Goal: Information Seeking & Learning: Check status

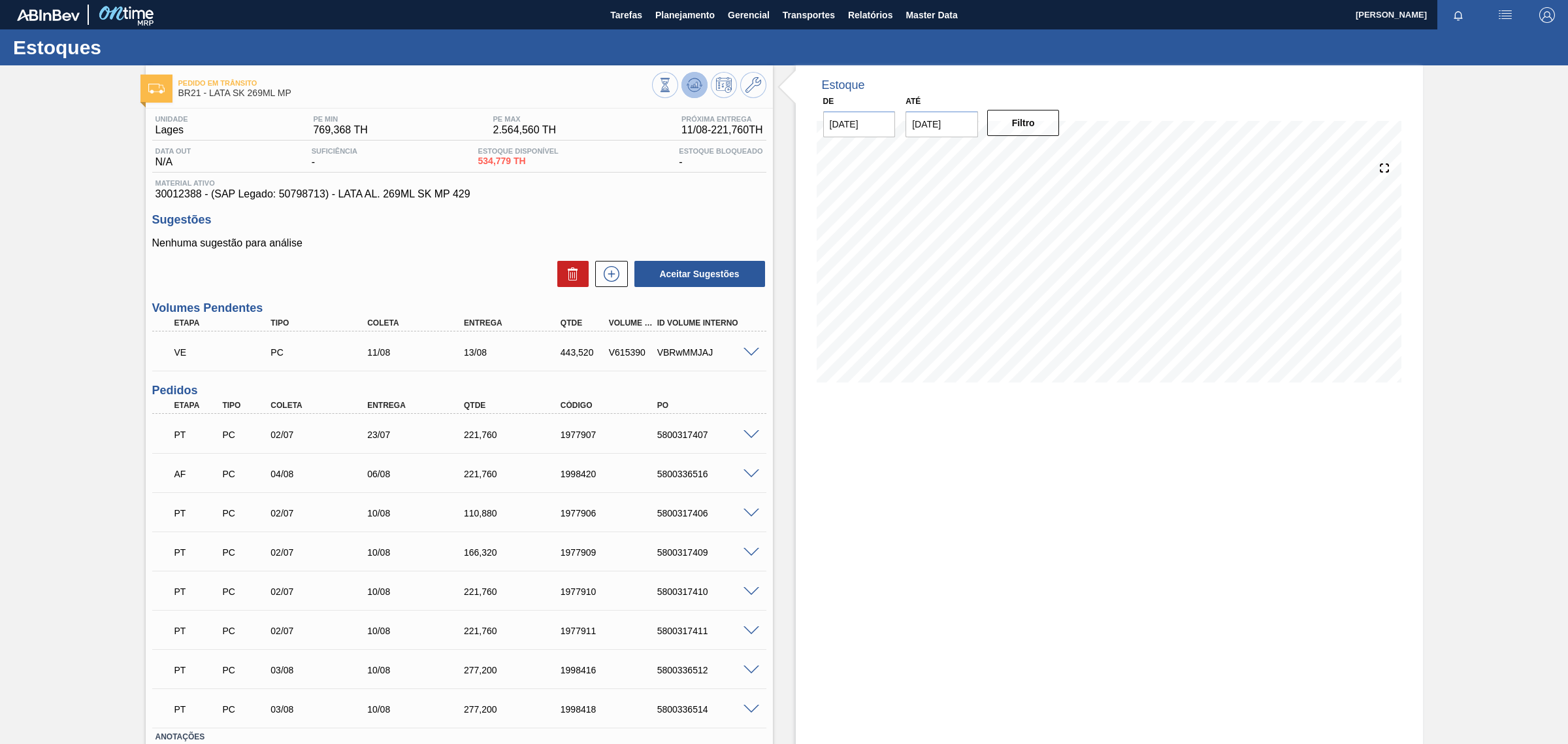
click at [693, 95] on button at bounding box center [694, 85] width 26 height 26
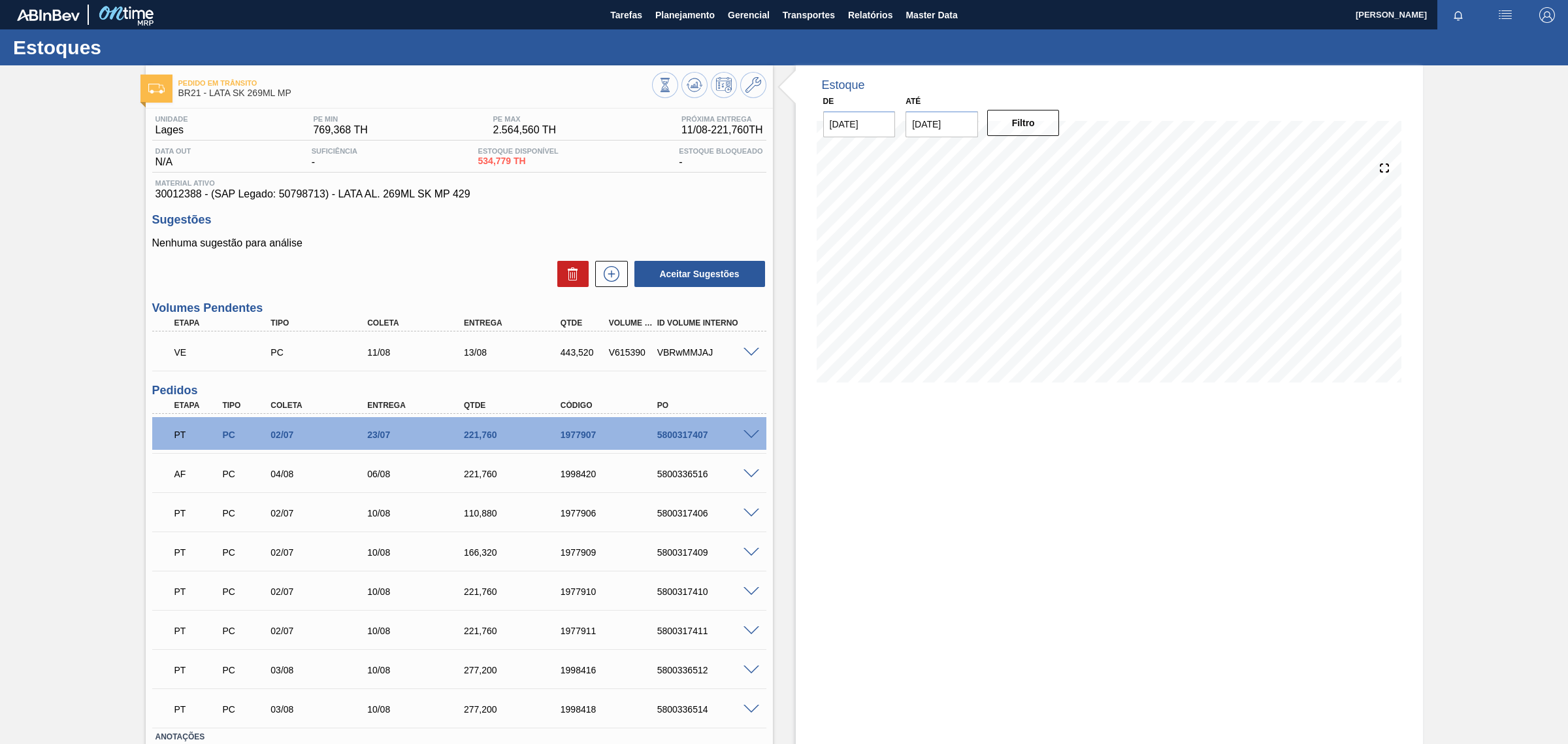
click at [62, 17] on img at bounding box center [48, 15] width 63 height 11
click at [69, 43] on h1 "Estoques" at bounding box center [129, 47] width 232 height 15
click at [719, 16] on button "Planejamento" at bounding box center [684, 15] width 72 height 30
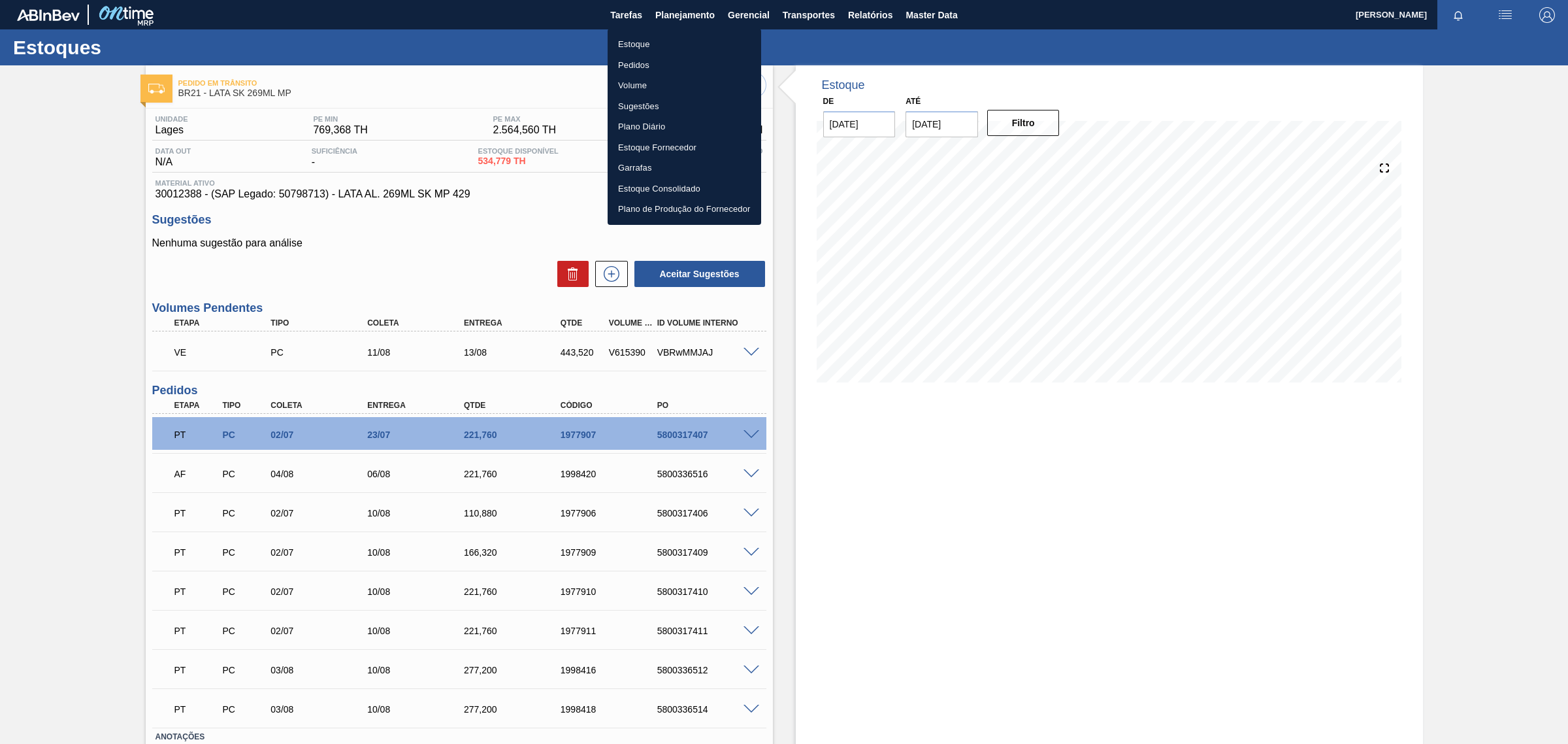
click at [632, 41] on li "Estoque" at bounding box center [684, 44] width 154 height 21
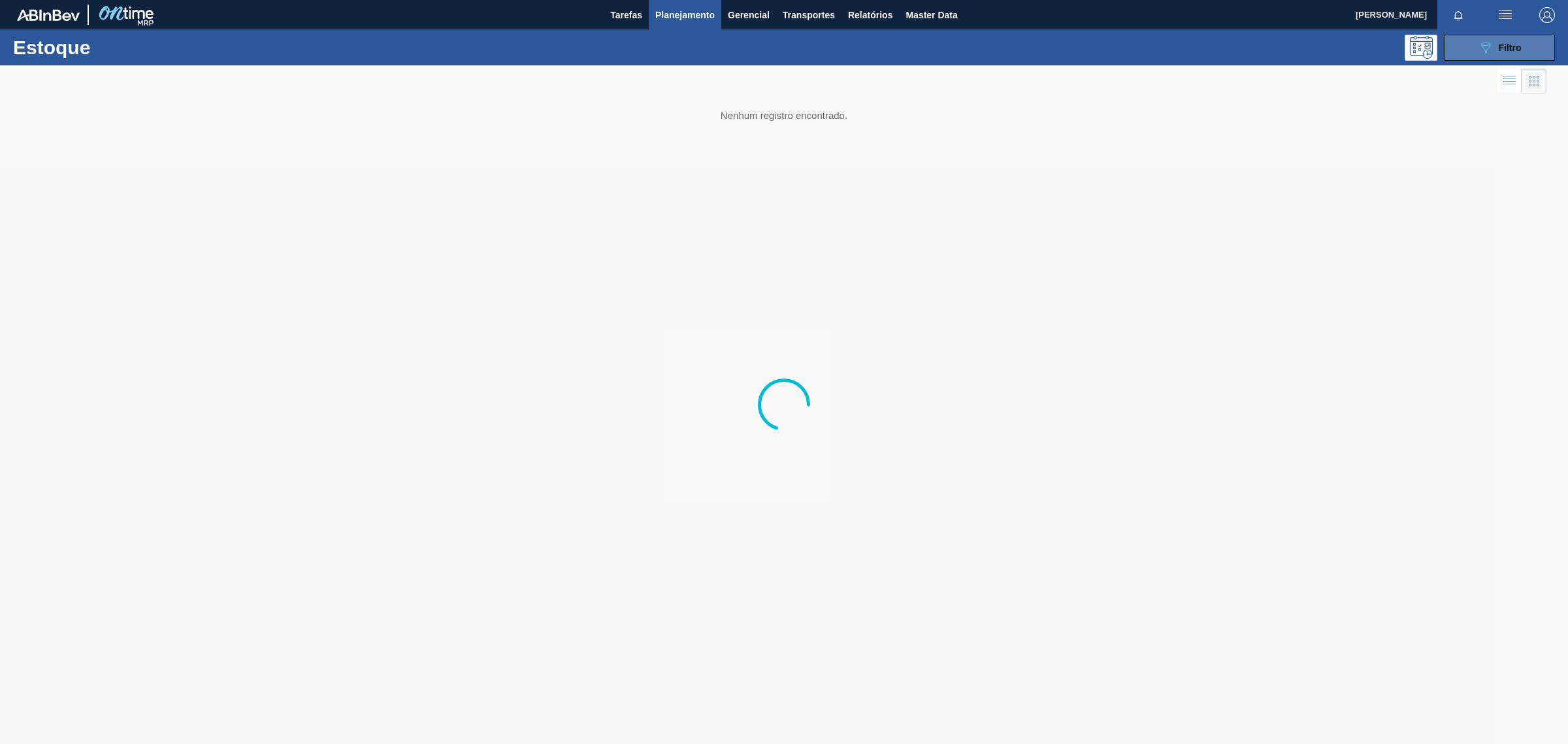
click at [1517, 45] on span "Filtro" at bounding box center [1510, 47] width 23 height 10
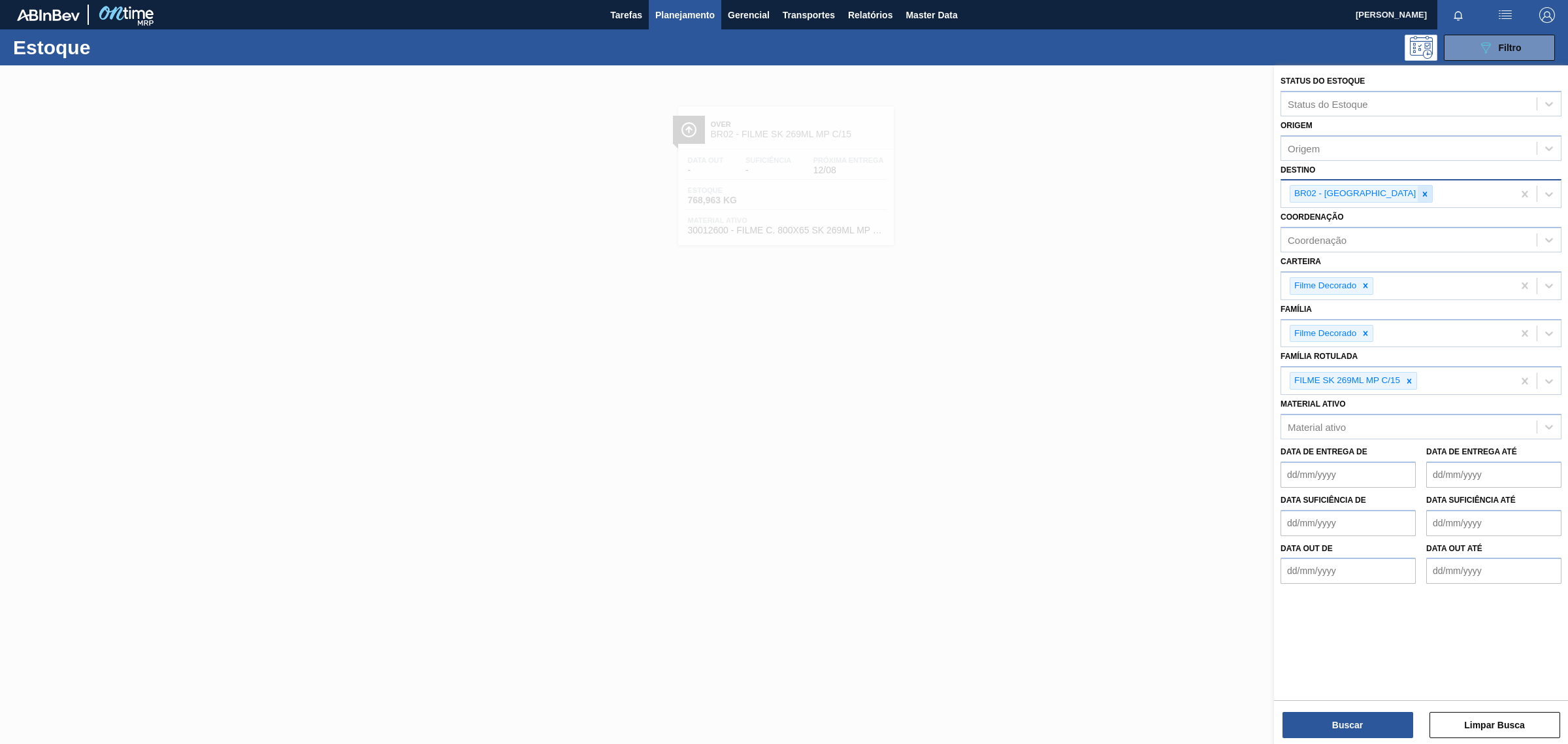
click at [1420, 194] on icon at bounding box center [1425, 194] width 9 height 9
click at [1366, 282] on icon at bounding box center [1366, 282] width 5 height 5
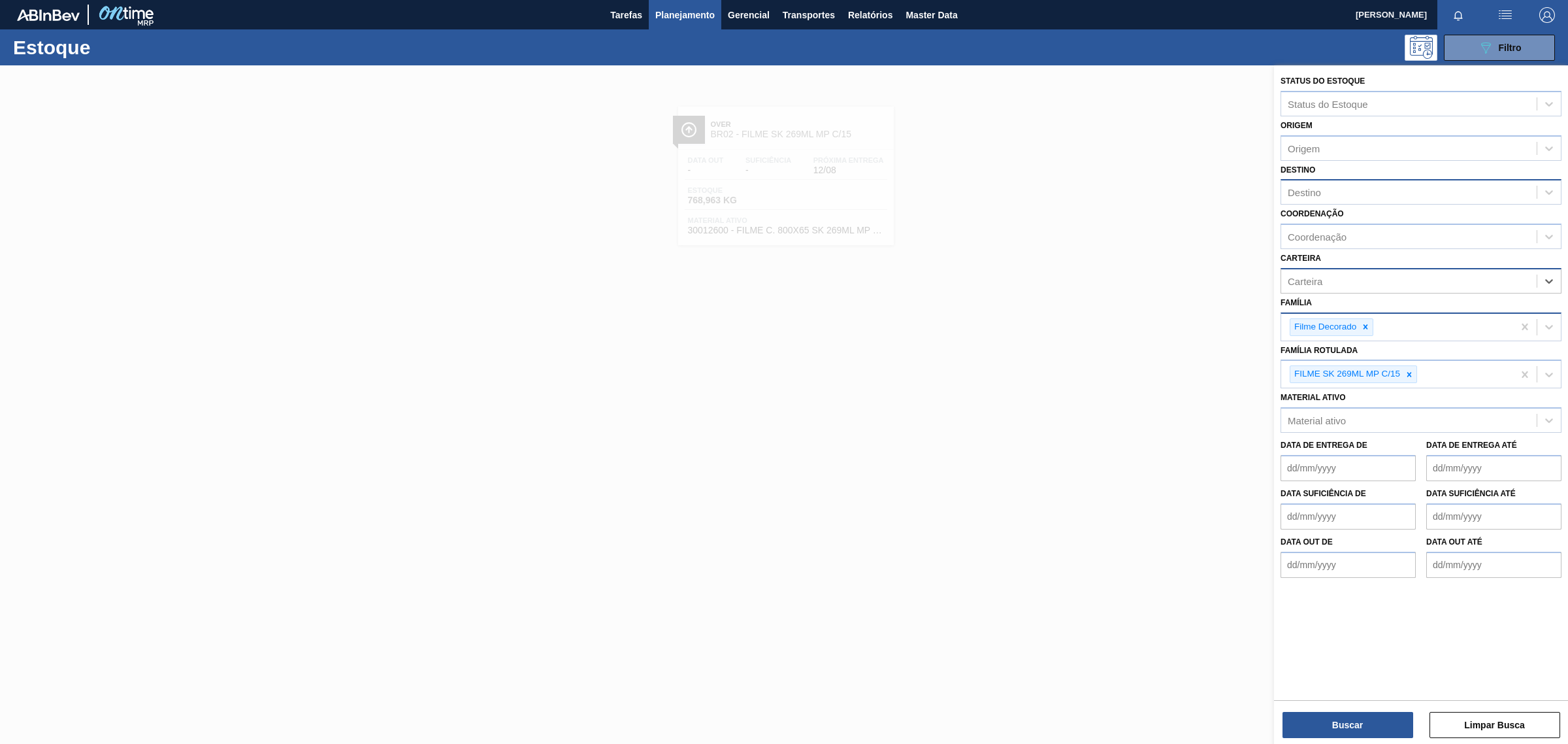
click at [1366, 323] on icon at bounding box center [1366, 327] width 9 height 9
click at [1411, 367] on icon at bounding box center [1409, 371] width 9 height 9
click at [1306, 404] on div "Material ativo" at bounding box center [1409, 414] width 256 height 19
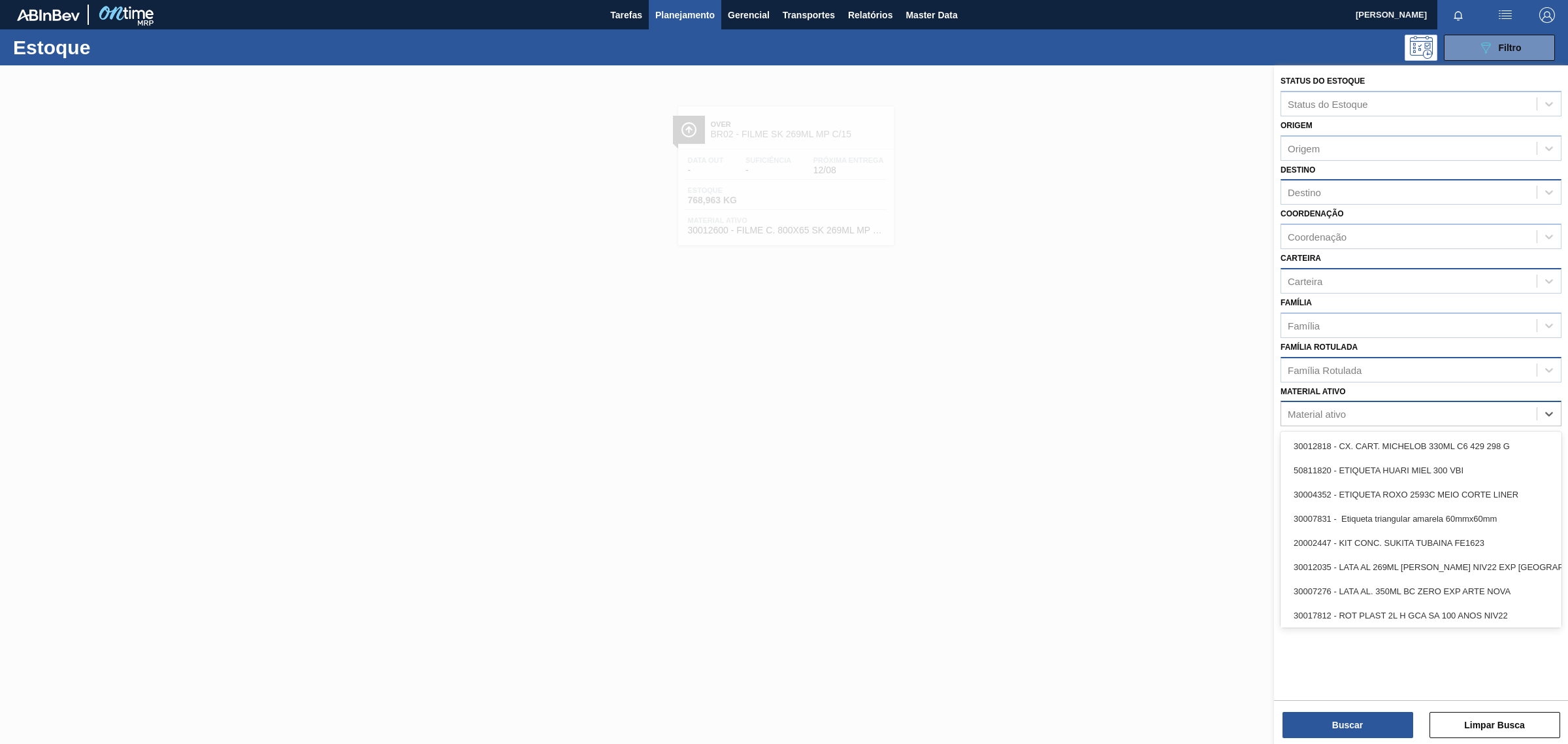
paste ativo "30012602"
type ativo "30012602"
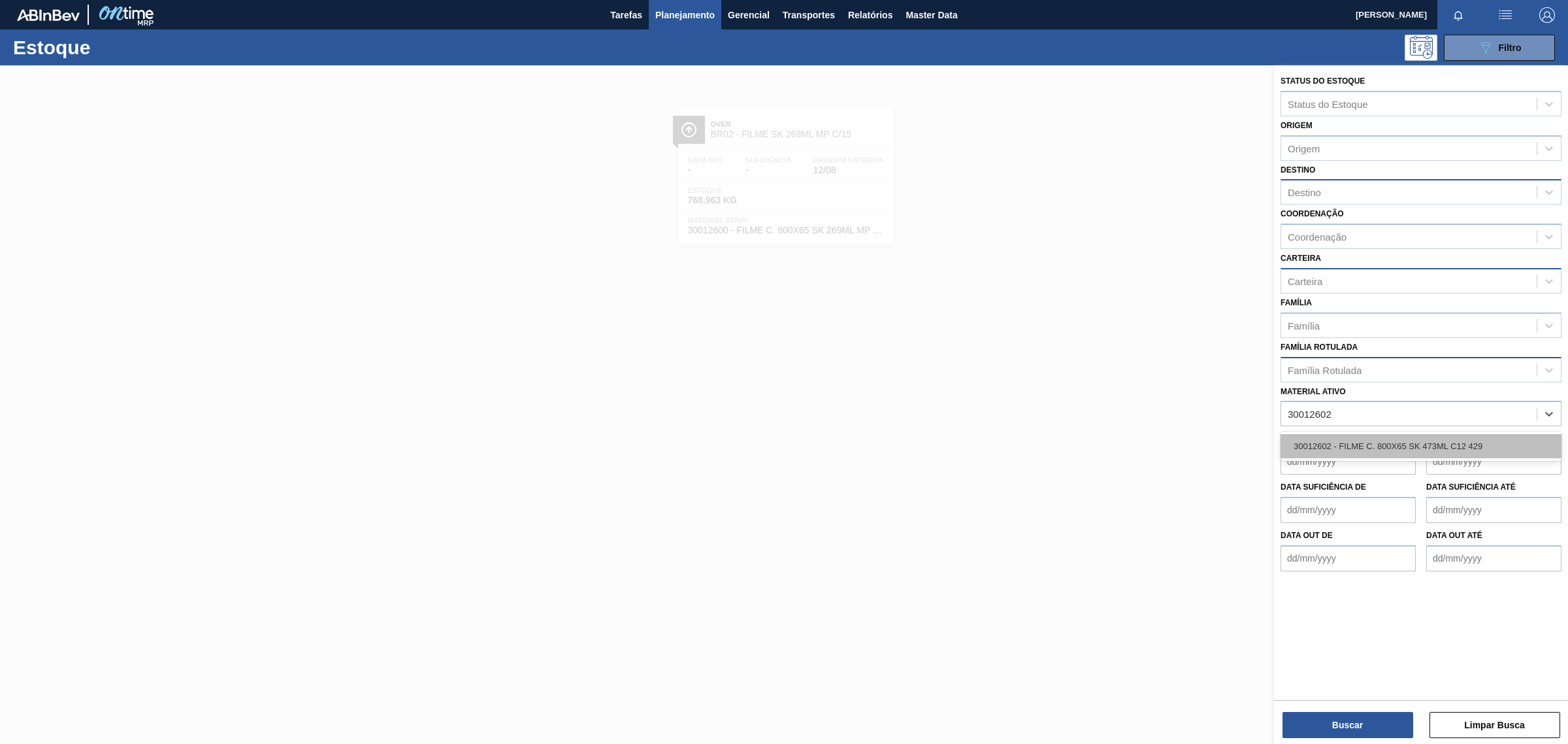
click at [1331, 440] on div "30012602 - FILME C. 800X65 SK 473ML C12 429" at bounding box center [1421, 446] width 281 height 24
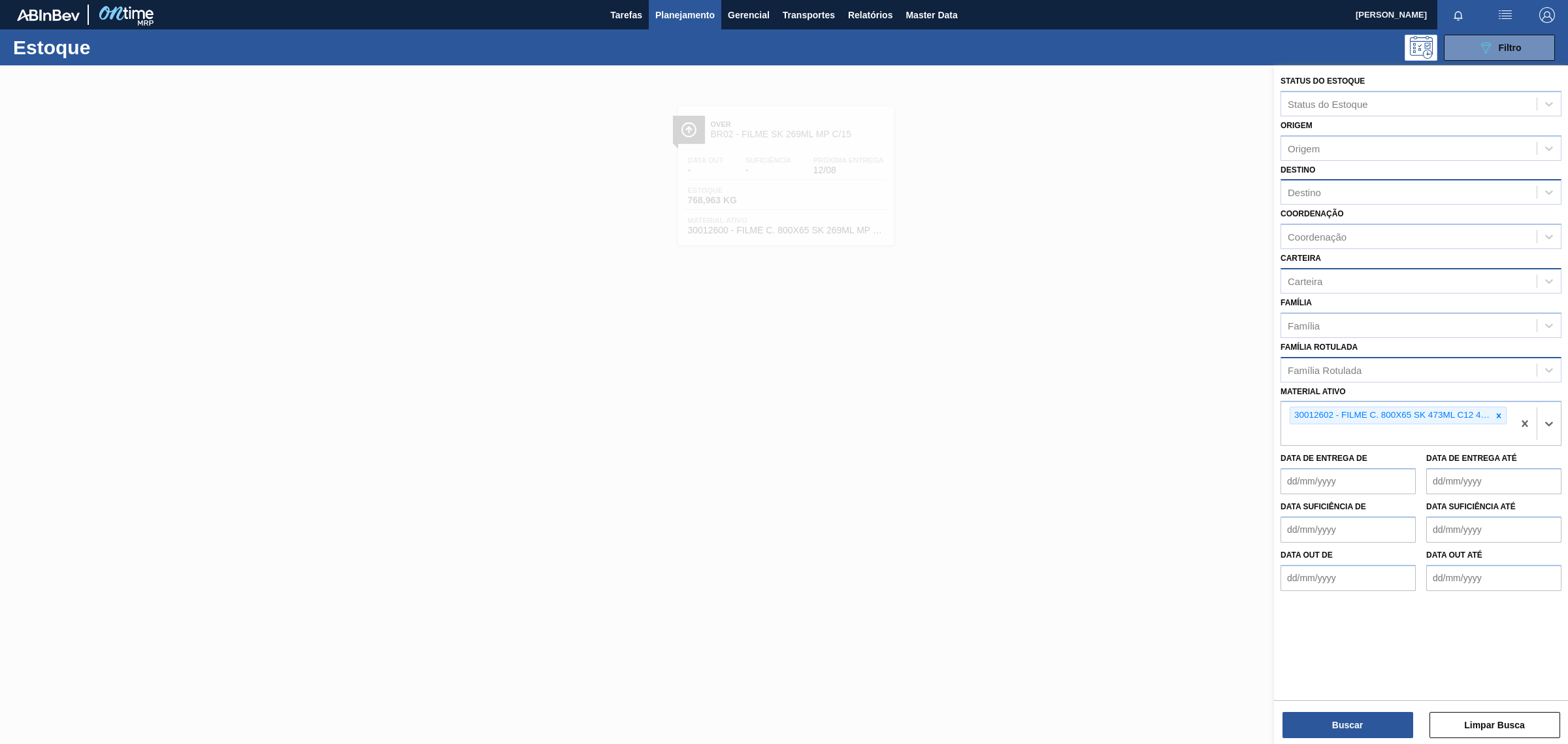
click at [1324, 203] on div "Destino" at bounding box center [1421, 192] width 281 height 26
type input "via"
click at [1324, 230] on div "BR22 - Viamão" at bounding box center [1421, 225] width 281 height 24
click at [1329, 732] on button "Buscar" at bounding box center [1348, 724] width 131 height 26
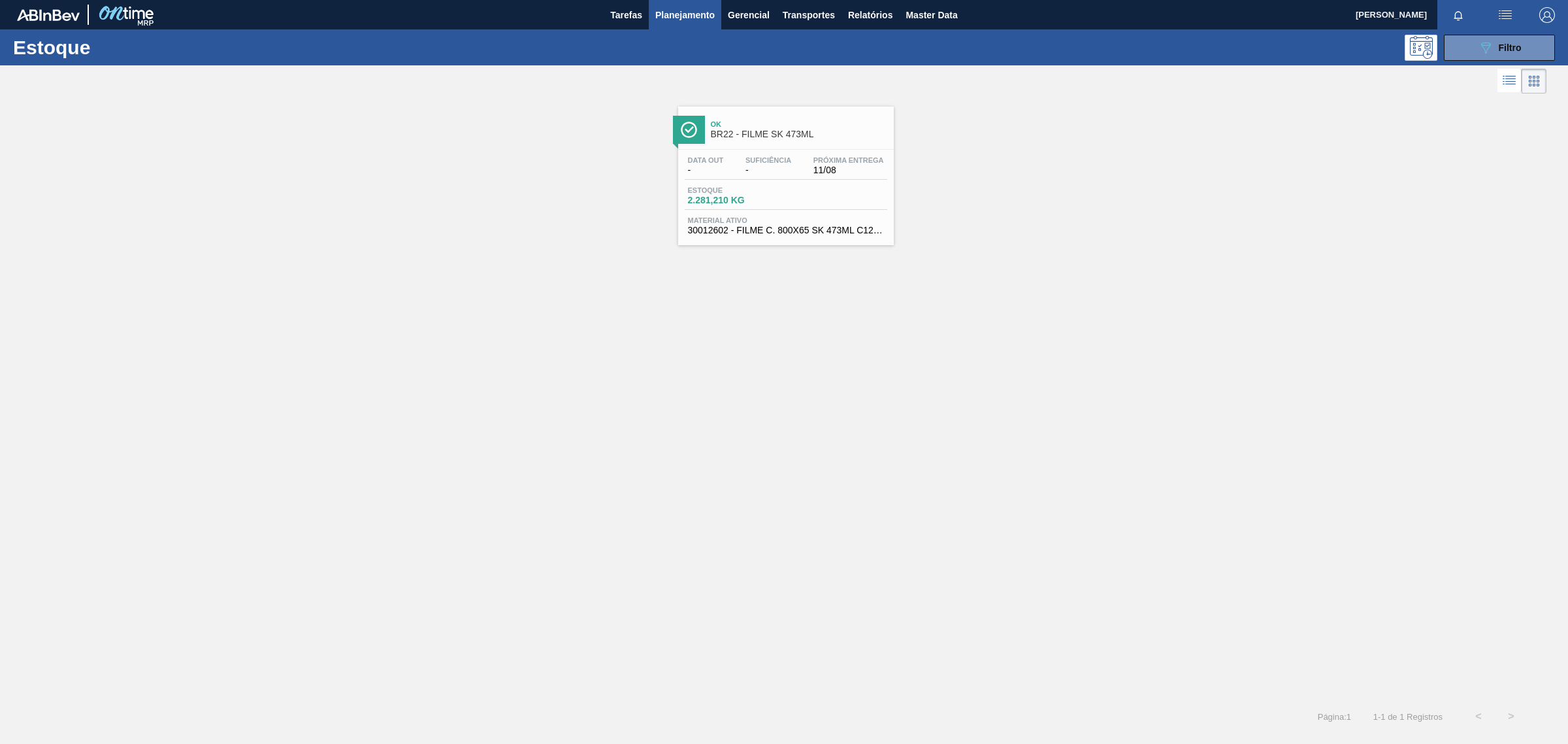
click at [766, 131] on span "BR22 - FILME SK 473ML" at bounding box center [798, 134] width 176 height 10
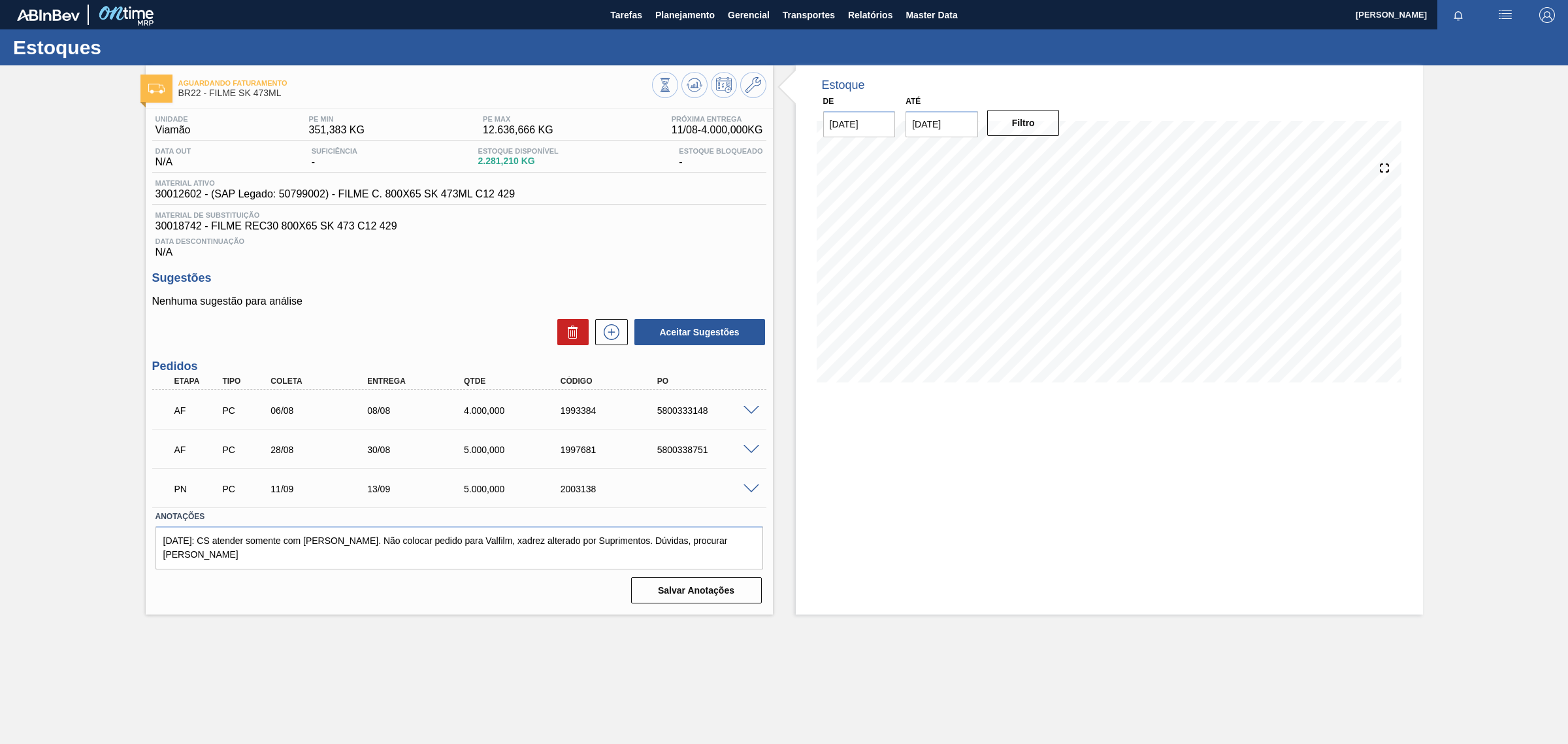
click at [746, 413] on span at bounding box center [751, 410] width 16 height 10
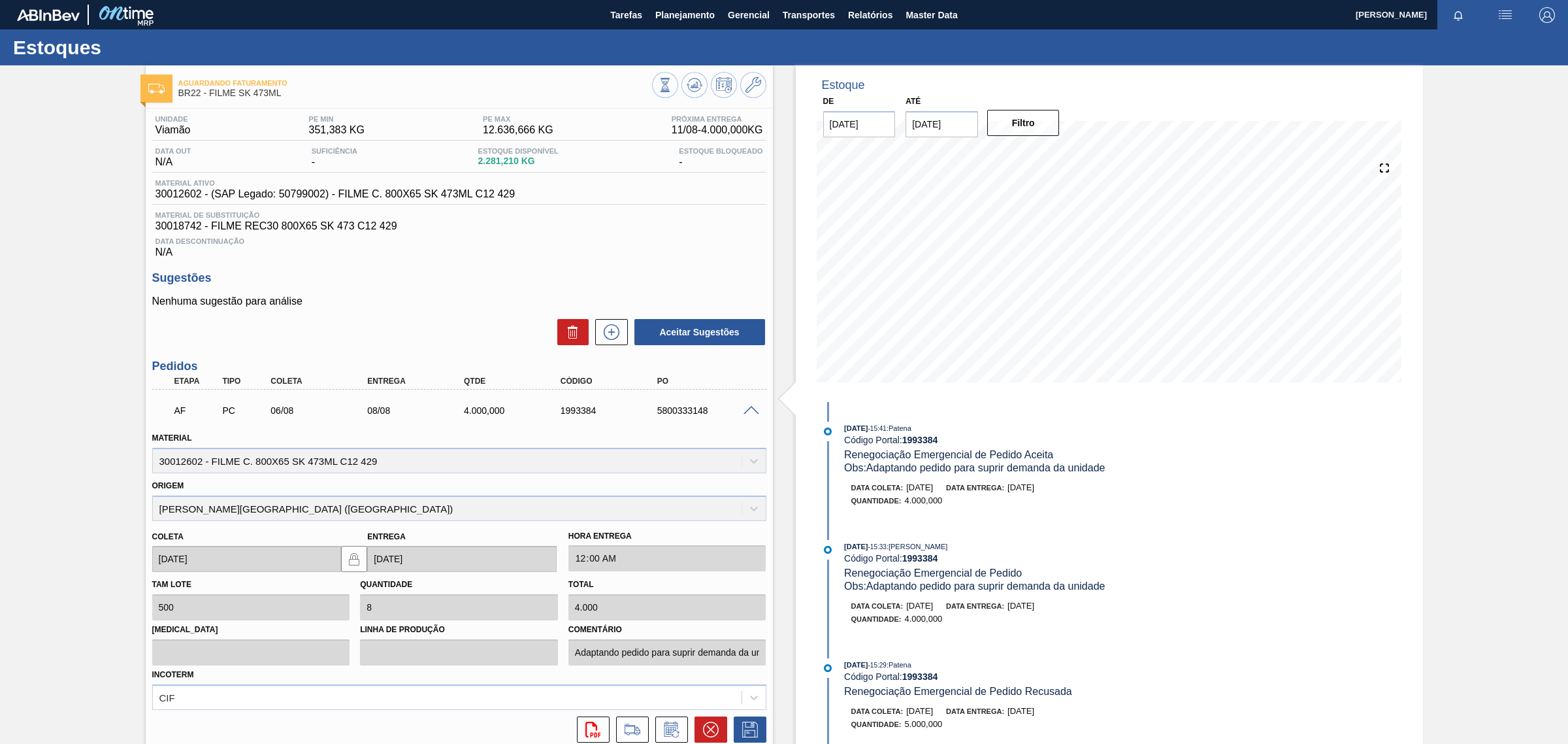
click at [746, 413] on span at bounding box center [751, 410] width 16 height 10
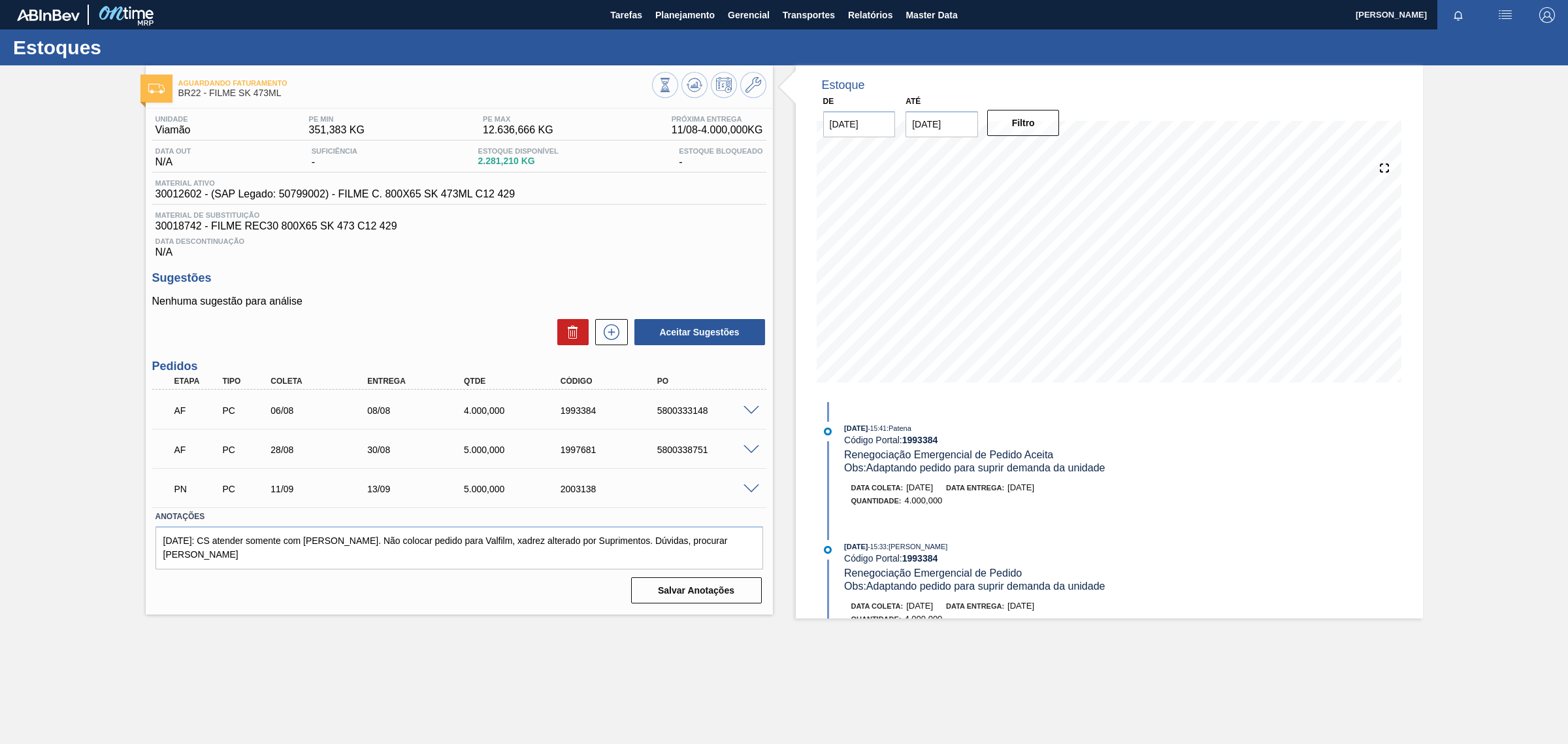
click at [750, 448] on span at bounding box center [751, 450] width 16 height 10
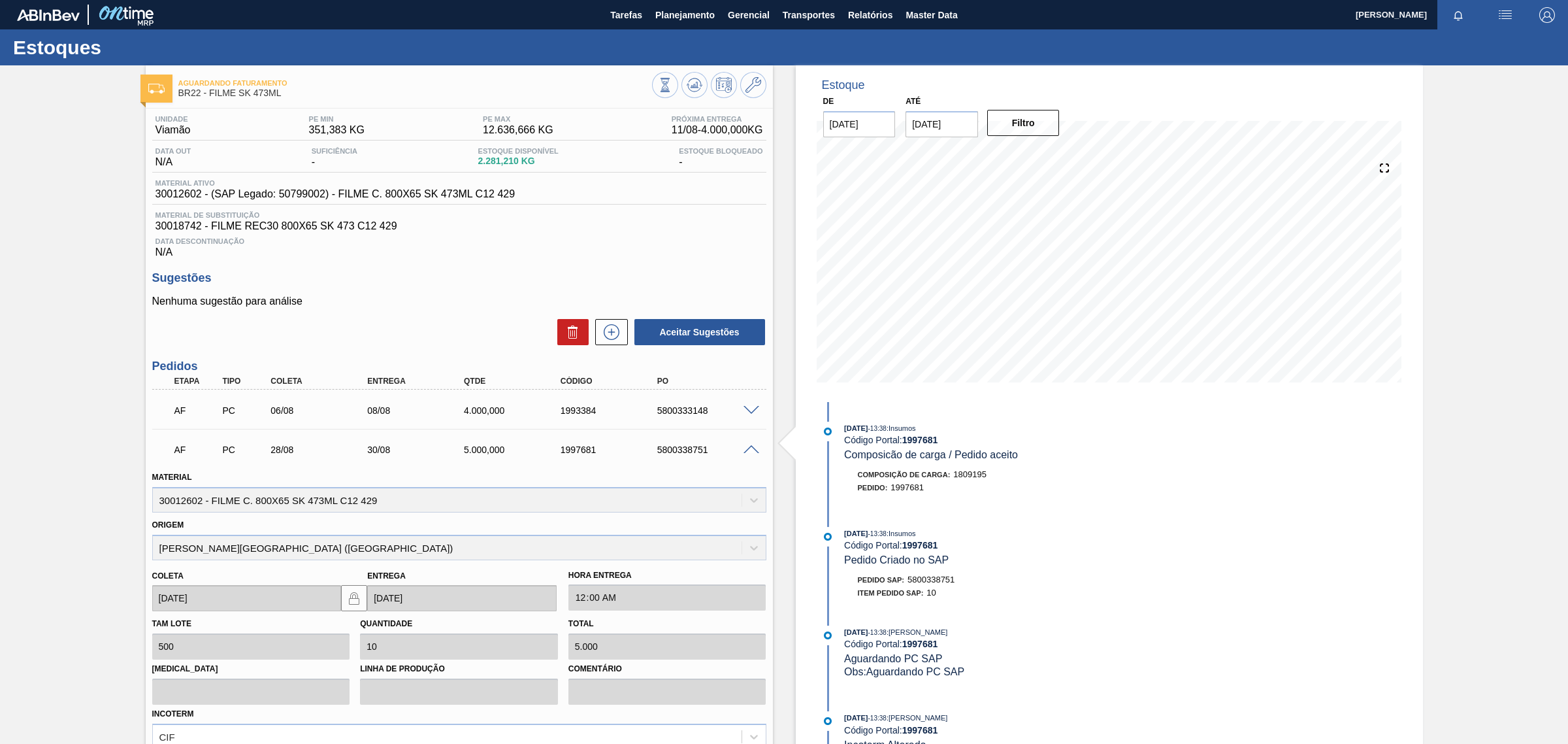
click at [750, 448] on span at bounding box center [751, 450] width 16 height 10
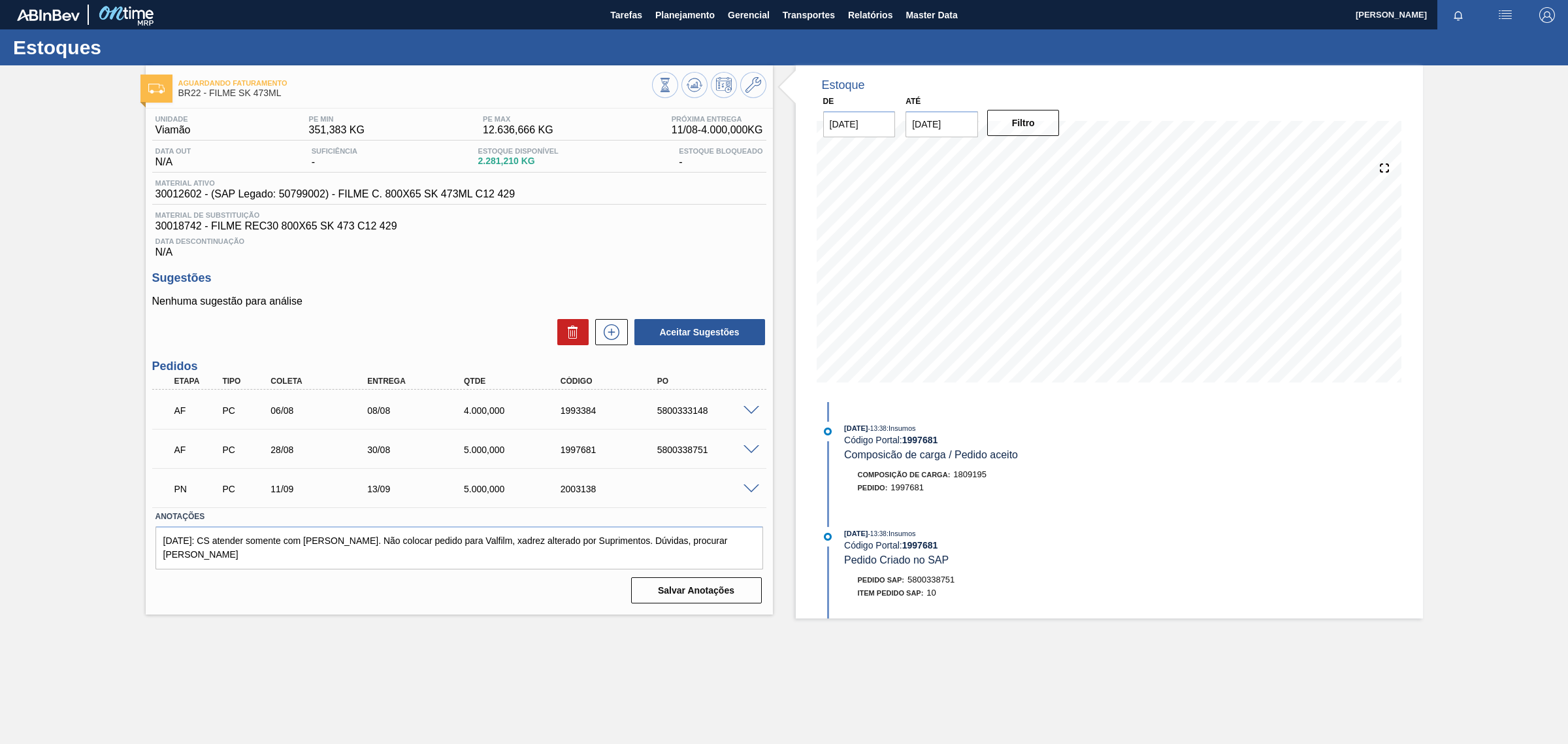
click at [752, 491] on span at bounding box center [751, 489] width 16 height 10
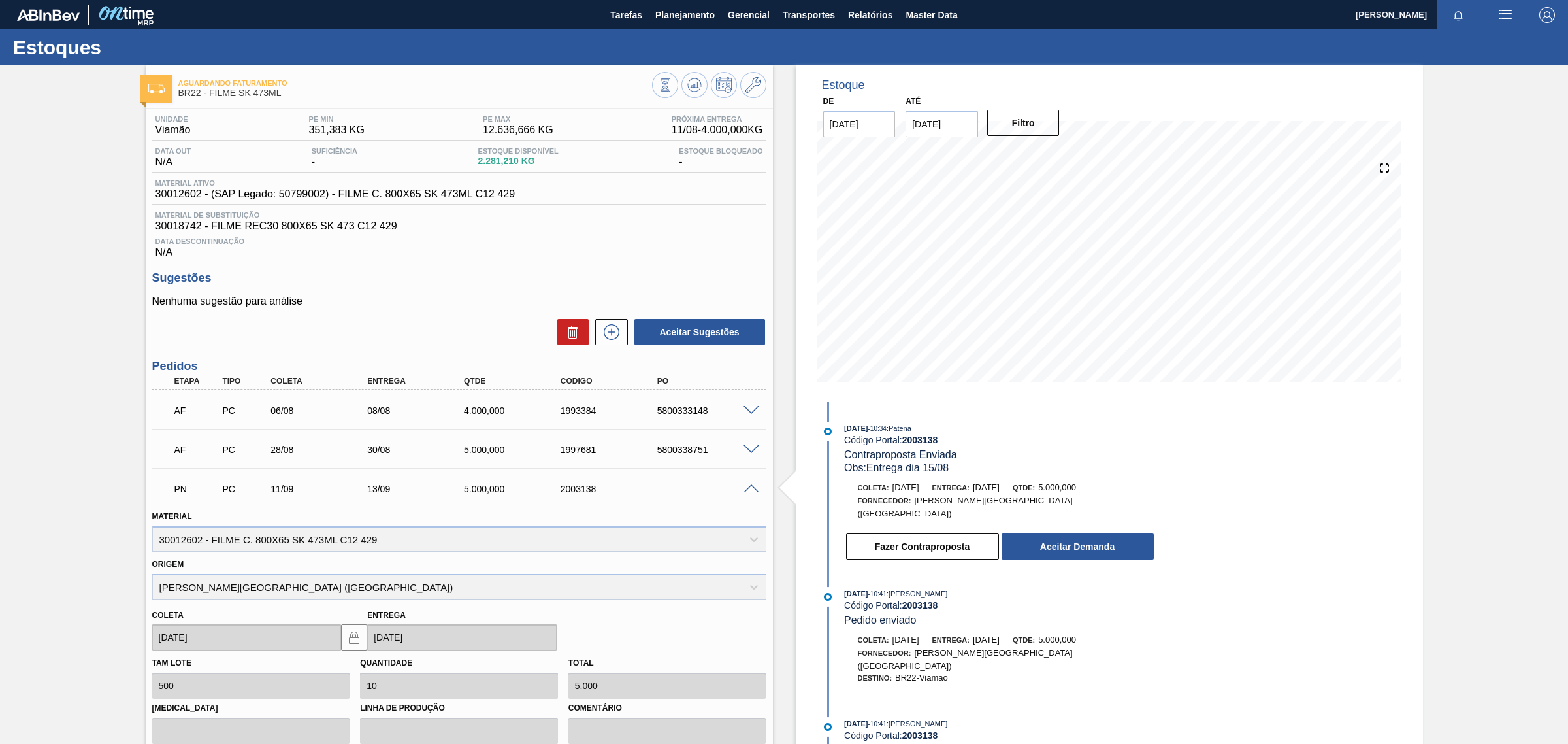
click at [752, 491] on span at bounding box center [751, 489] width 16 height 10
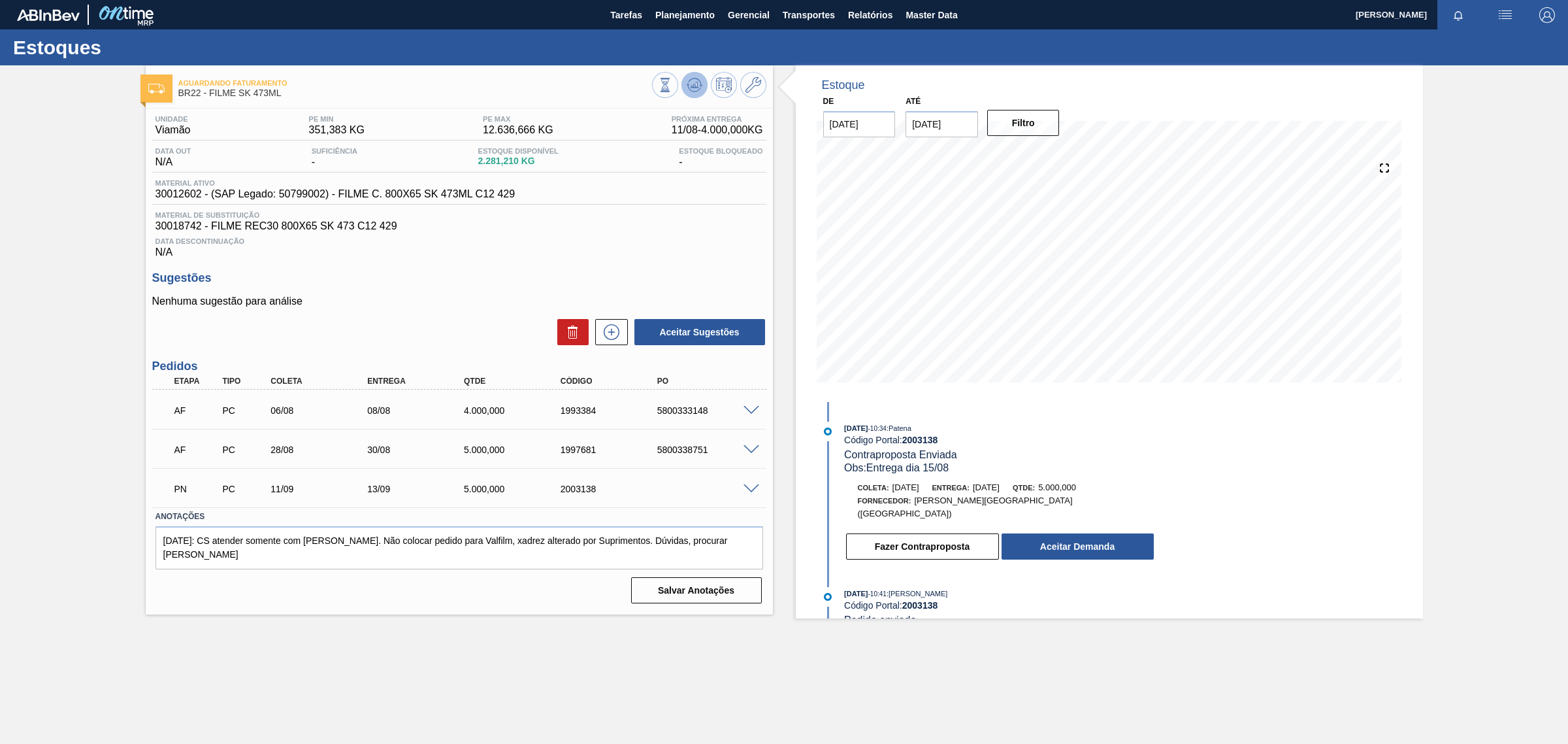
click at [700, 85] on icon at bounding box center [700, 86] width 3 height 2
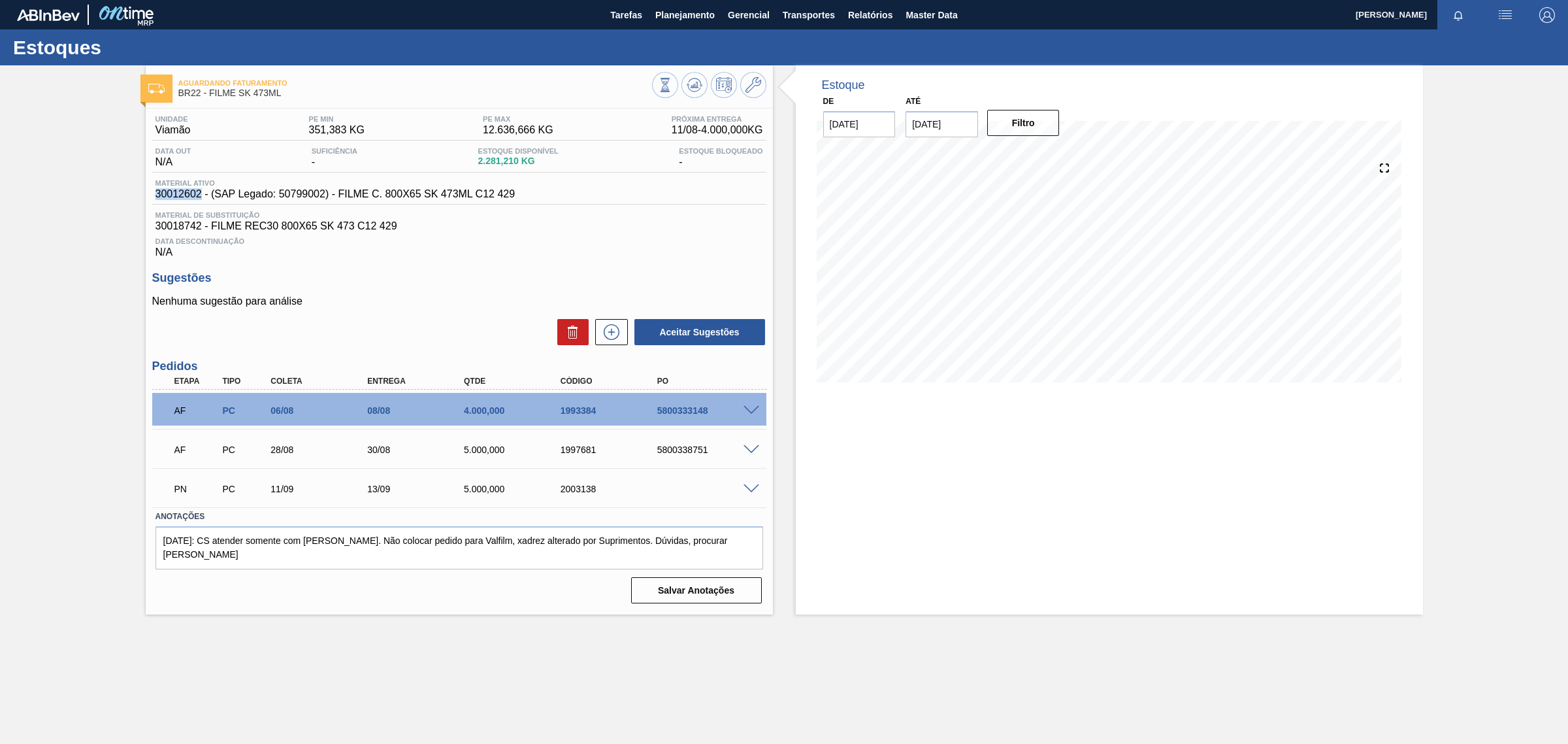
drag, startPoint x: 196, startPoint y: 196, endPoint x: 150, endPoint y: 193, distance: 46.1
click at [150, 193] on div "Unidade Viamão PE MIN 351,383 KG PE MAX 12.636,666 KG Próxima Entrega 11/08 - 4…" at bounding box center [459, 358] width 627 height 500
copy span "30012602"
click at [312, 193] on span "30012602 - (SAP Legado: 50799002) - FILME C. 800X65 SK 473ML C12 429" at bounding box center [335, 194] width 360 height 11
click at [312, 194] on span "30012602 - (SAP Legado: 50799002) - FILME C. 800X65 SK 473ML C12 429" at bounding box center [335, 194] width 360 height 11
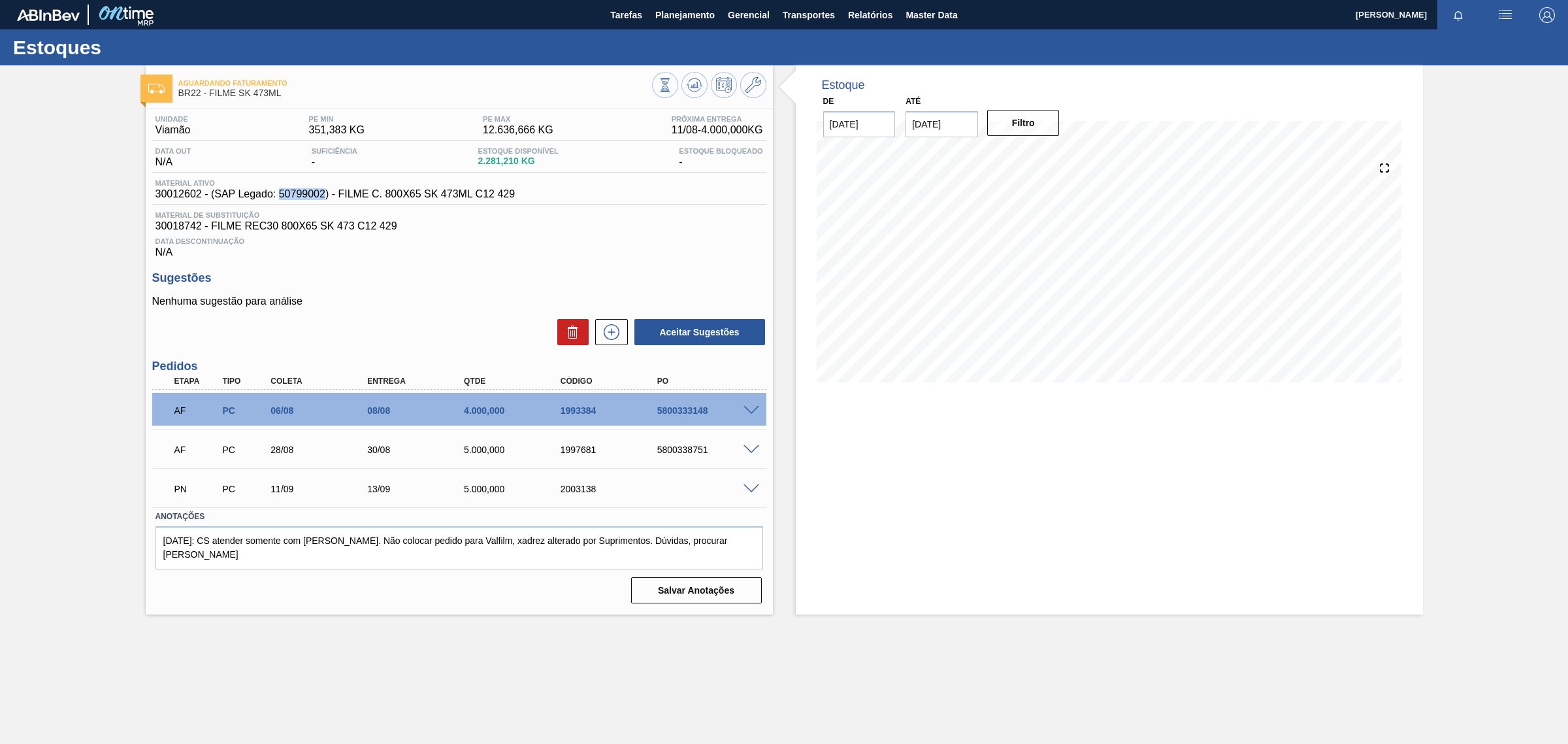
click at [312, 194] on span "30012602 - (SAP Legado: 50799002) - FILME C. 800X65 SK 473ML C12 429" at bounding box center [335, 194] width 360 height 11
copy span "50799002"
drag, startPoint x: 157, startPoint y: 197, endPoint x: 199, endPoint y: 199, distance: 42.0
click at [199, 199] on span "30012602 - (SAP Legado: 50799002) - FILME C. 800X65 SK 473ML C12 429" at bounding box center [335, 194] width 360 height 11
copy span "30012602"
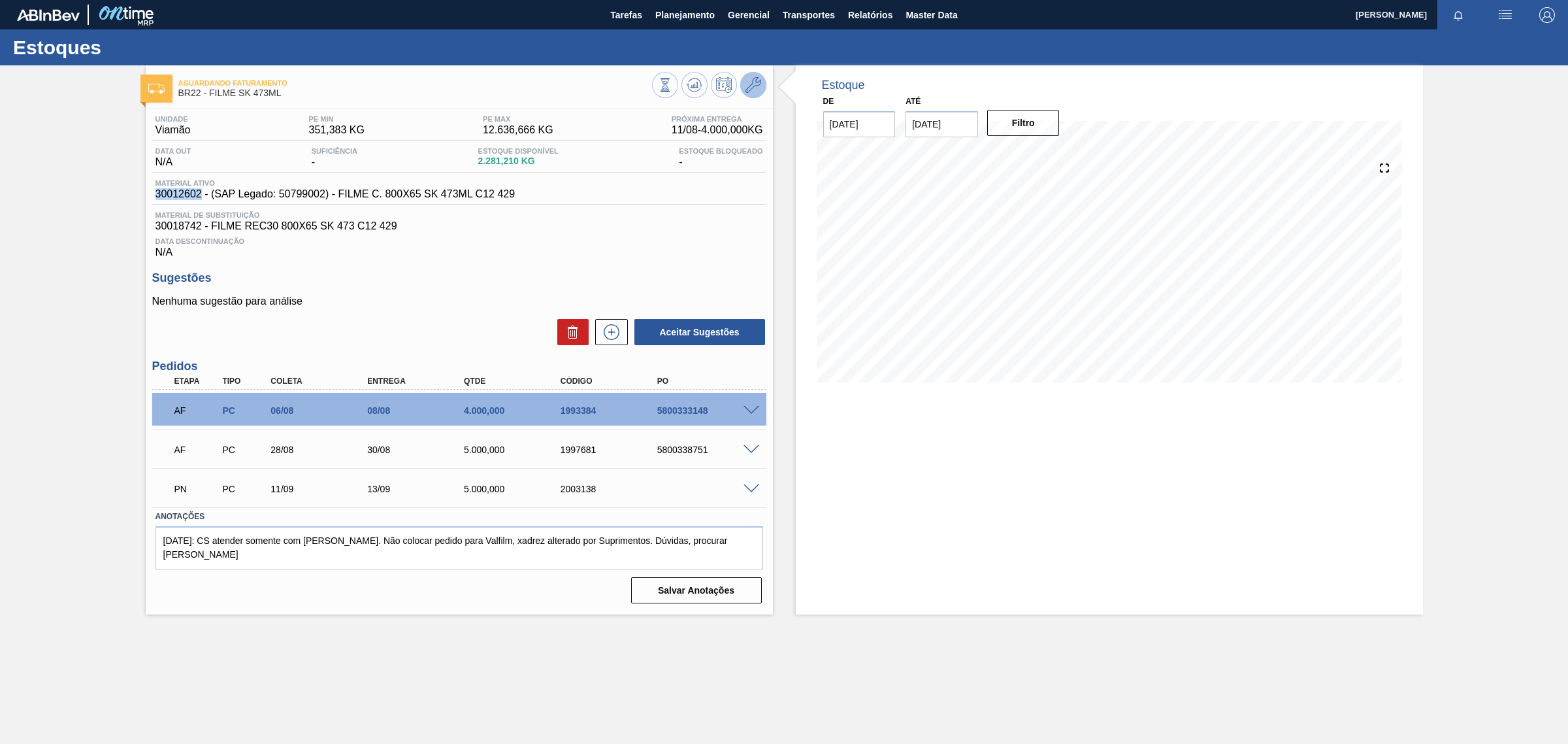
click at [758, 86] on icon at bounding box center [753, 84] width 16 height 16
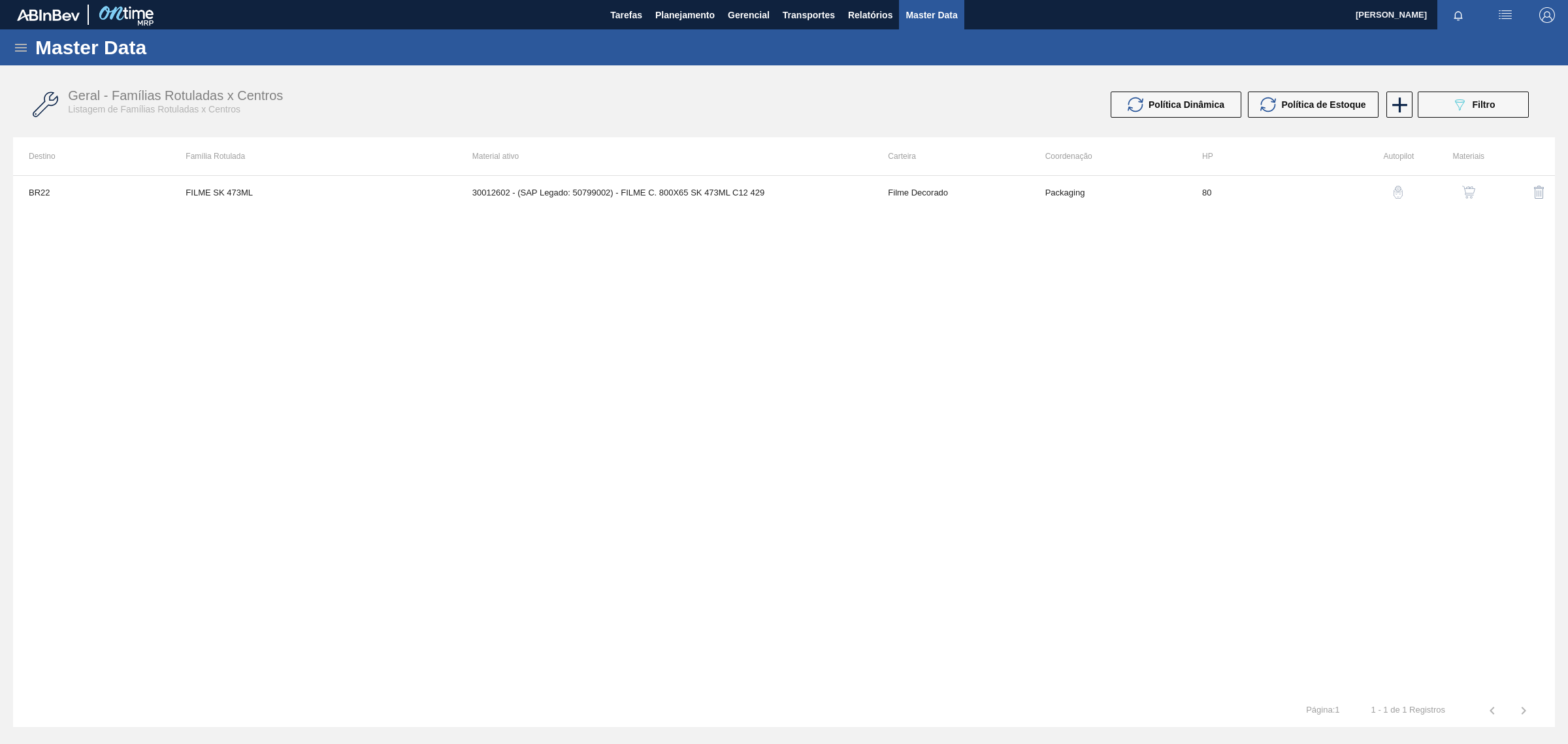
click at [1476, 190] on div "button" at bounding box center [1468, 192] width 16 height 13
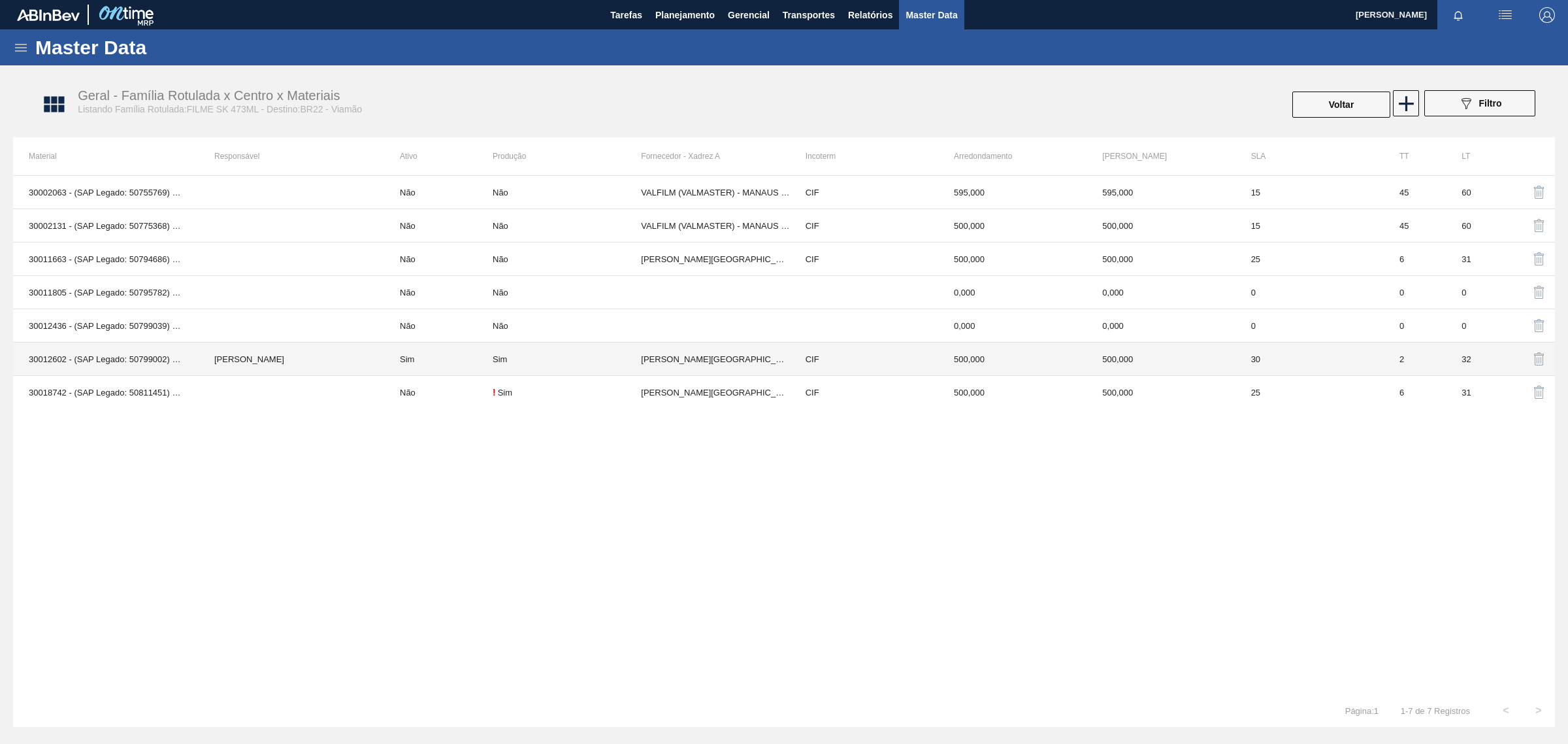
click at [735, 366] on td "[PERSON_NAME][GEOGRAPHIC_DATA] ([GEOGRAPHIC_DATA])" at bounding box center [715, 358] width 148 height 33
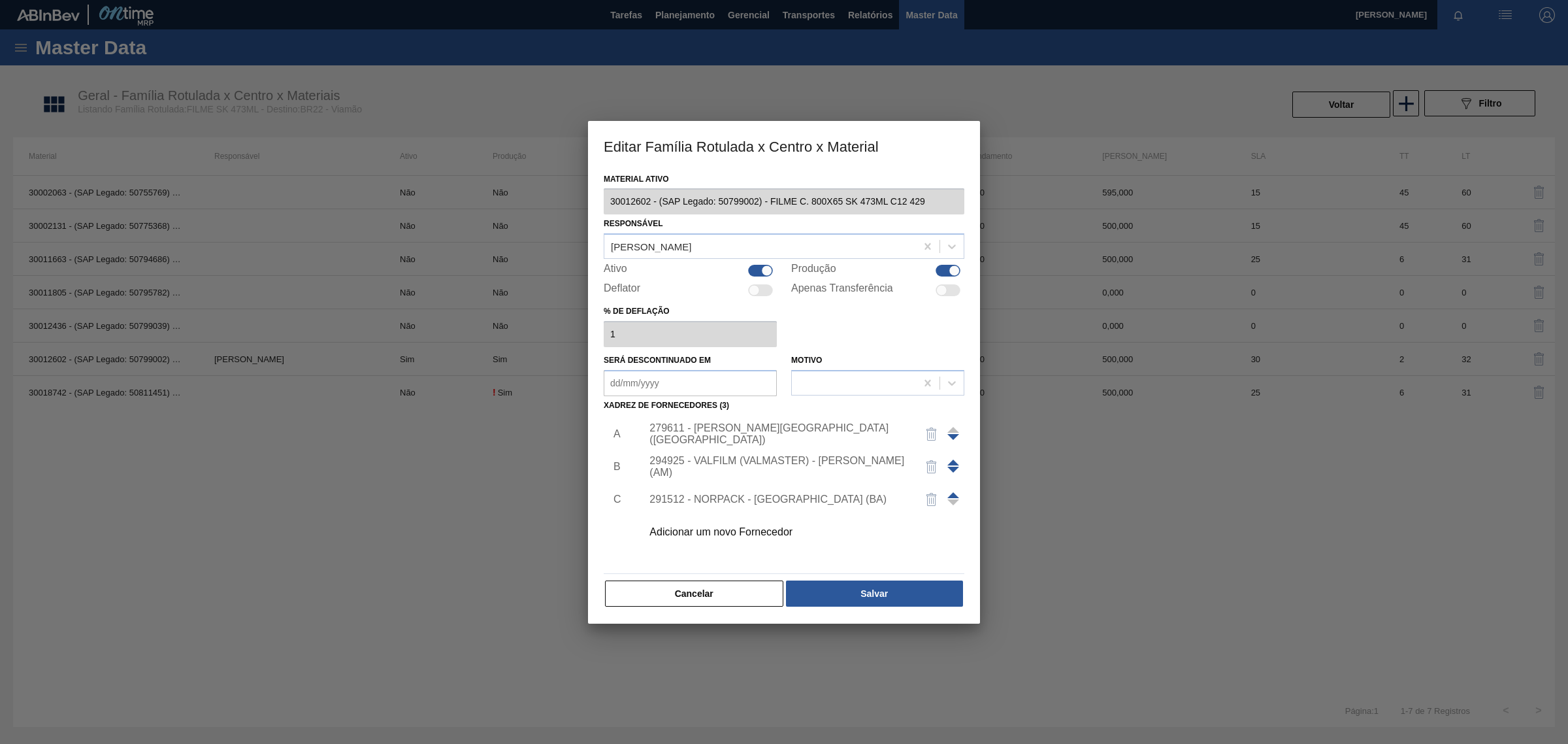
click at [742, 435] on div "279611 - [PERSON_NAME][GEOGRAPHIC_DATA] ([GEOGRAPHIC_DATA])" at bounding box center [777, 433] width 256 height 24
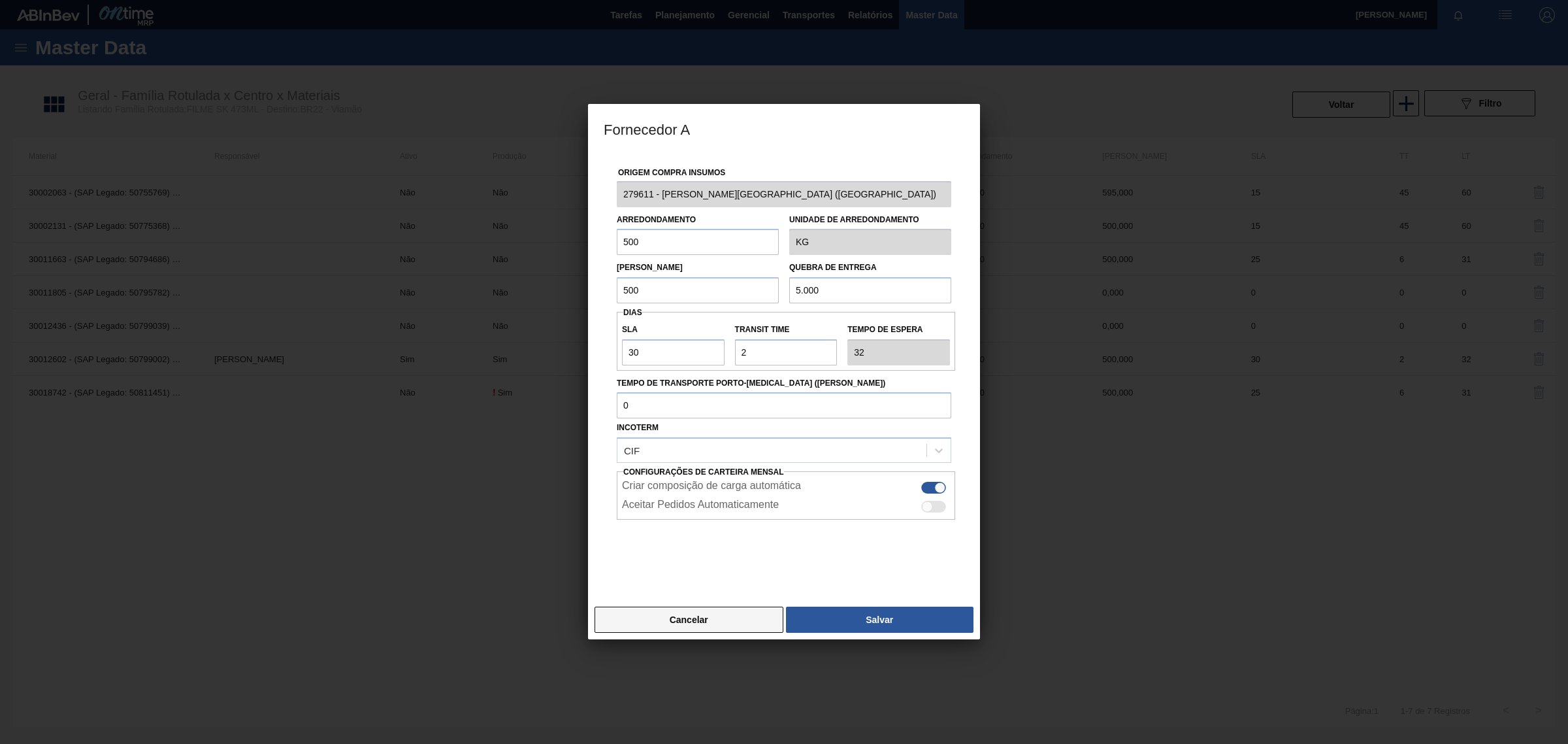
click at [612, 631] on button "Cancelar" at bounding box center [689, 619] width 189 height 26
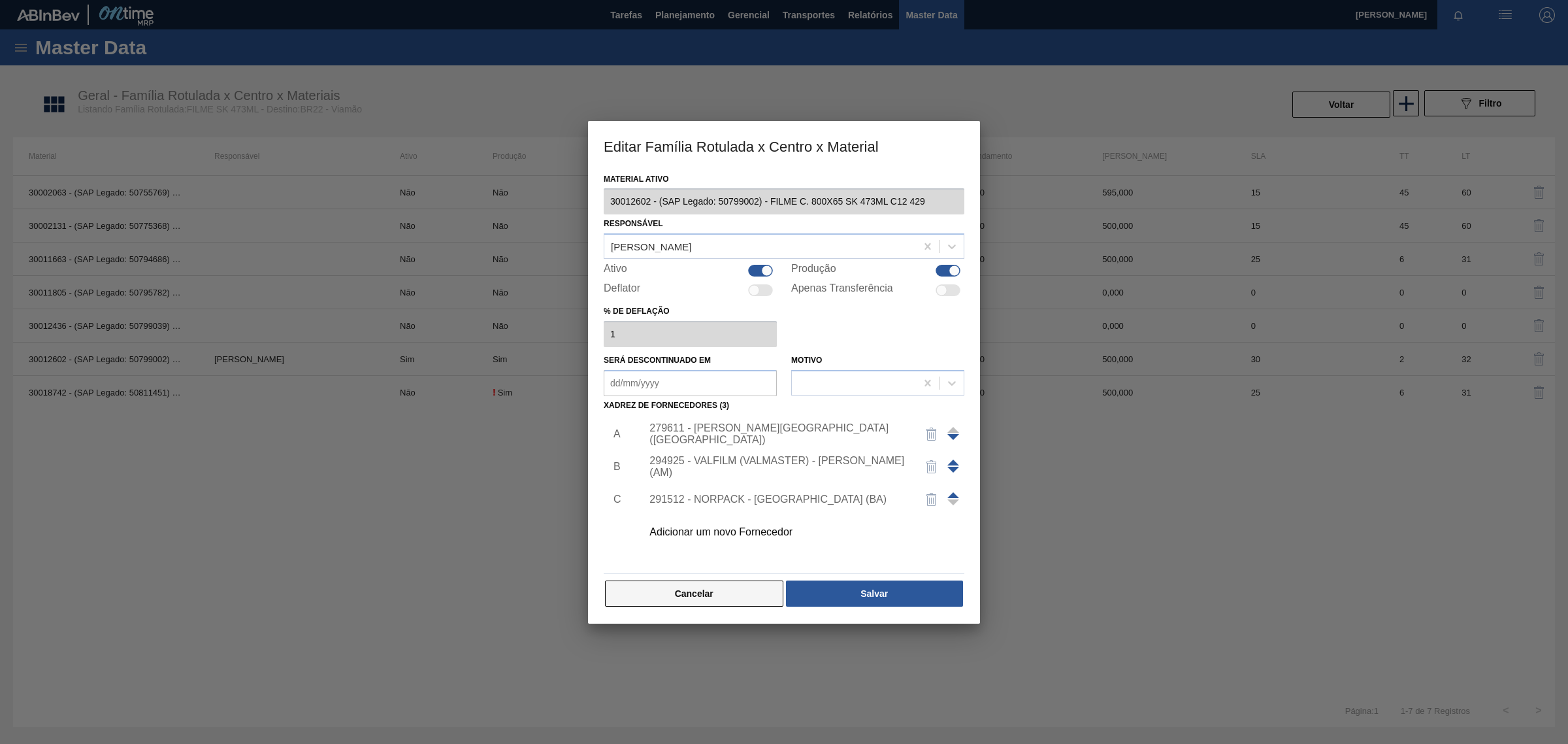
click at [632, 589] on button "Cancelar" at bounding box center [694, 593] width 178 height 26
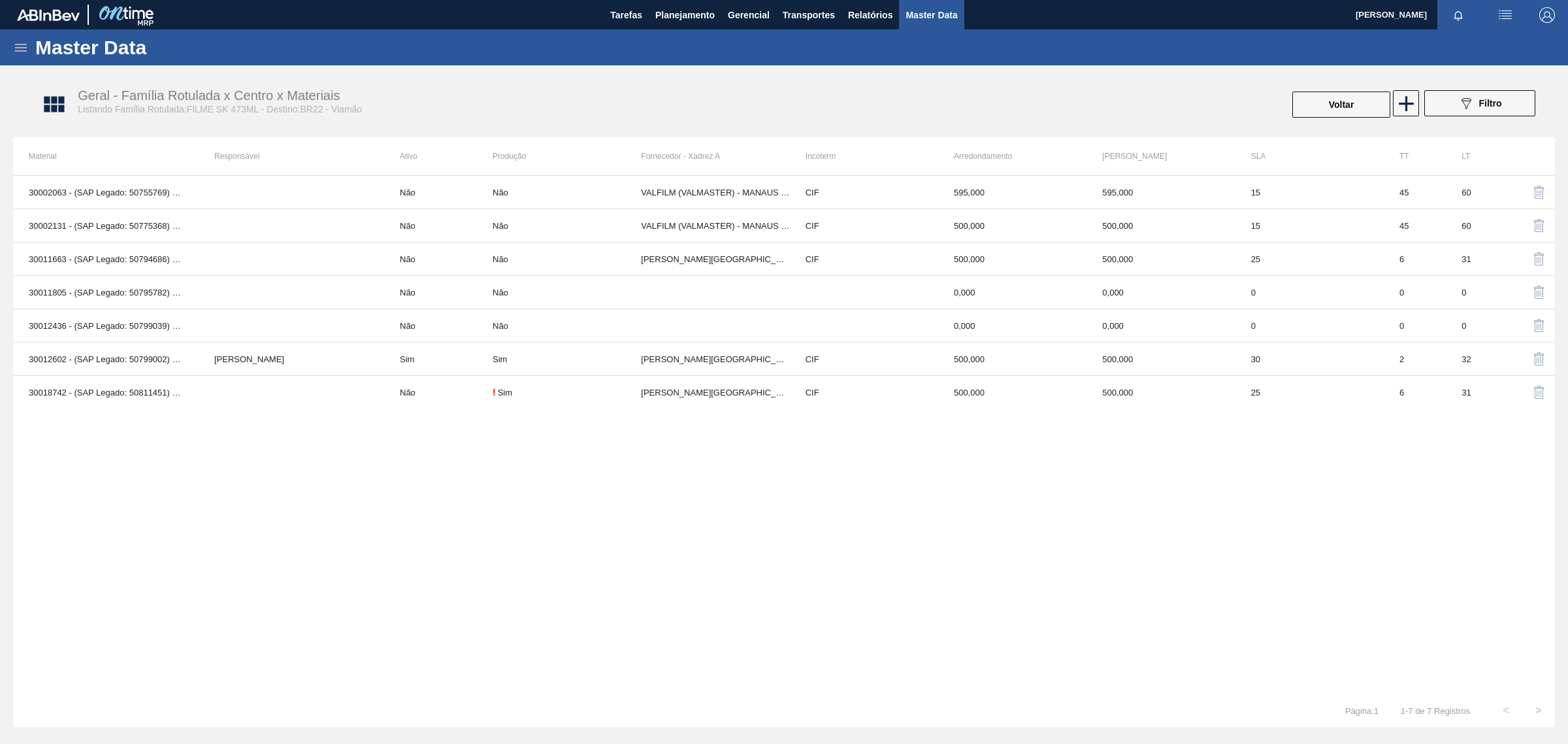
click at [21, 47] on icon at bounding box center [20, 47] width 16 height 16
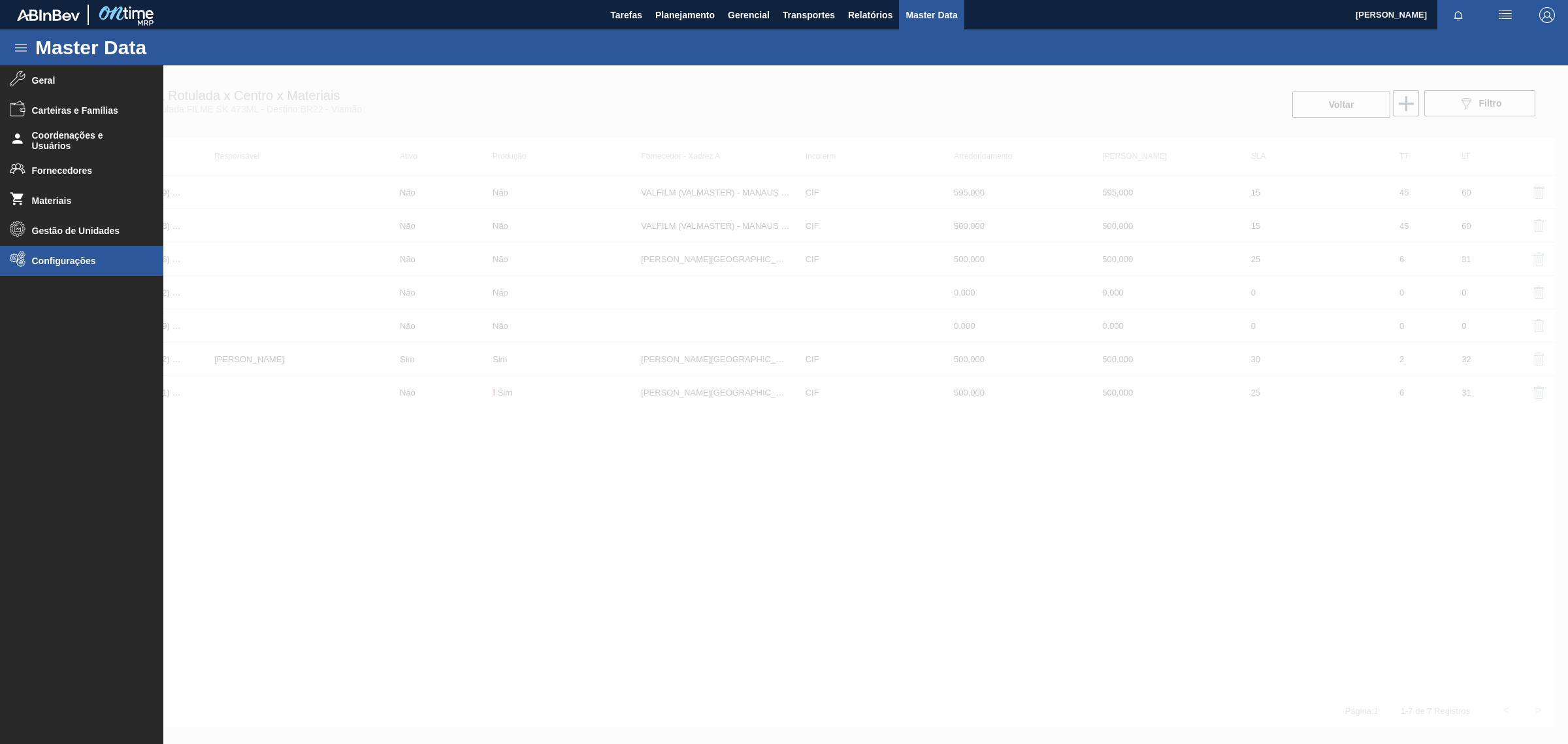
click at [43, 259] on span "Configurações" at bounding box center [86, 261] width 108 height 10
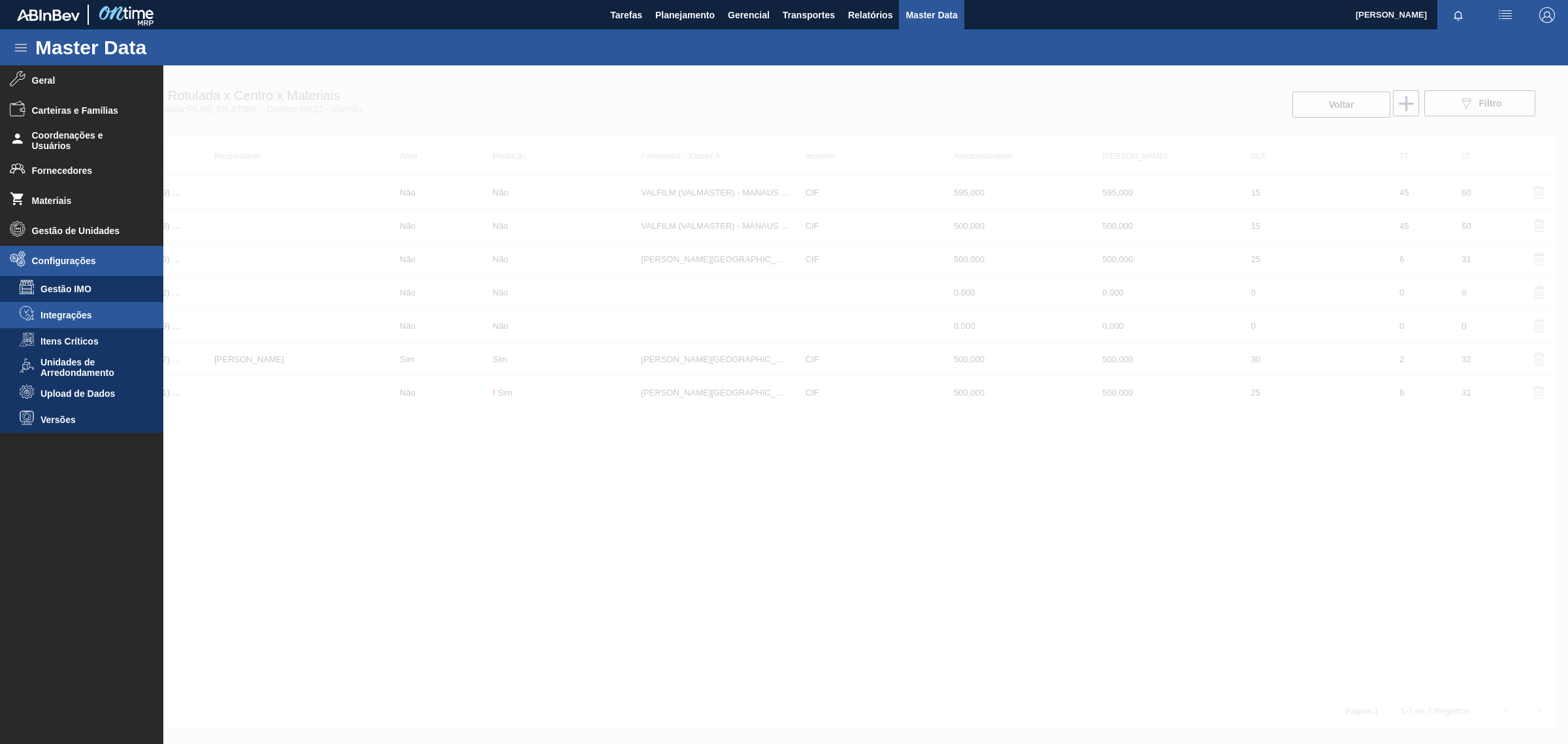
click at [77, 315] on span "Integrações" at bounding box center [90, 315] width 101 height 10
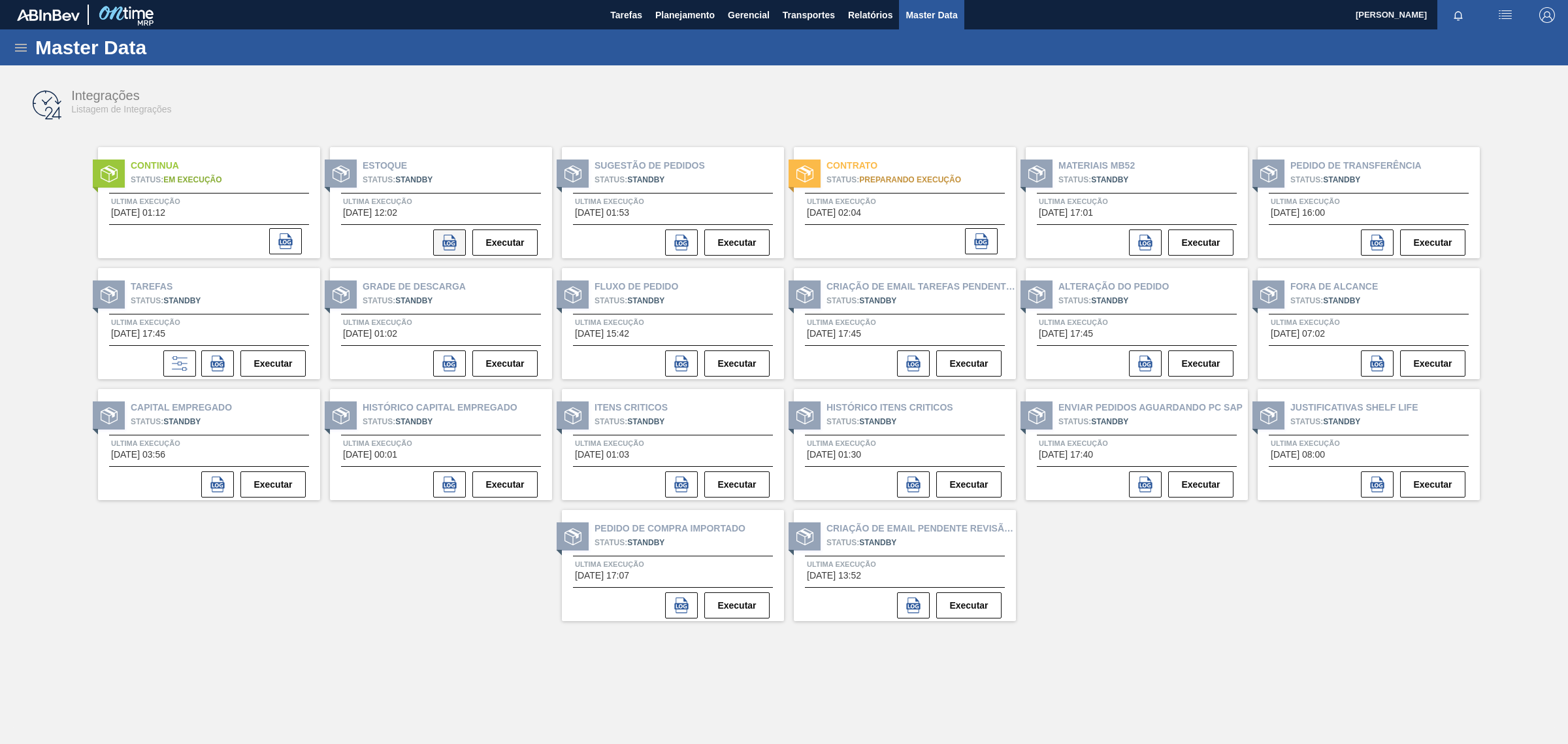
click at [439, 237] on button at bounding box center [449, 242] width 32 height 26
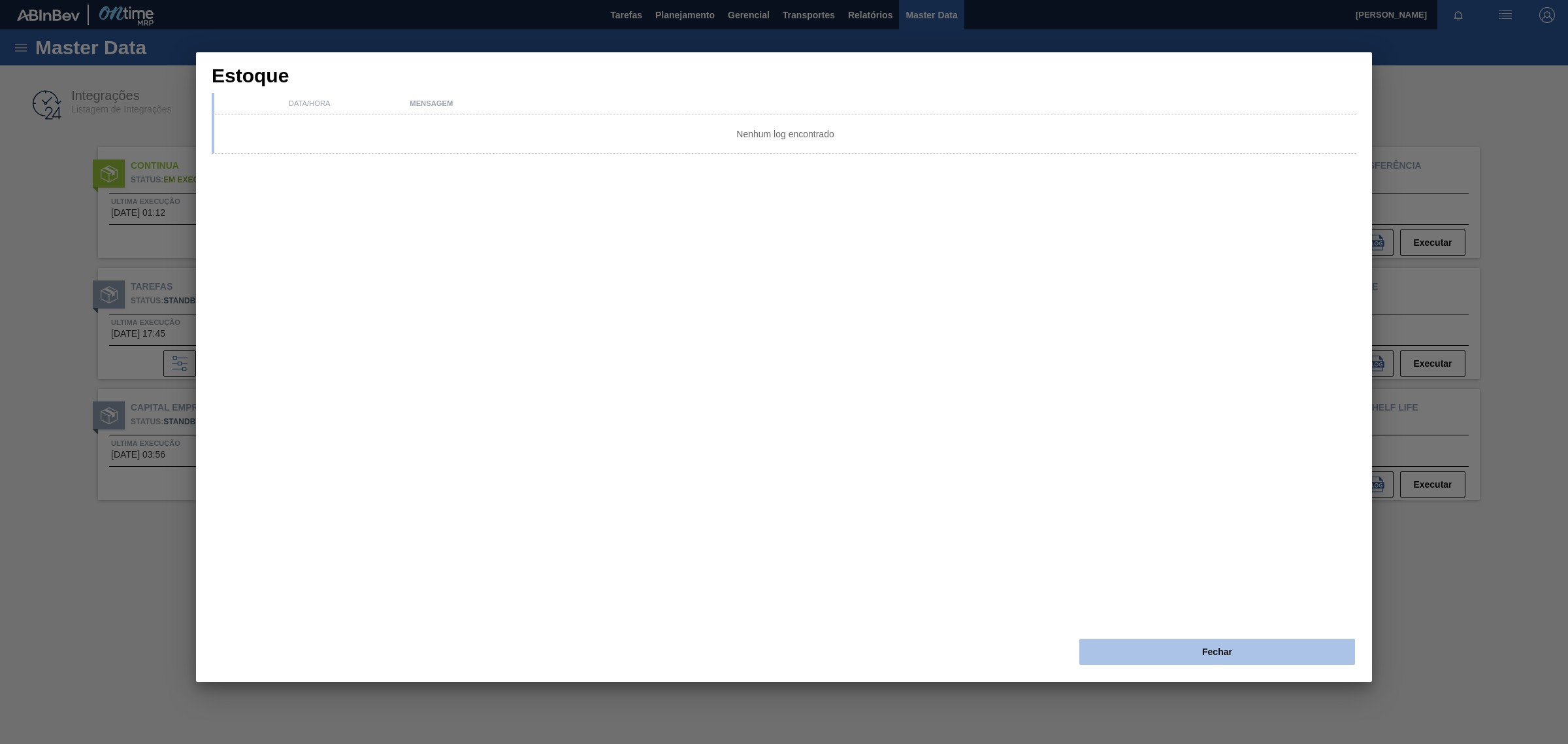
click at [1232, 648] on button "Fechar" at bounding box center [1216, 652] width 276 height 26
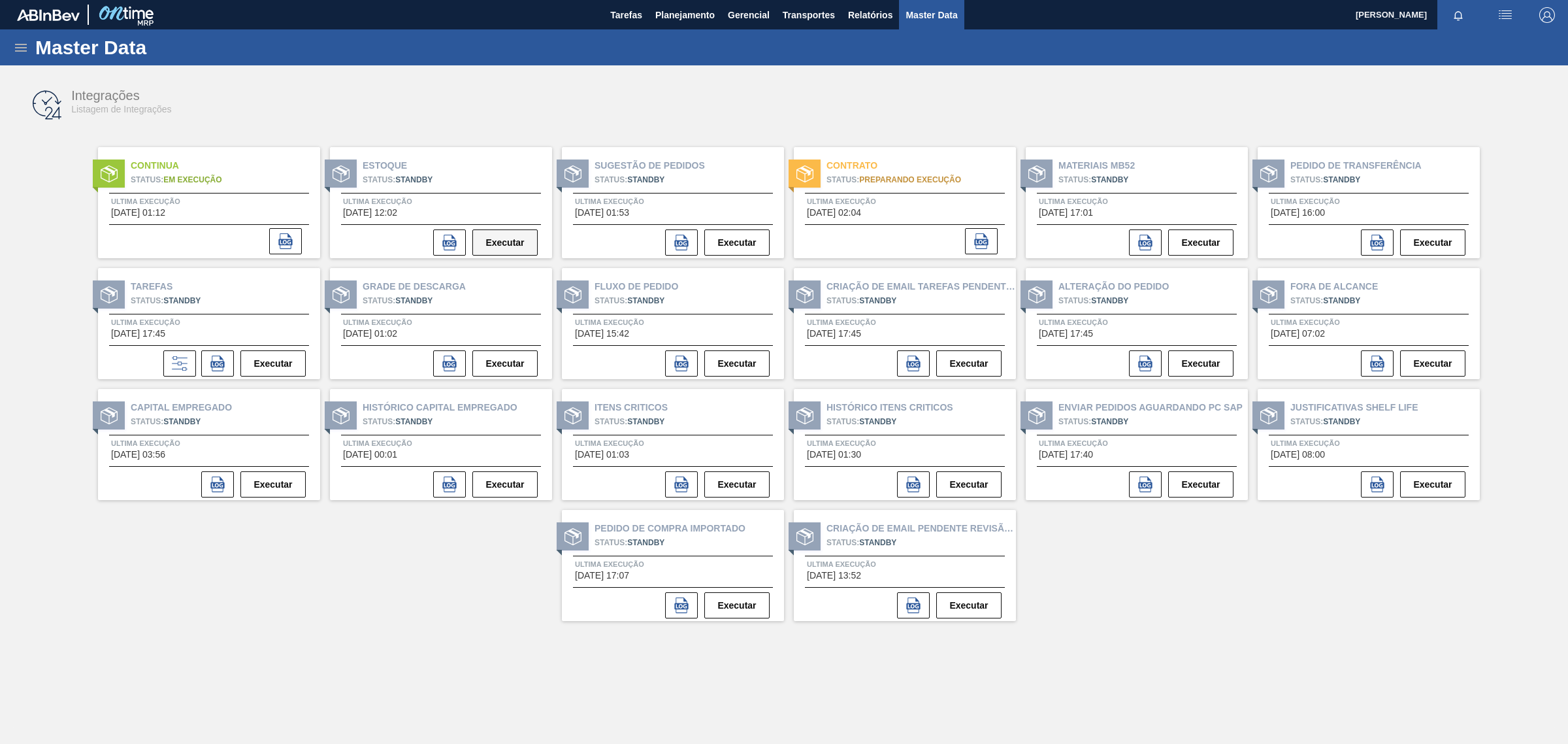
click at [517, 239] on button "Executar" at bounding box center [505, 242] width 65 height 26
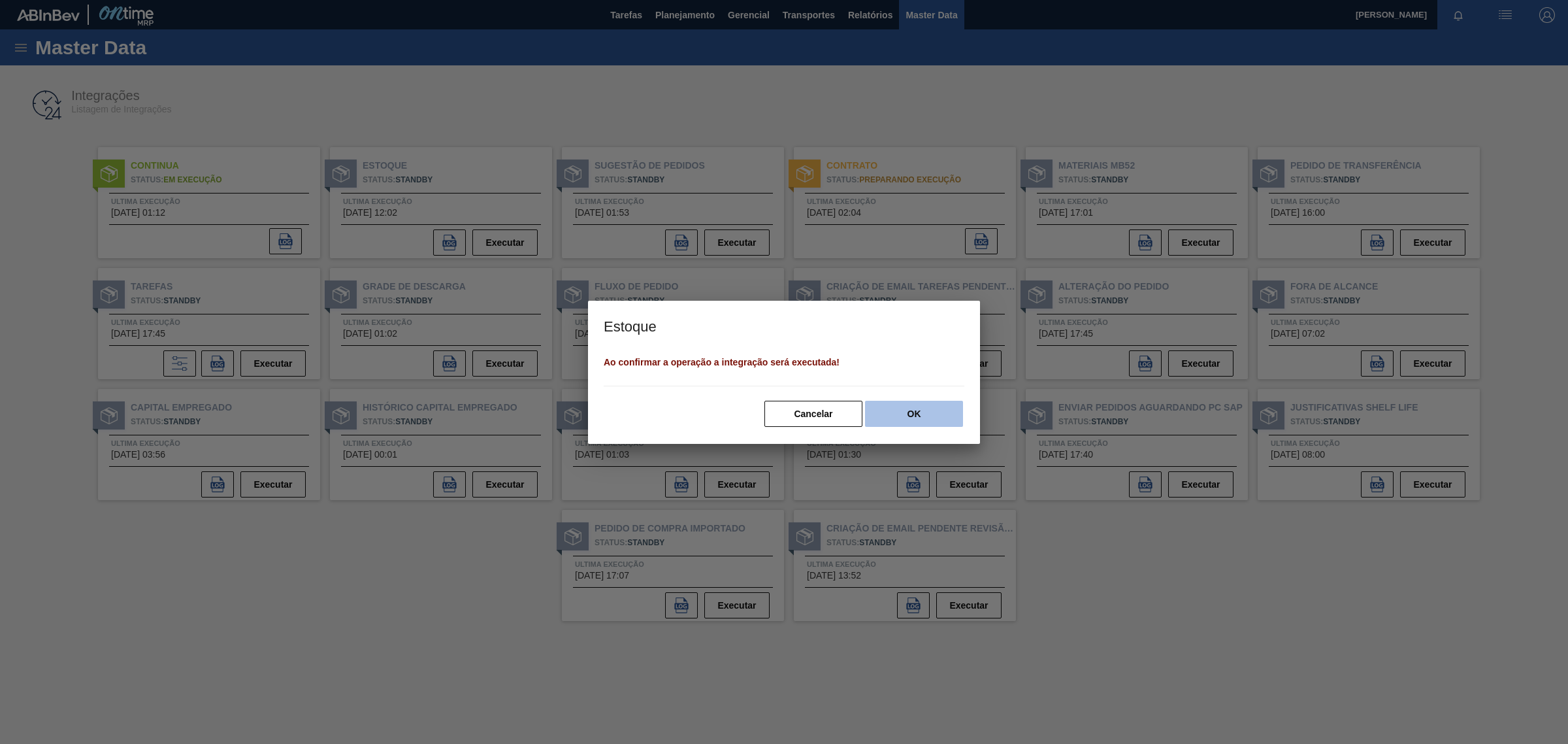
click at [926, 414] on button "OK" at bounding box center [914, 413] width 98 height 26
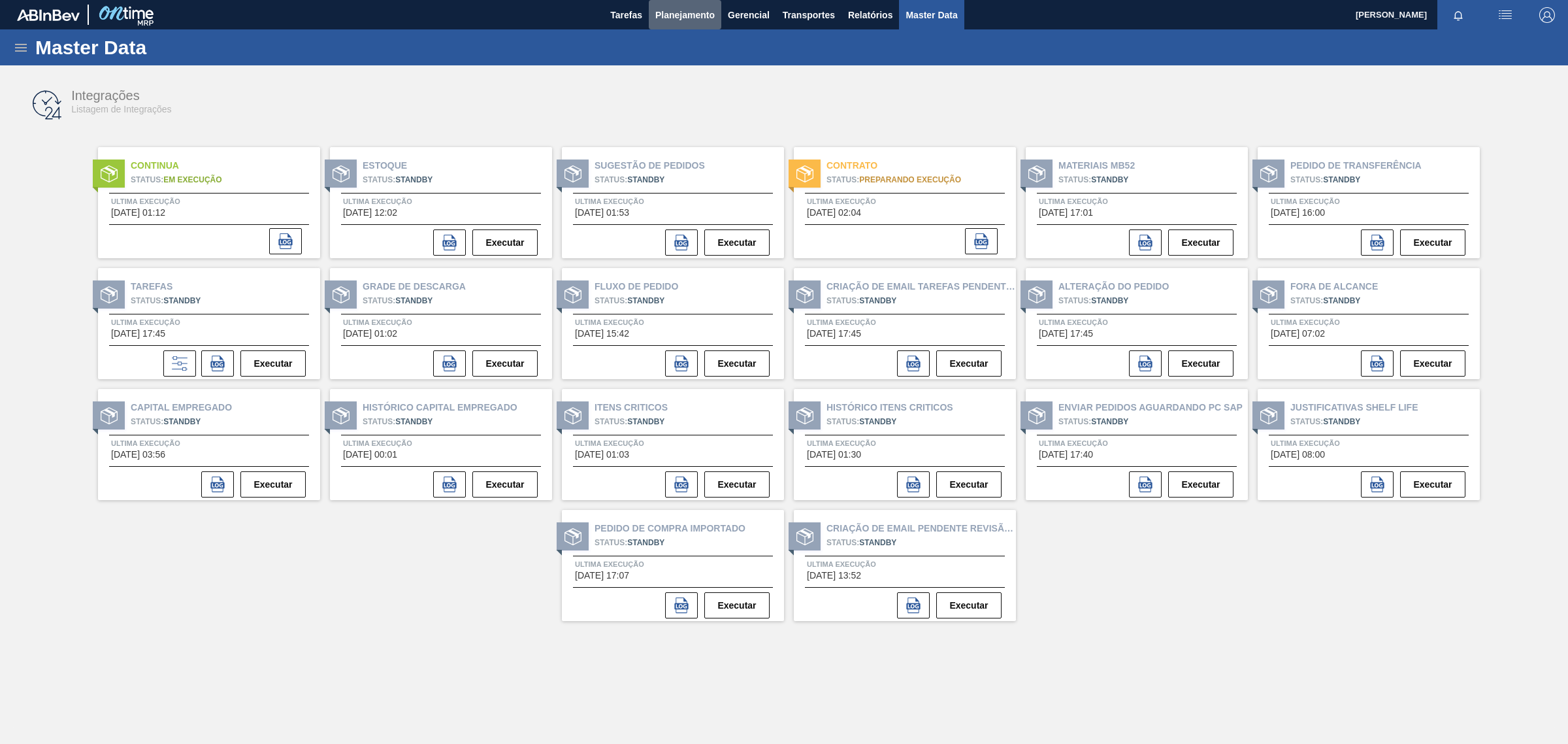
drag, startPoint x: 696, startPoint y: 28, endPoint x: 696, endPoint y: 38, distance: 10.0
click at [696, 36] on main "Tarefas Planejamento Gerencial Transportes Relatórios Master Data [PERSON_NAME]…" at bounding box center [784, 372] width 1568 height 744
click at [698, 18] on span "Planejamento" at bounding box center [685, 15] width 59 height 16
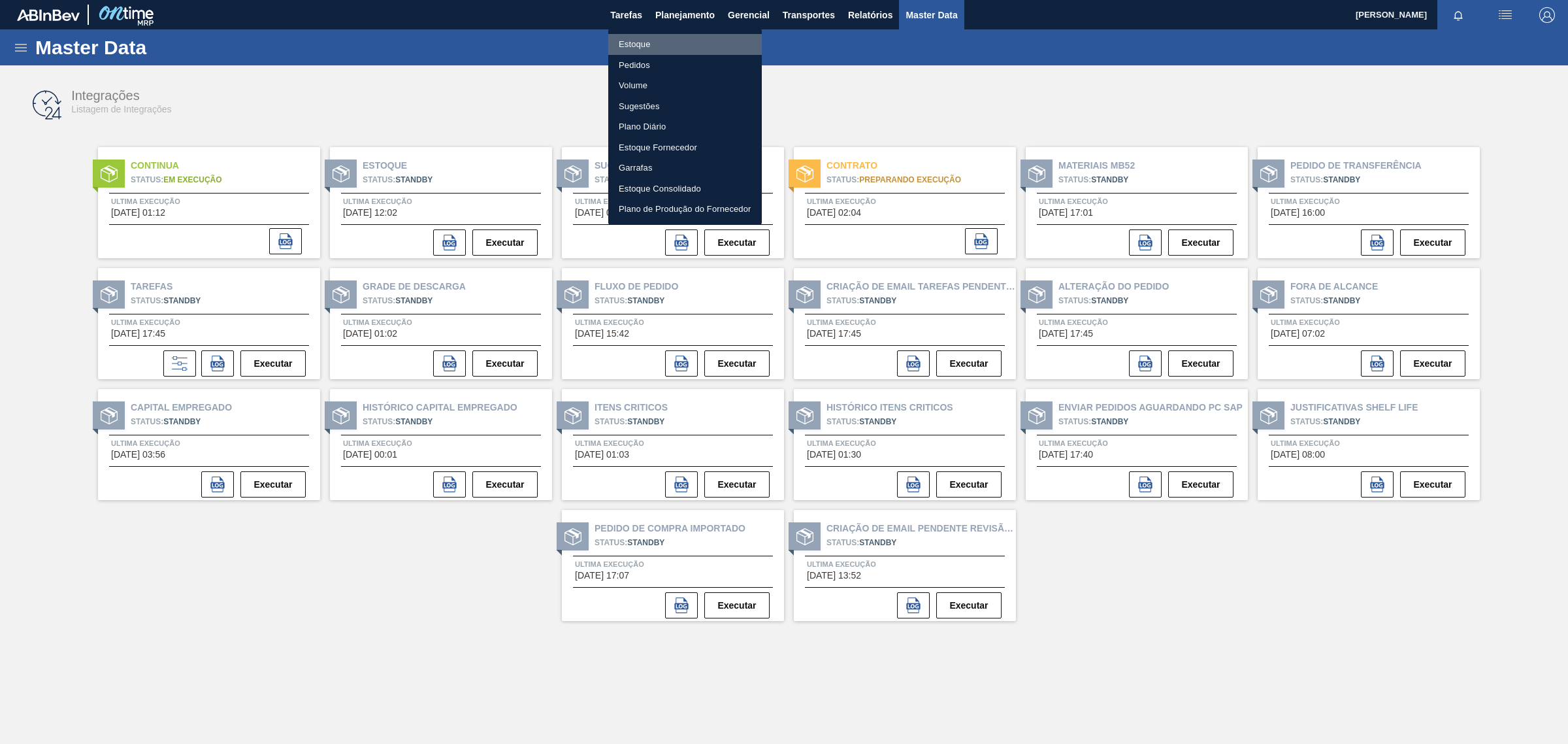
click at [639, 46] on li "Estoque" at bounding box center [685, 44] width 154 height 21
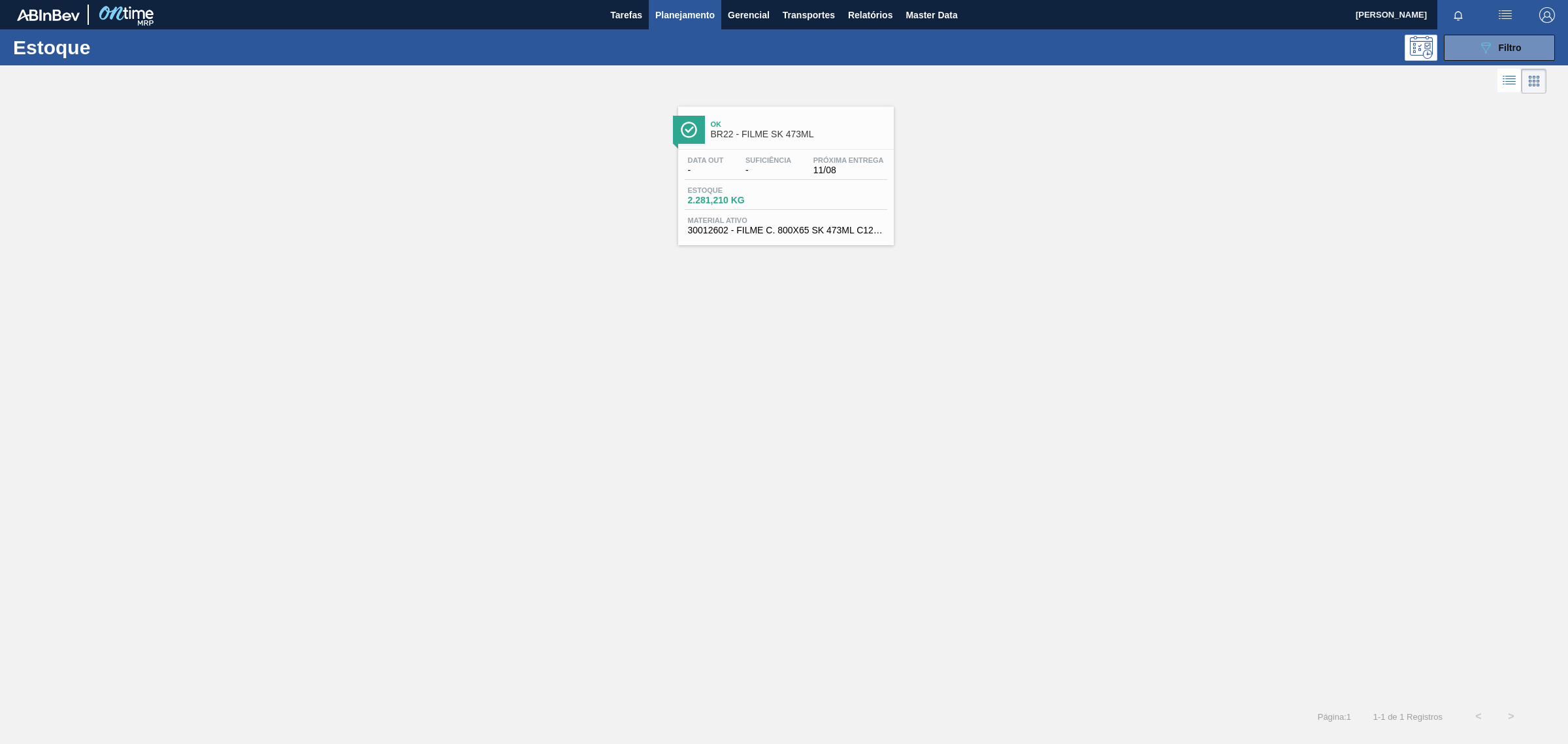
click at [847, 185] on div "Data out - Suficiência - Próxima Entrega 11/08 Estoque 2.281,210 KG Material at…" at bounding box center [786, 194] width 216 height 89
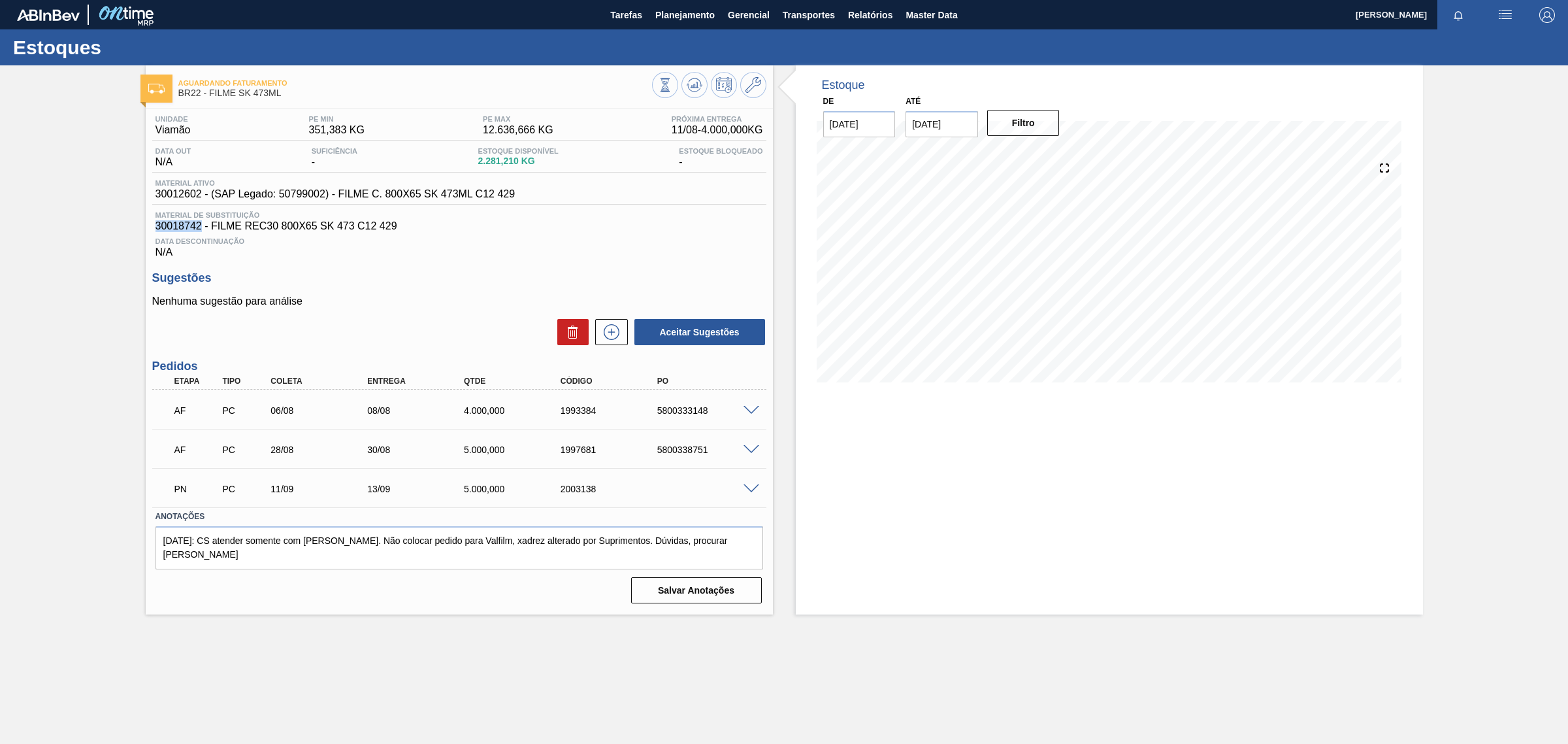
drag, startPoint x: 201, startPoint y: 233, endPoint x: 154, endPoint y: 230, distance: 47.1
click at [154, 230] on div "Material de Substituição 30018742 - FILME REC30 800X65 SK 473 C12 429" at bounding box center [459, 221] width 614 height 21
copy span "30018742"
click at [693, 86] on icon at bounding box center [694, 84] width 9 height 6
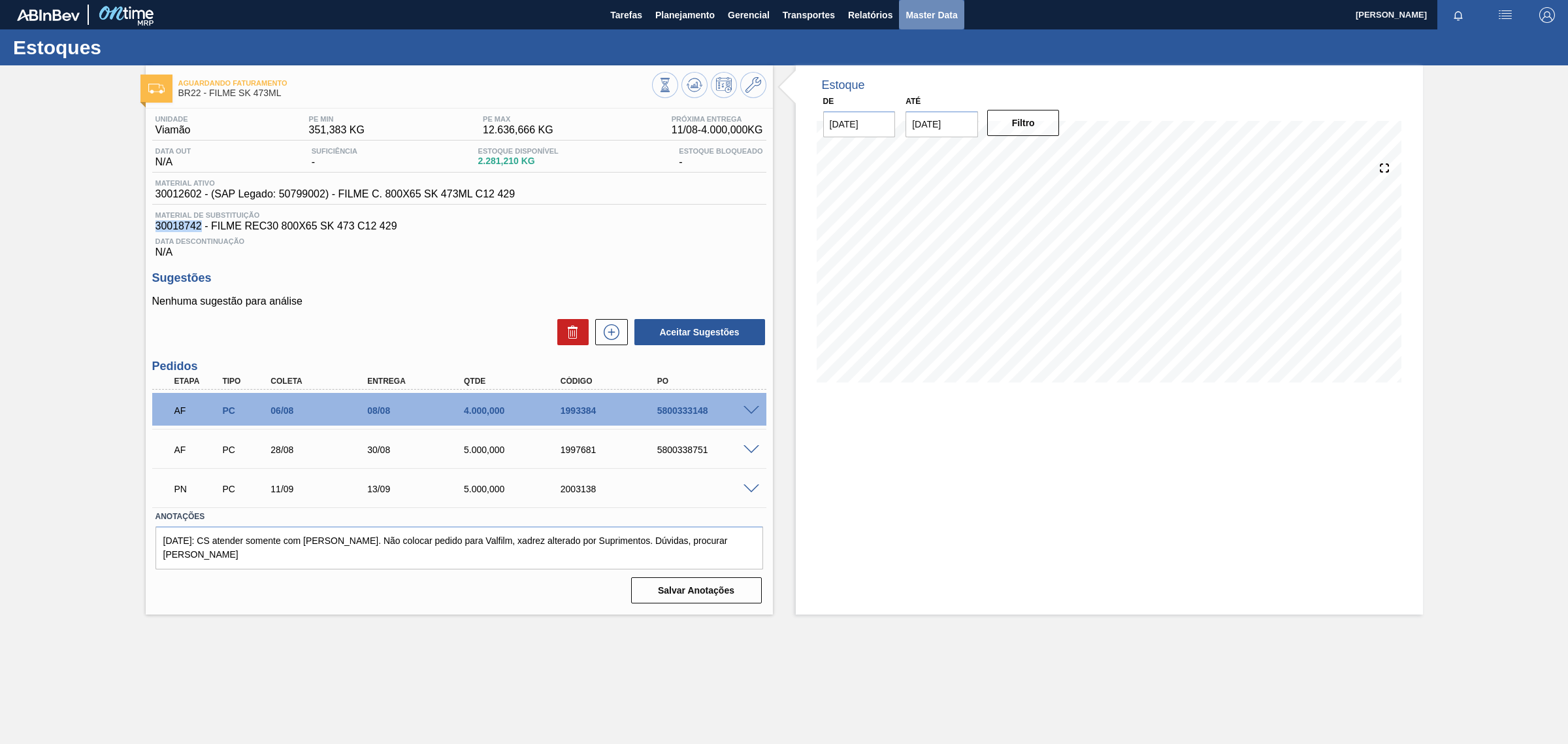
click at [916, 11] on span "Master Data" at bounding box center [931, 15] width 51 height 16
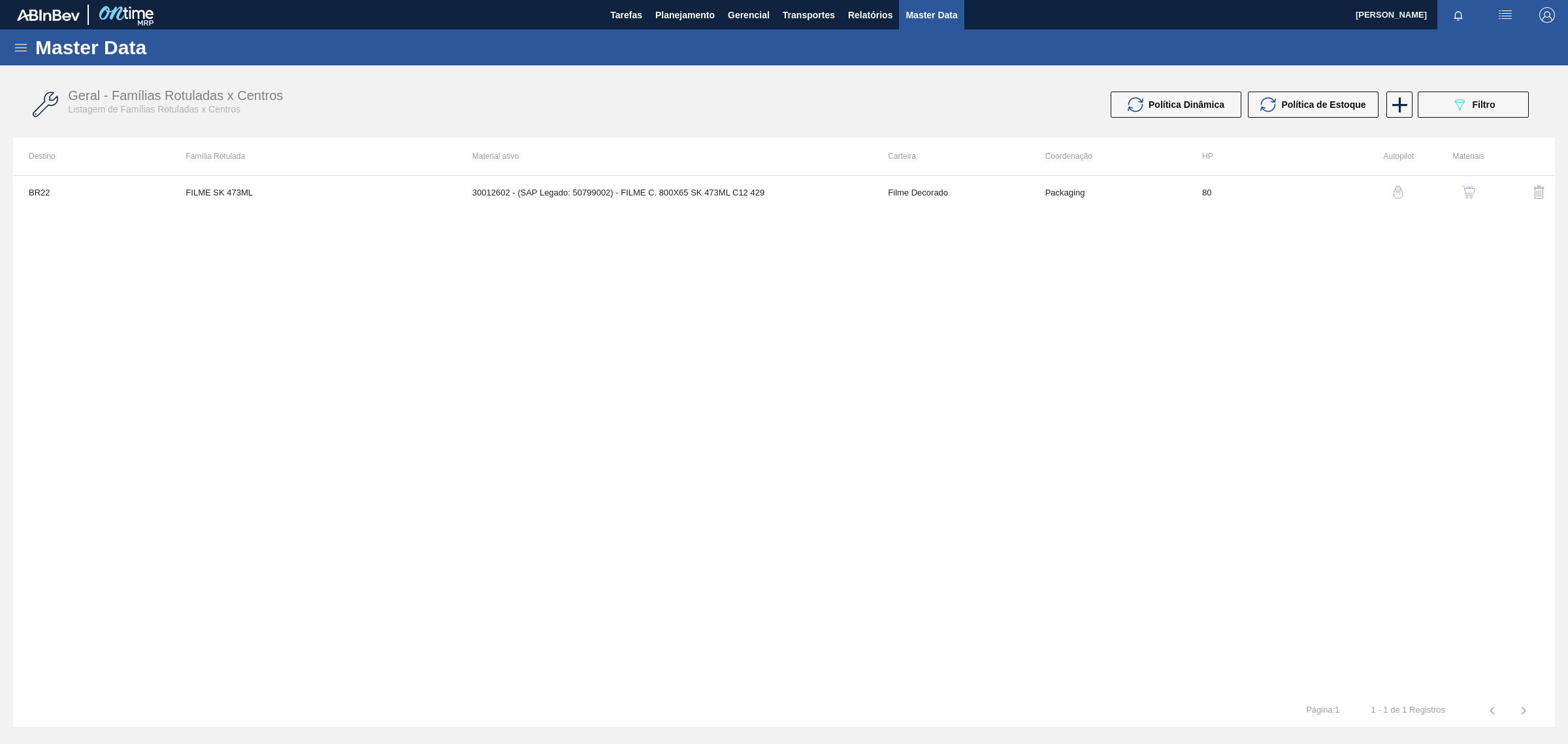
click at [37, 47] on h1 "Master Data" at bounding box center [151, 47] width 232 height 15
click at [10, 39] on div "Master Data" at bounding box center [784, 47] width 1568 height 36
click at [17, 45] on icon at bounding box center [20, 47] width 16 height 16
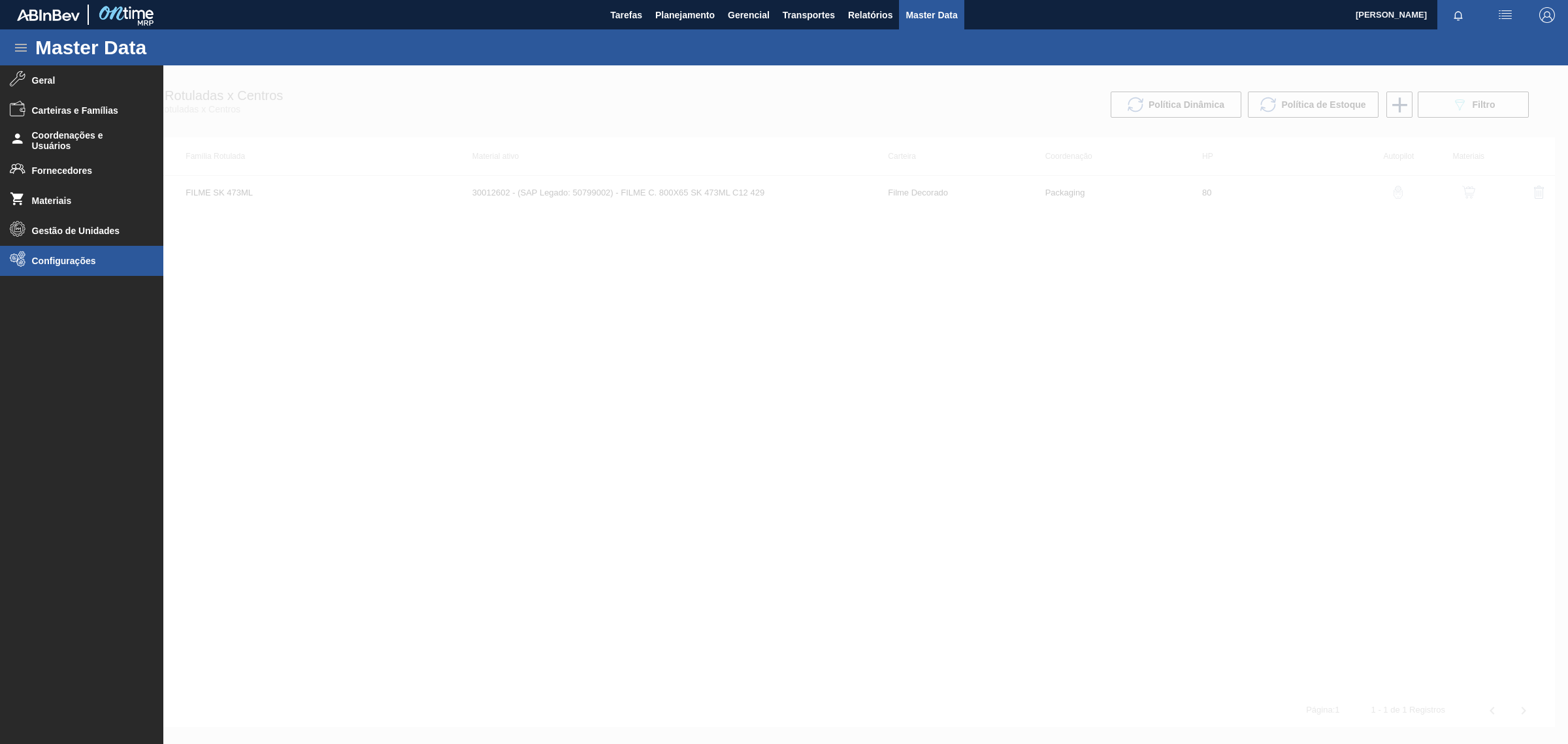
click at [63, 269] on li "Configurações" at bounding box center [82, 261] width 163 height 30
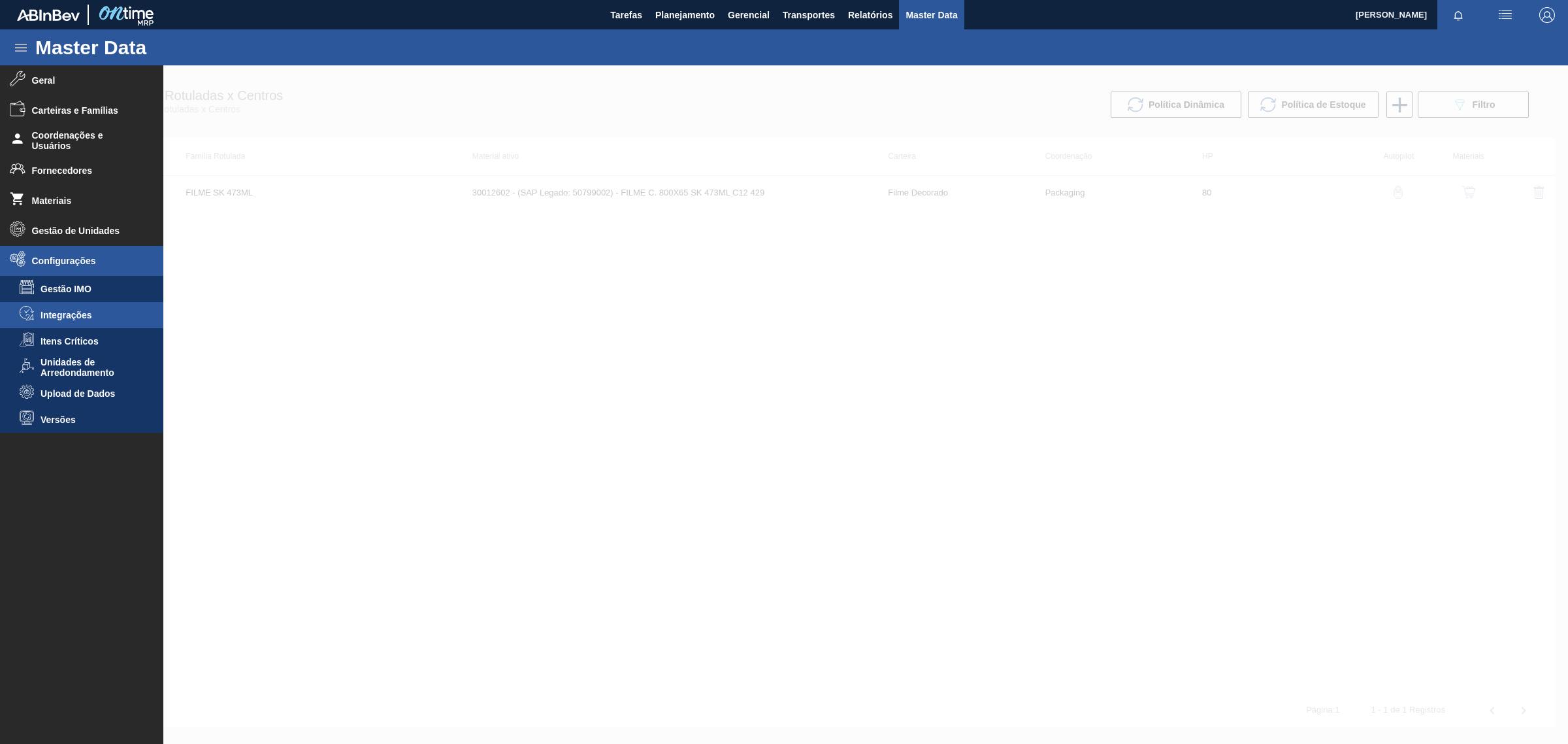
click at [73, 323] on li "Integrações" at bounding box center [82, 315] width 163 height 26
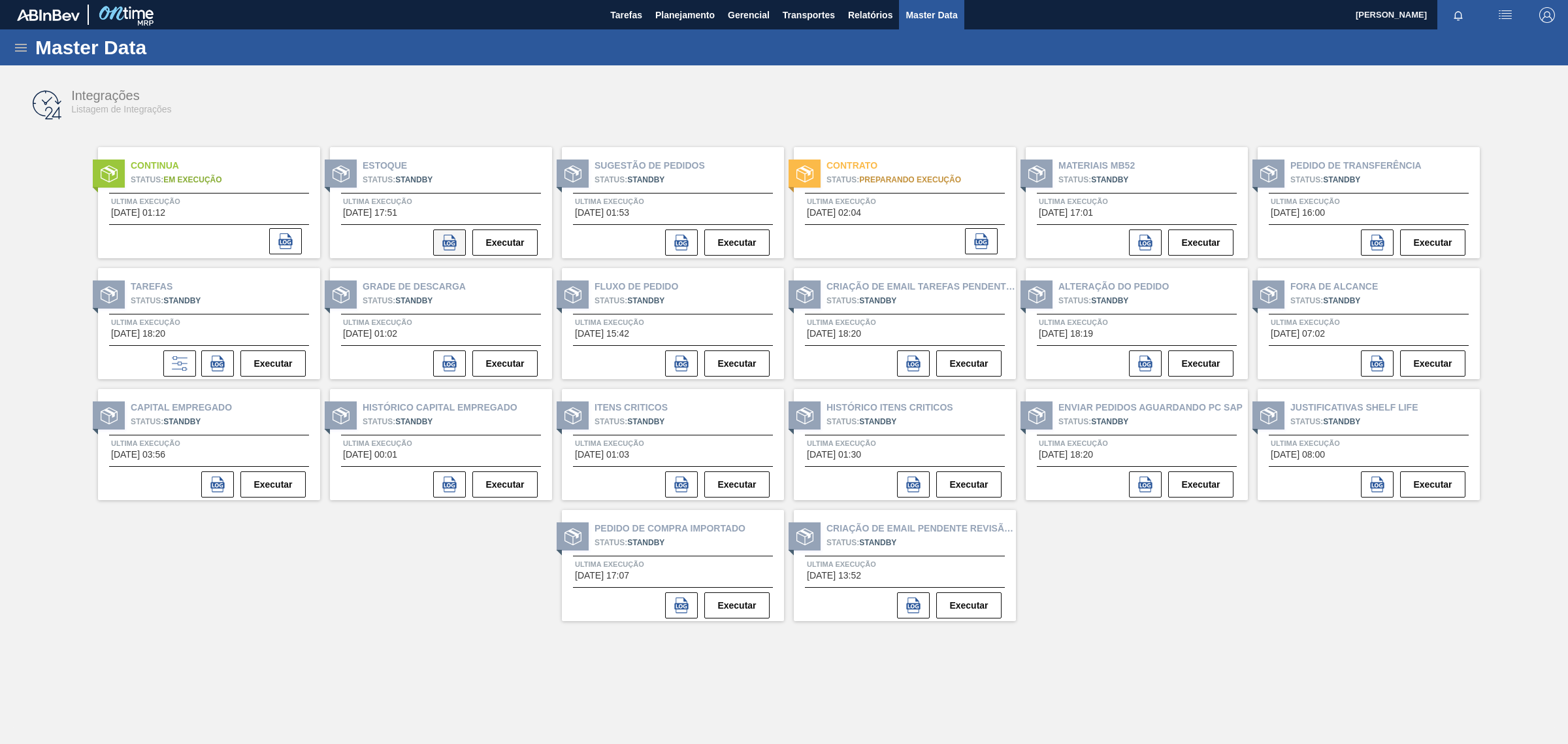
click at [451, 247] on icon at bounding box center [449, 242] width 16 height 16
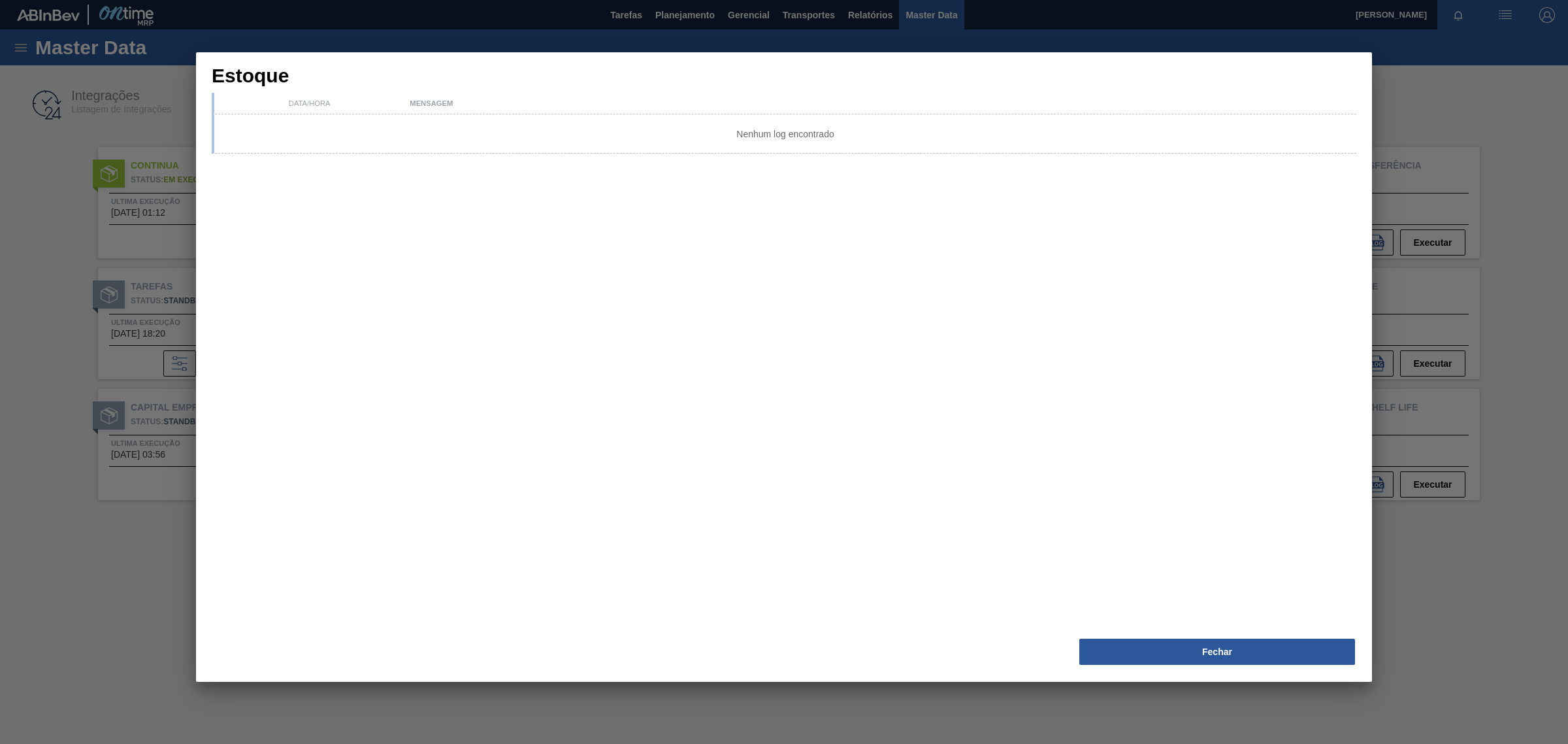
click at [419, 100] on div "Mensagem" at bounding box center [880, 103] width 952 height 8
click at [330, 103] on div "Data/Hora" at bounding box center [310, 103] width 190 height 8
click at [1283, 638] on div "Fechar" at bounding box center [1217, 652] width 289 height 29
click at [1281, 650] on button "Fechar" at bounding box center [1216, 652] width 276 height 26
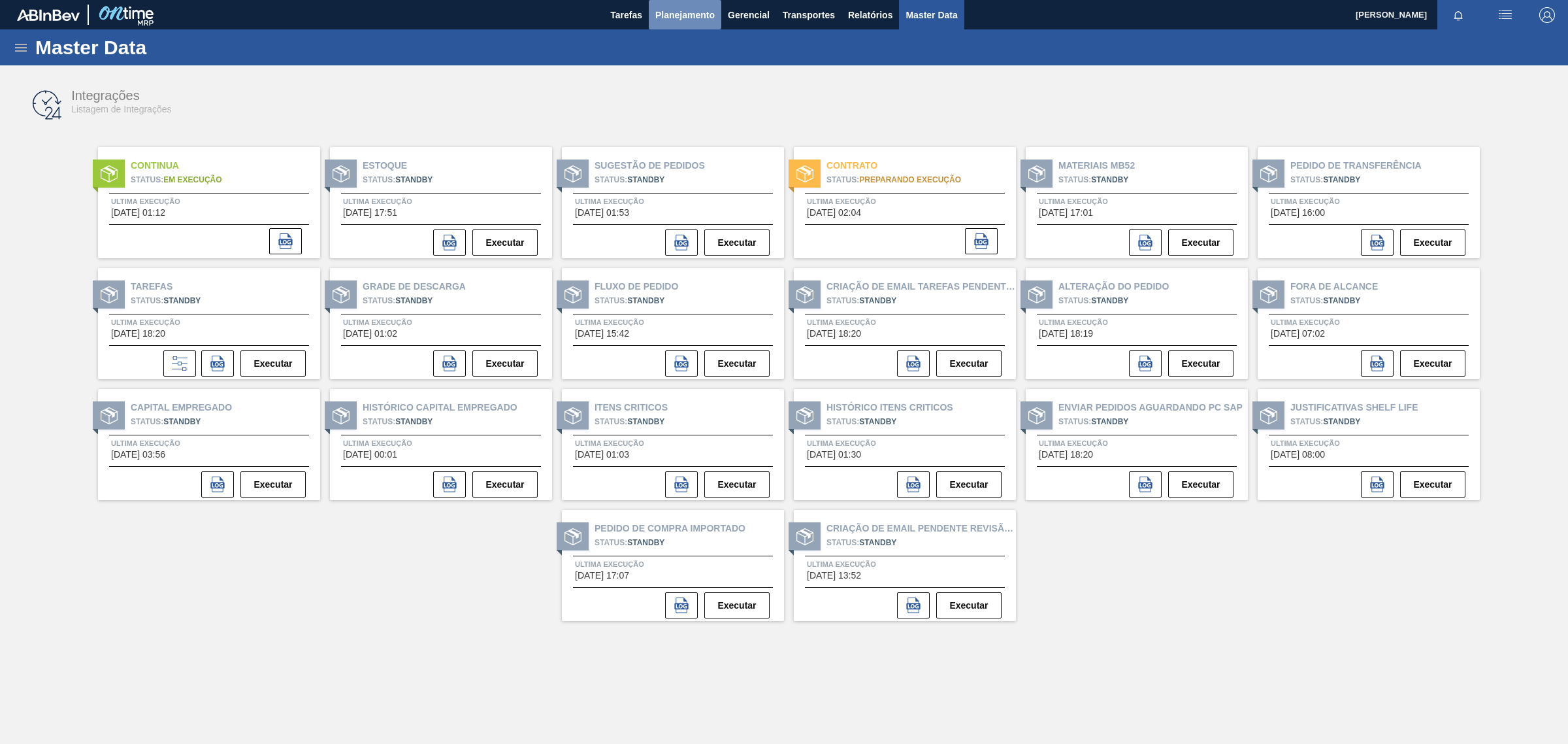
click at [675, 9] on span "Planejamento" at bounding box center [685, 15] width 59 height 16
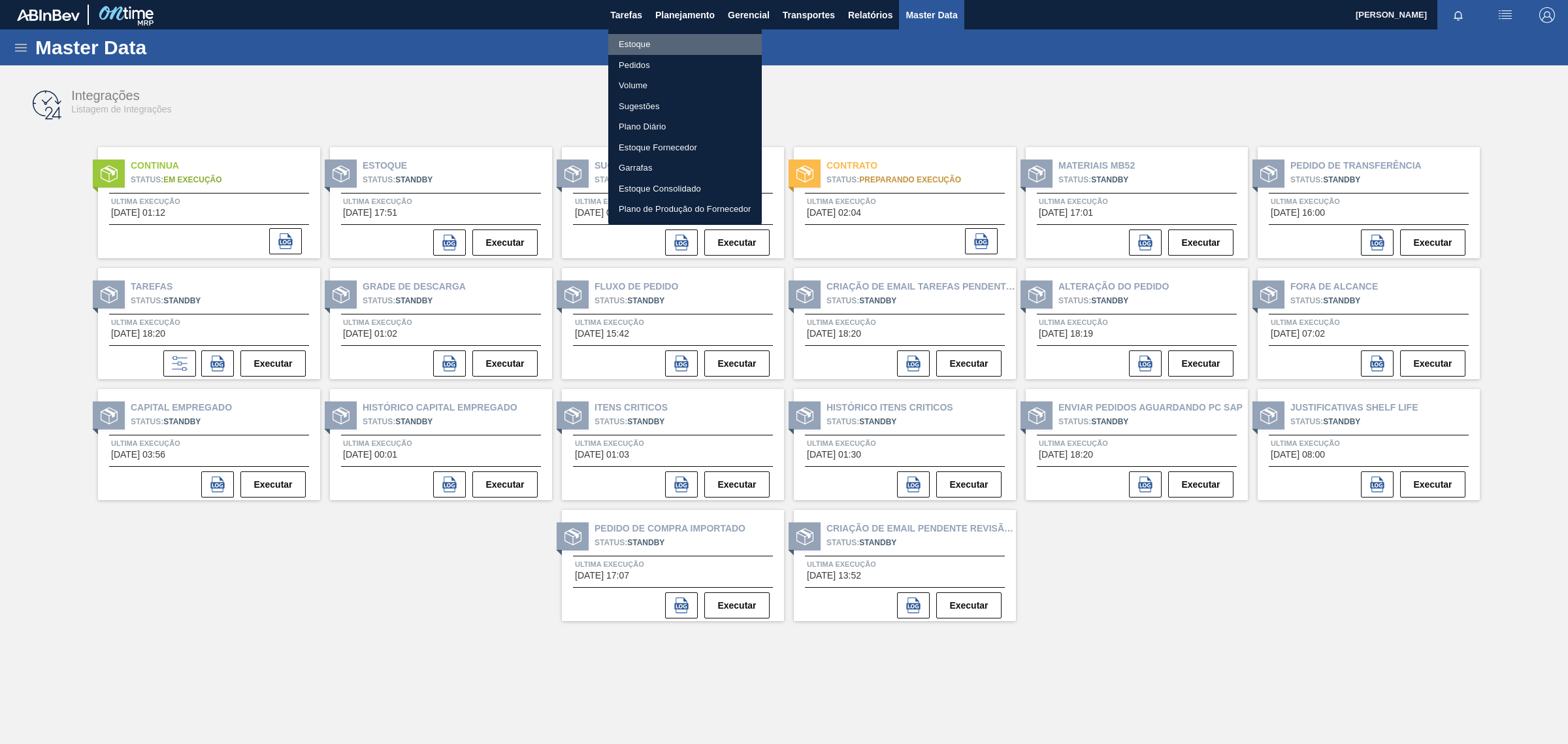
click at [638, 41] on li "Estoque" at bounding box center [685, 44] width 154 height 21
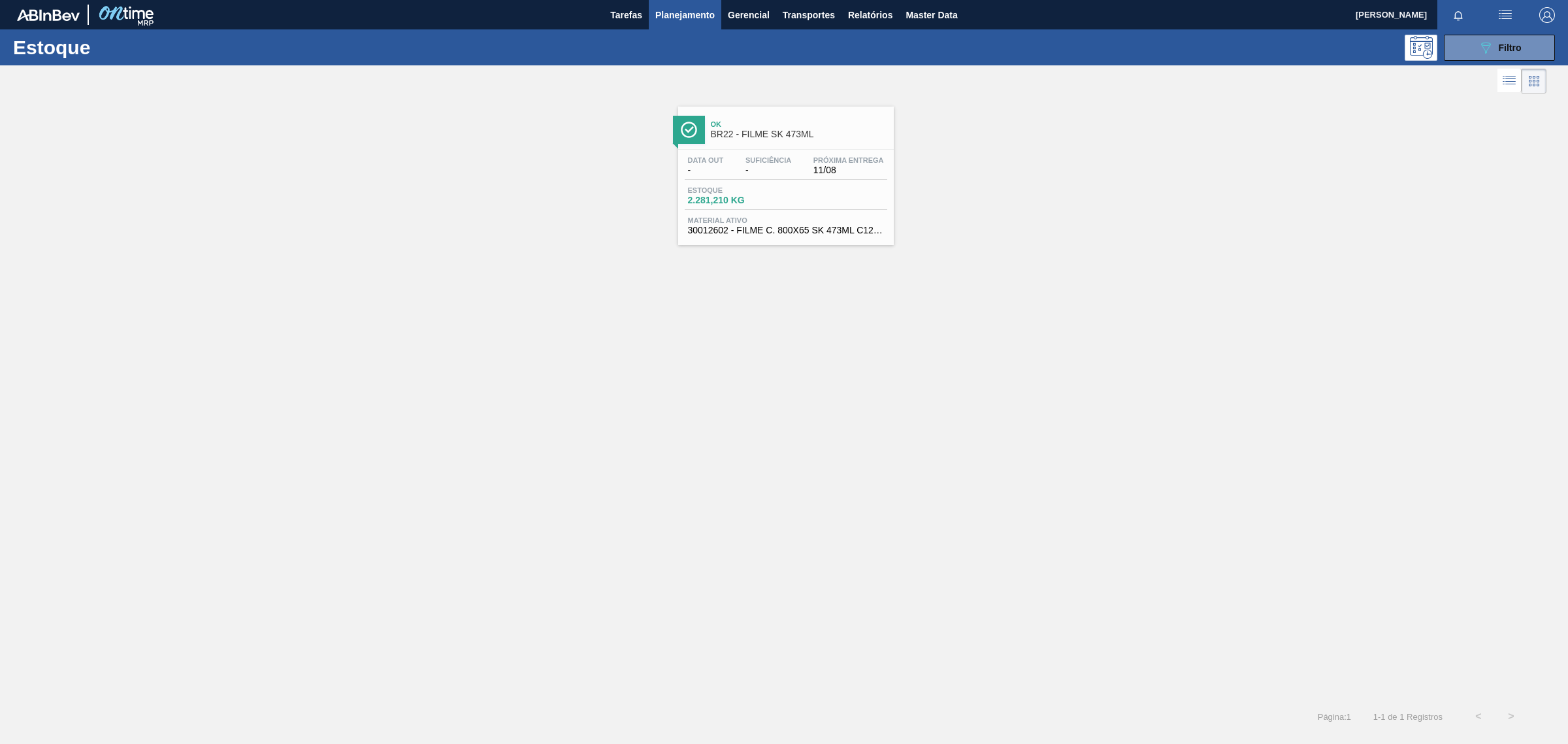
click at [799, 118] on div "Ok BR22 - FILME SK 473ML" at bounding box center [798, 130] width 176 height 30
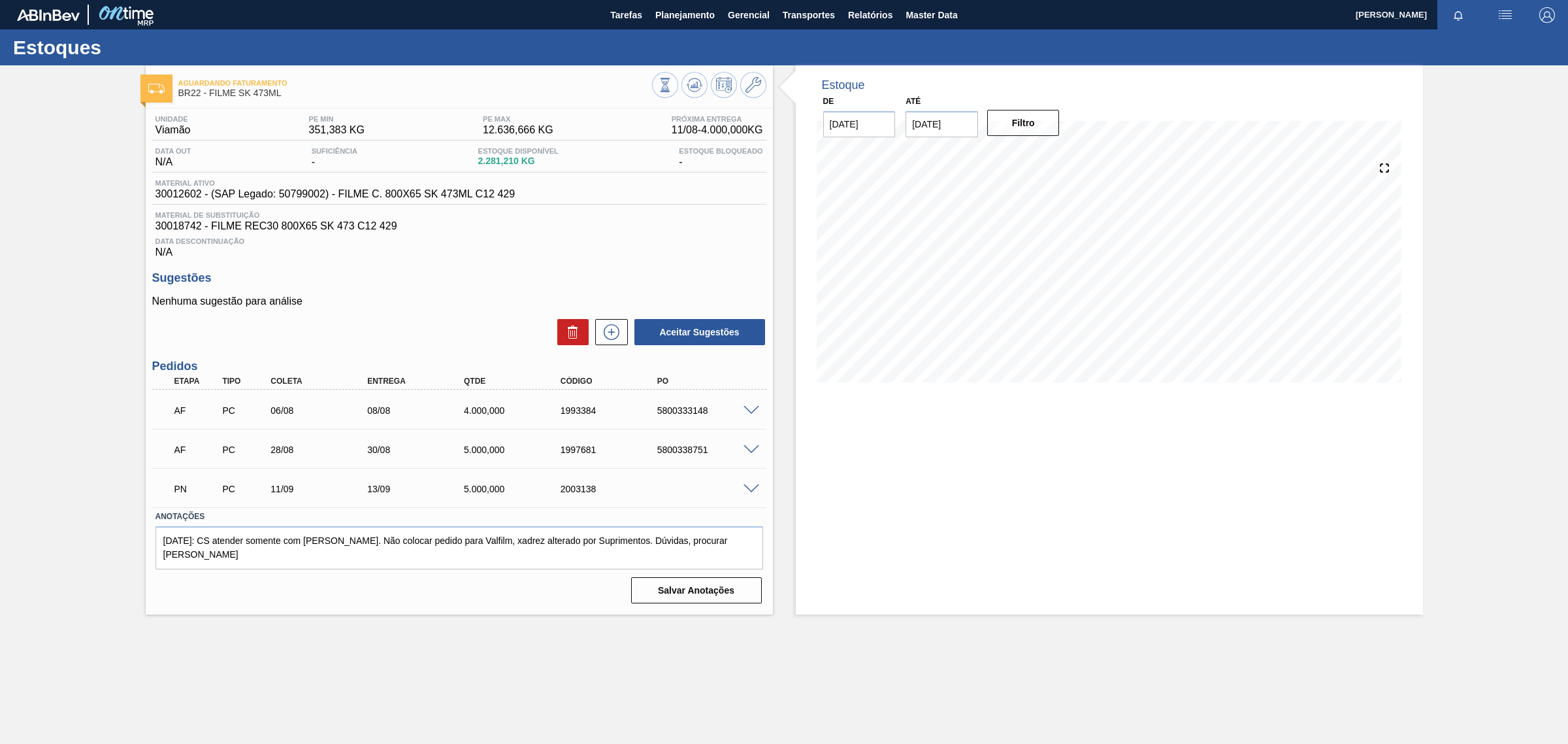
click at [657, 416] on div "5800333148" at bounding box center [708, 410] width 110 height 10
click at [743, 419] on div "AF PC 06/08 08/08 4.000,000 1993384 5800333148" at bounding box center [455, 409] width 580 height 26
click at [747, 413] on span at bounding box center [751, 410] width 16 height 10
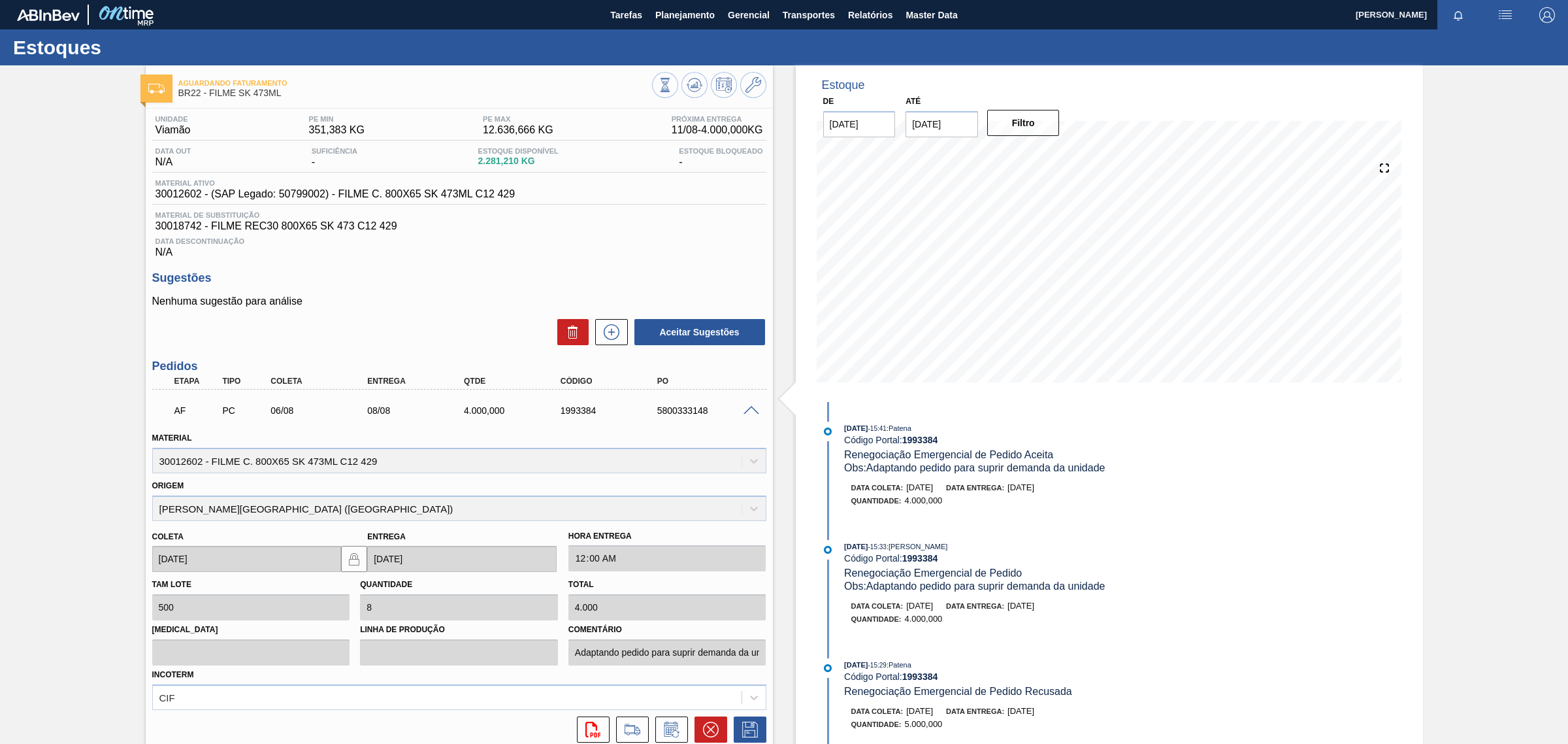
scroll to position [54, 0]
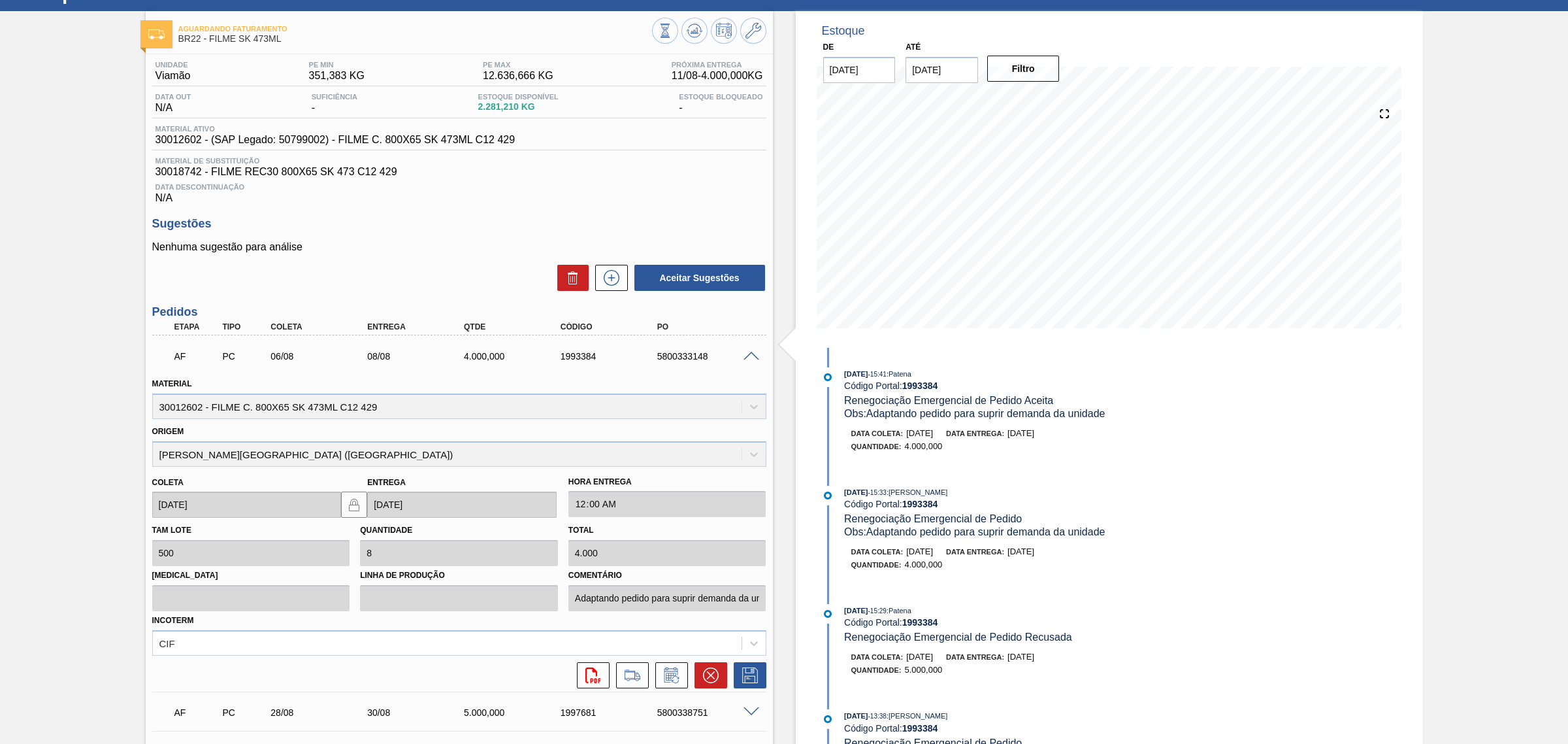
click at [171, 407] on div "Material 30012602 - FILME C. 800X65 SK 473ML C12 429" at bounding box center [459, 397] width 614 height 45
copy div "30012602"
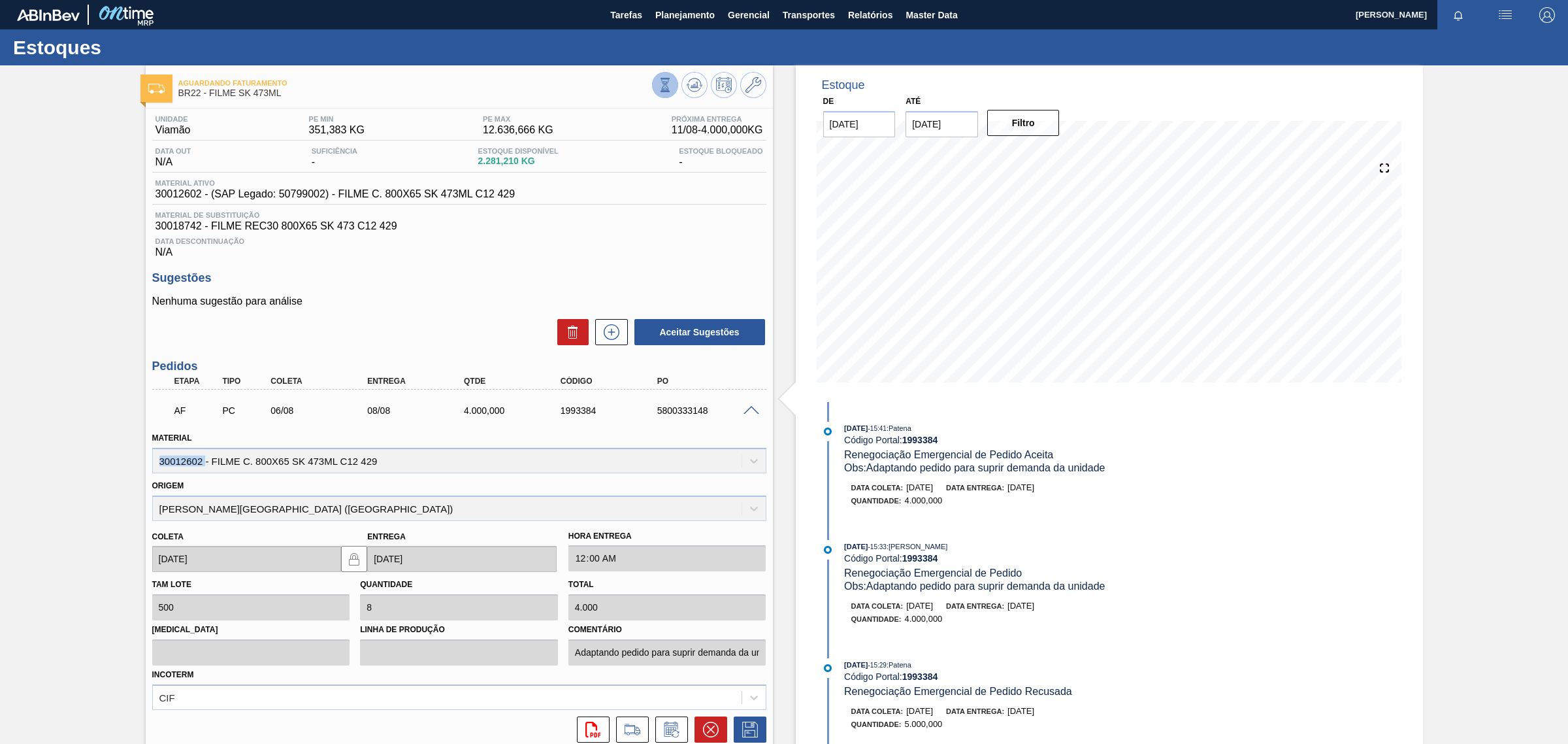
click at [665, 86] on icon at bounding box center [665, 84] width 14 height 14
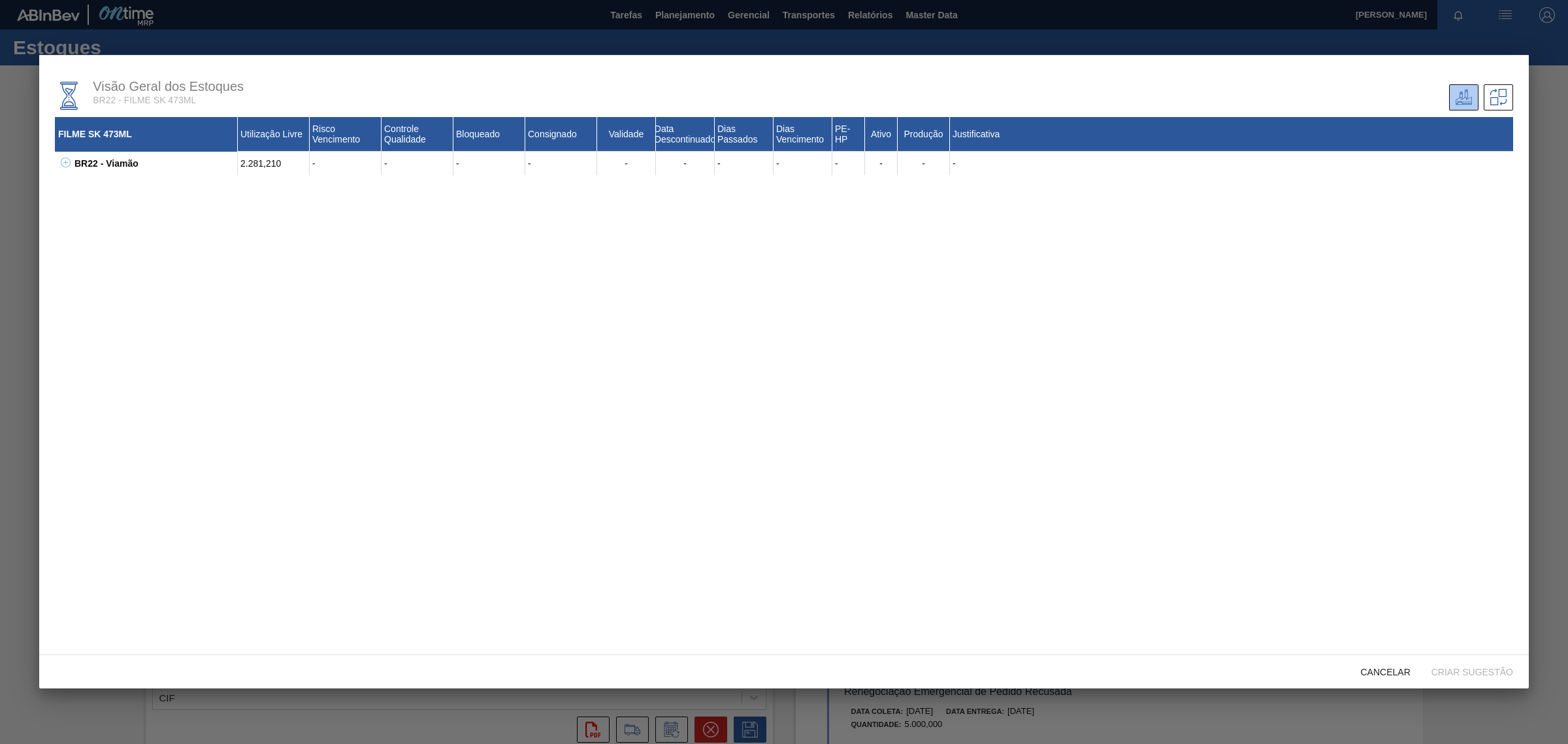
click at [64, 163] on icon at bounding box center [65, 162] width 10 height 10
click at [80, 186] on icon at bounding box center [82, 186] width 10 height 10
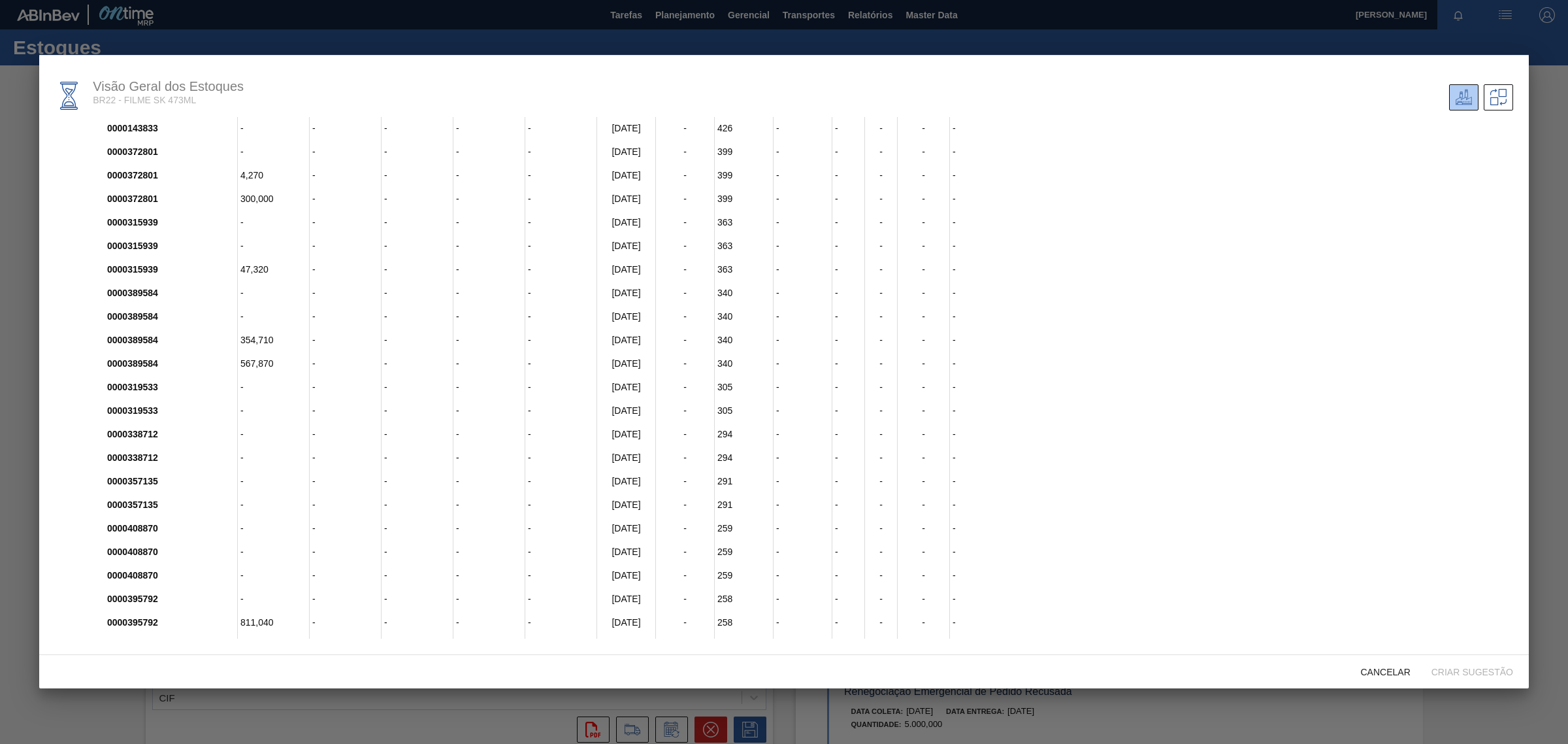
scroll to position [884, 0]
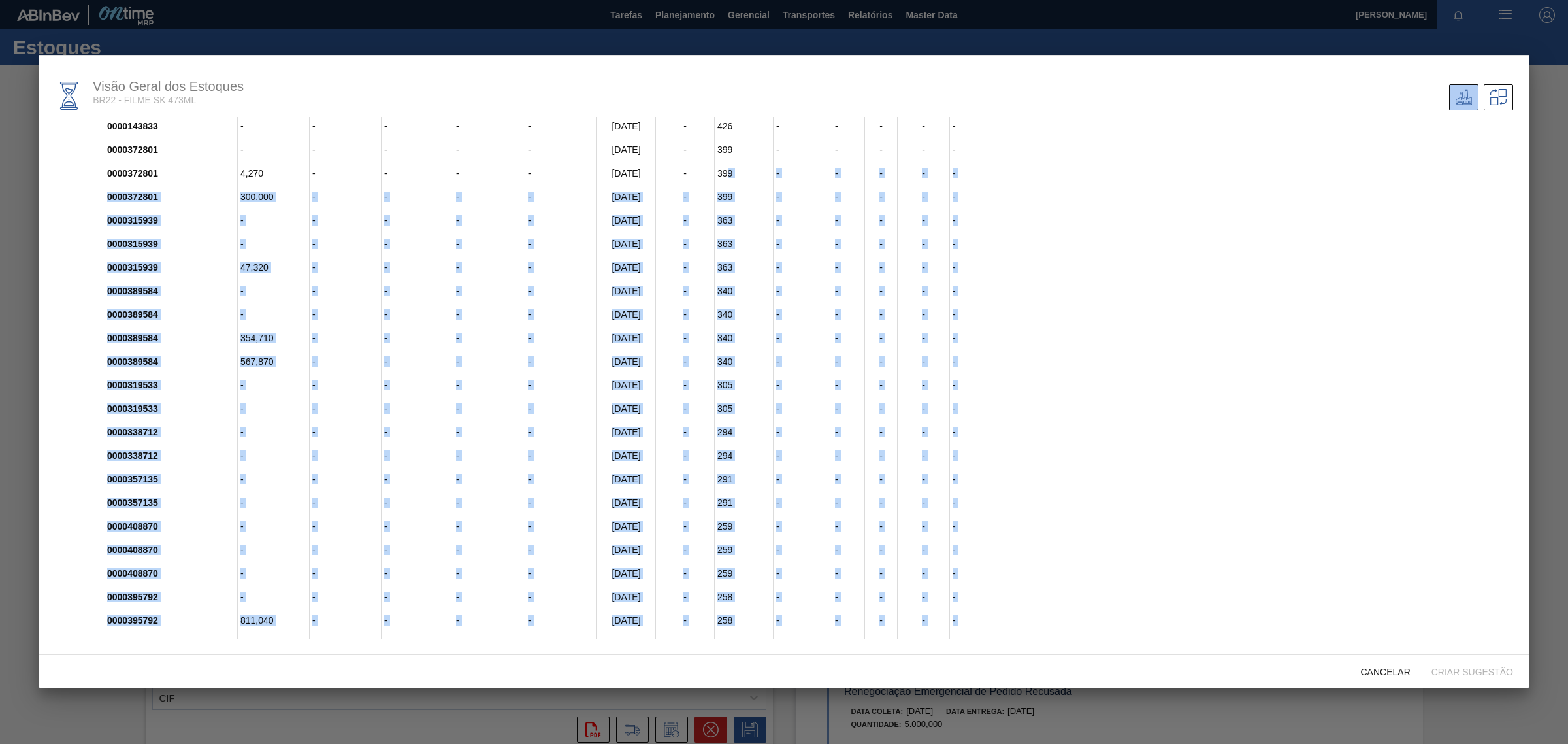
drag, startPoint x: 109, startPoint y: 646, endPoint x: 725, endPoint y: 152, distance: 789.6
click at [725, 152] on div "Visão Geral dos Estoques BR22 - FILME SK 473ML FILME SK 473ML Utilização Livre …" at bounding box center [783, 355] width 1489 height 601
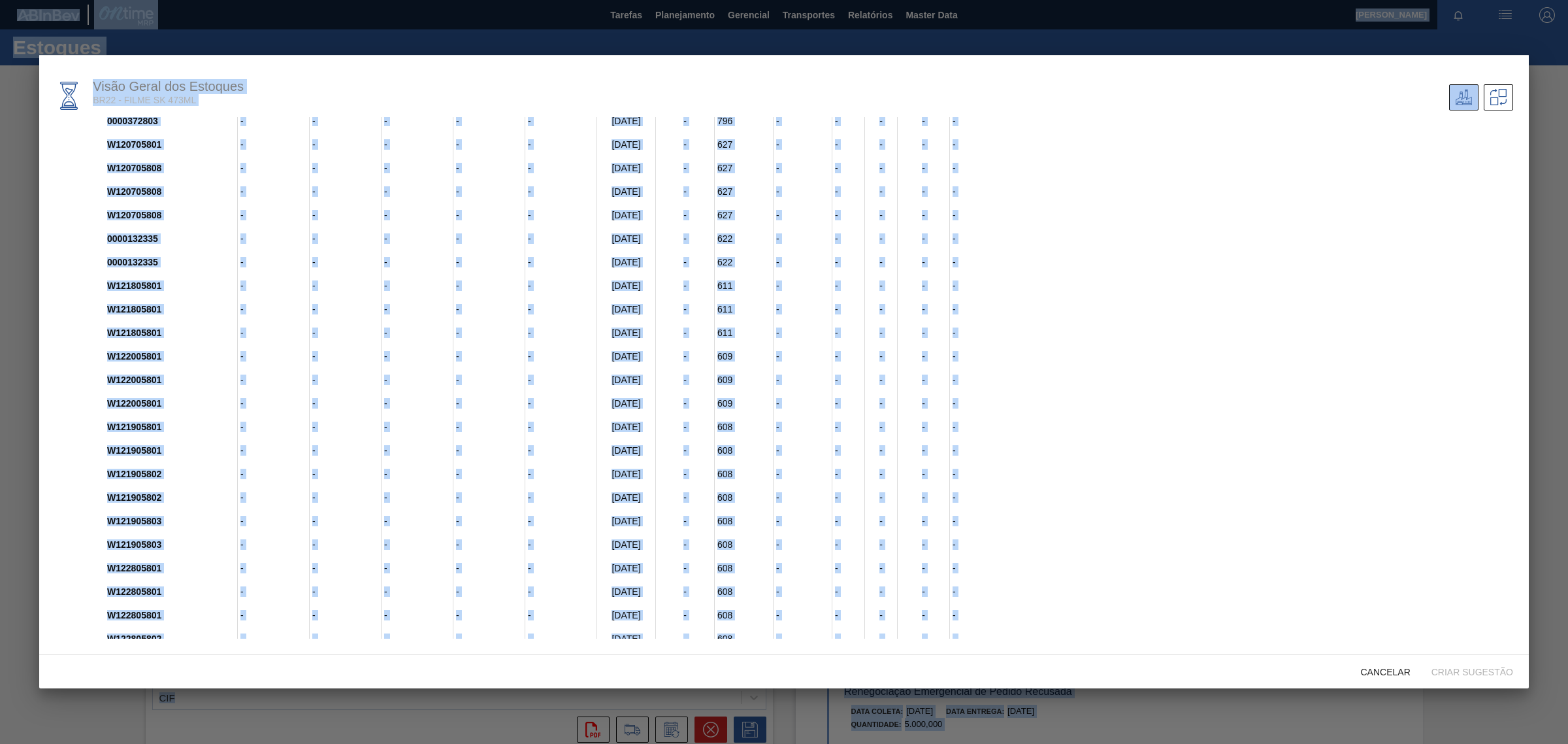
scroll to position [0, 0]
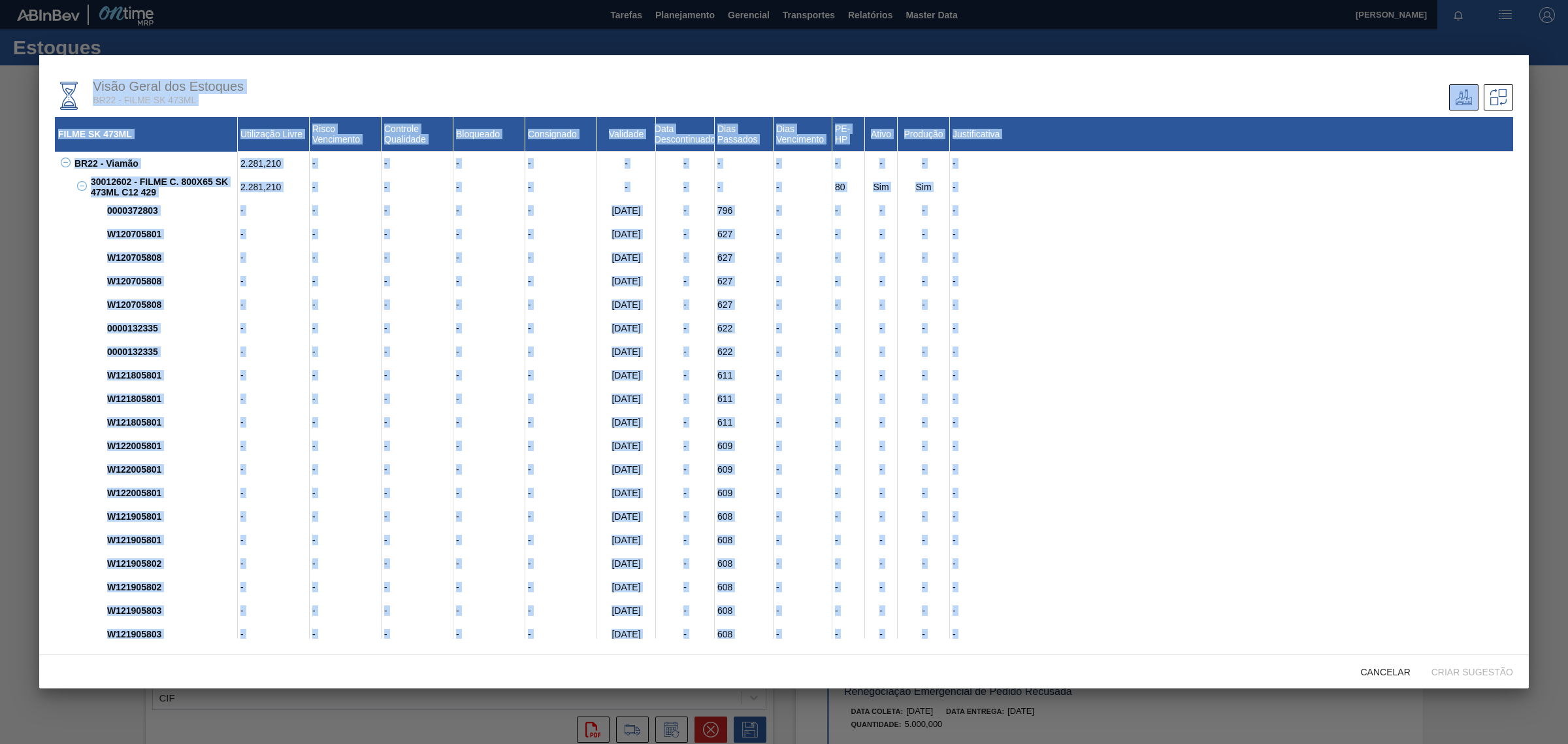
drag, startPoint x: 1101, startPoint y: 623, endPoint x: 79, endPoint y: 59, distance: 1167.3
click at [79, 59] on div "Visão Geral dos Estoques BR22 - FILME SK 473ML FILME SK 473ML Utilização Livre …" at bounding box center [783, 355] width 1489 height 601
copy div "Lorem Ipsum dol Sitametc AD38 - ELITS DO 810EI TEMPO IN 497UT Laboreetdo Magna …"
click at [1207, 483] on div "-" at bounding box center [1231, 493] width 563 height 24
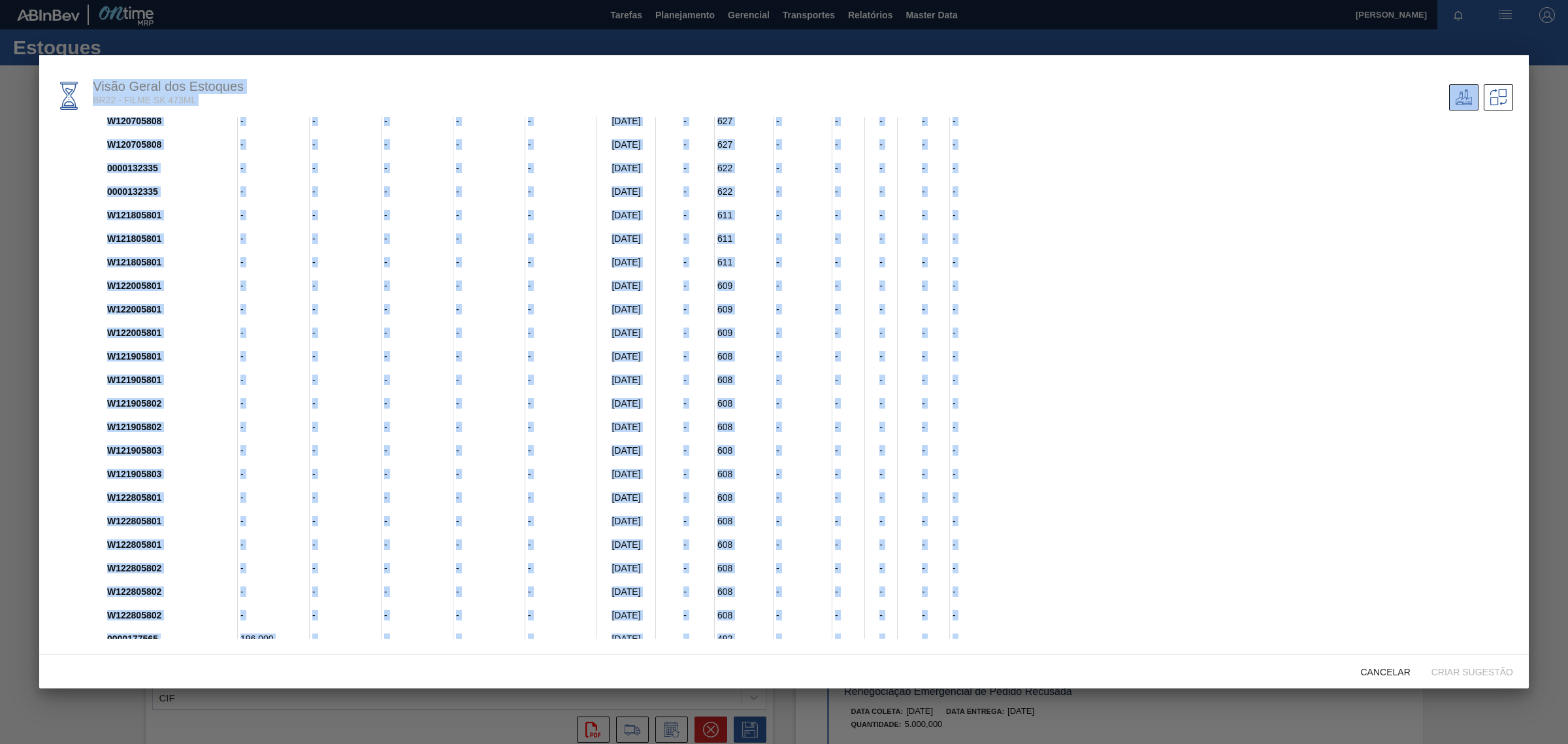
scroll to position [163, 0]
click at [1207, 483] on div "-" at bounding box center [1231, 494] width 563 height 24
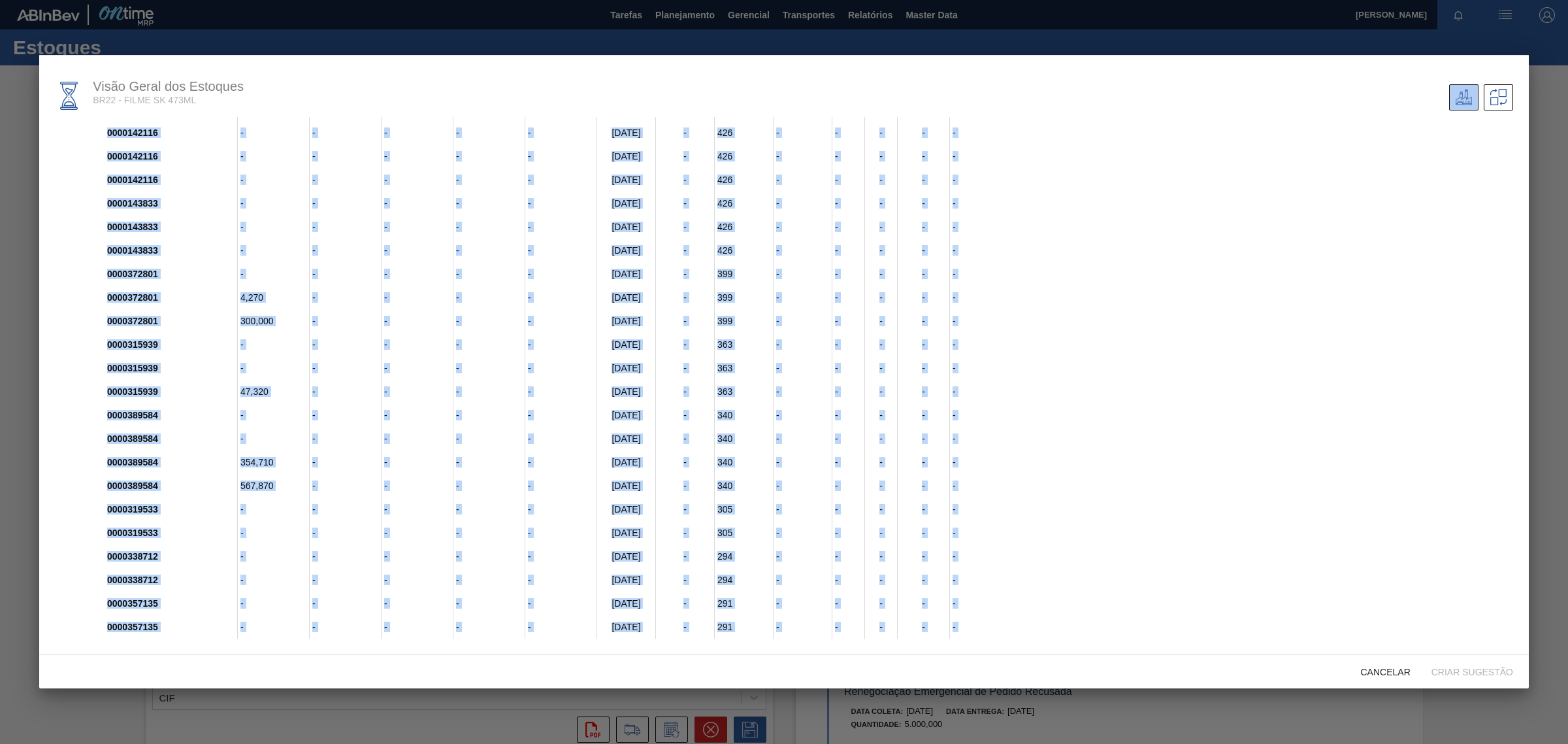
scroll to position [886, 0]
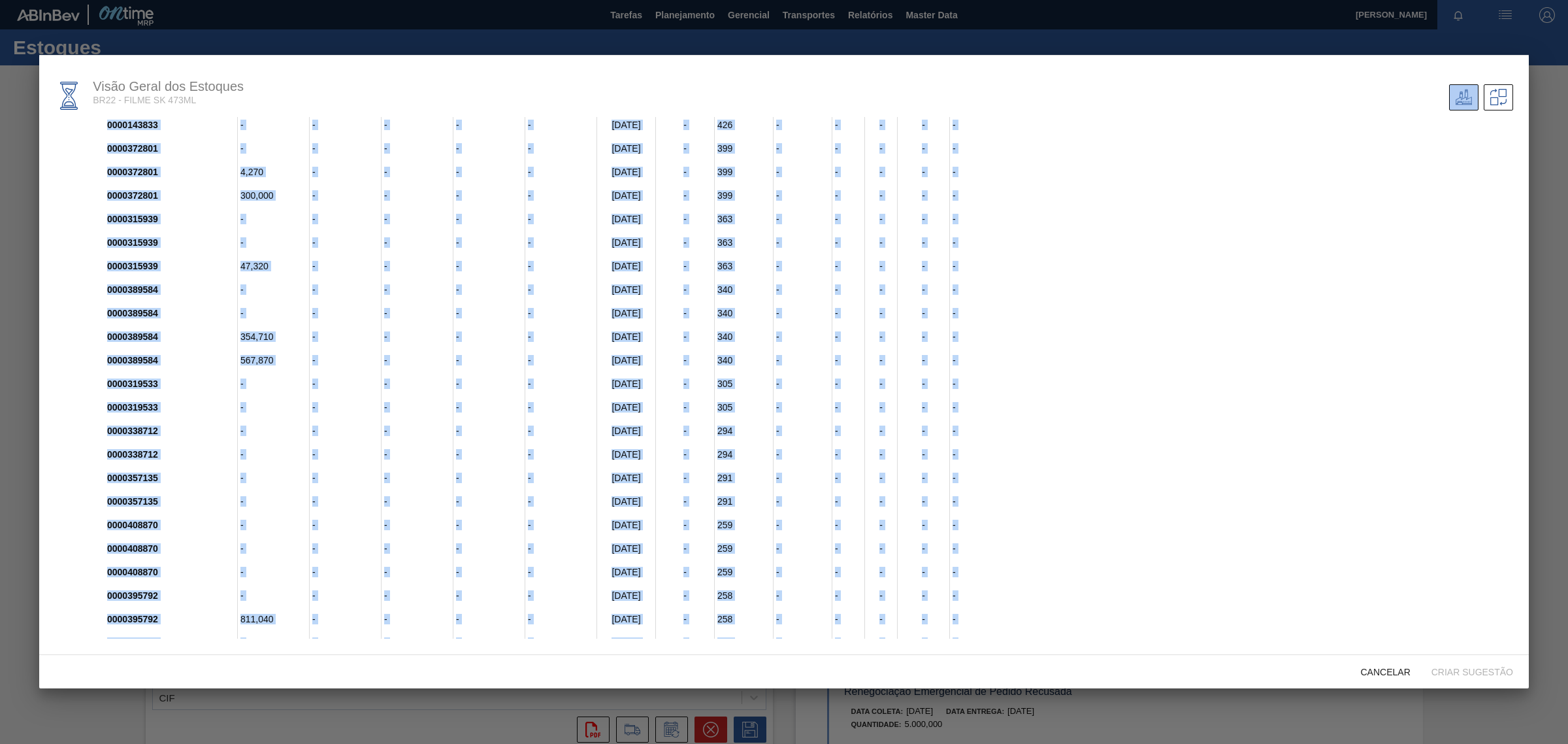
drag, startPoint x: 59, startPoint y: 134, endPoint x: 647, endPoint y: 657, distance: 786.9
click at [647, 657] on div "Visão Geral dos Estoques BR22 - FILME SK 473ML FILME SK 473ML Utilização Livre …" at bounding box center [783, 371] width 1489 height 634
copy div "LOREM IP 915DO Sitametcon Adipi Elits Doeiusmodt Incididu Utlaboree Doloremag A…"
click at [1130, 442] on div "-" at bounding box center [1231, 454] width 563 height 24
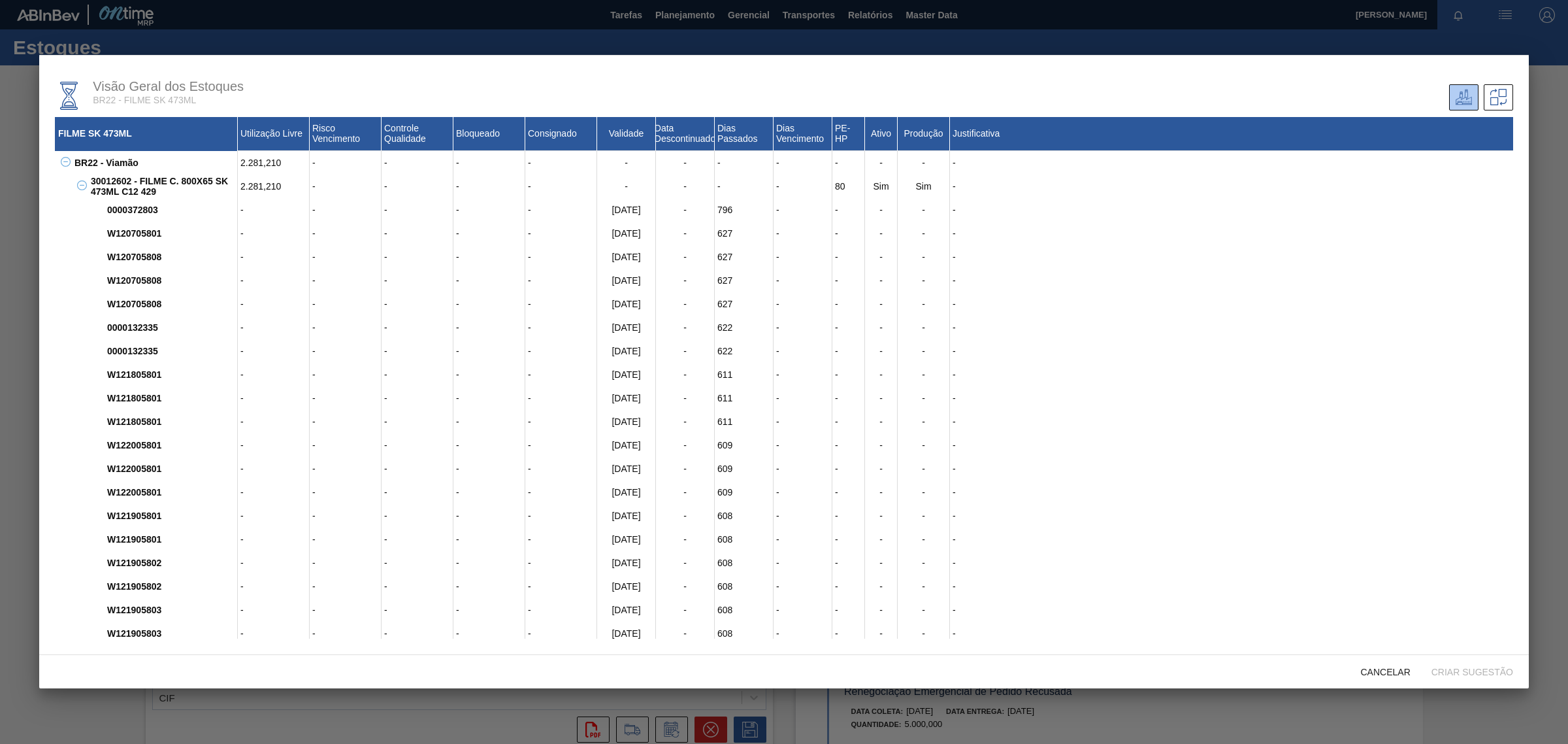
scroll to position [0, 0]
click at [370, 66] on div "Visão Geral dos Estoques BR22 - FILME SK 473ML FILME SK 473ML Utilização Livre …" at bounding box center [783, 355] width 1489 height 601
drag, startPoint x: 121, startPoint y: 618, endPoint x: 151, endPoint y: 619, distance: 30.0
click at [151, 622] on div "W121905803" at bounding box center [171, 634] width 134 height 24
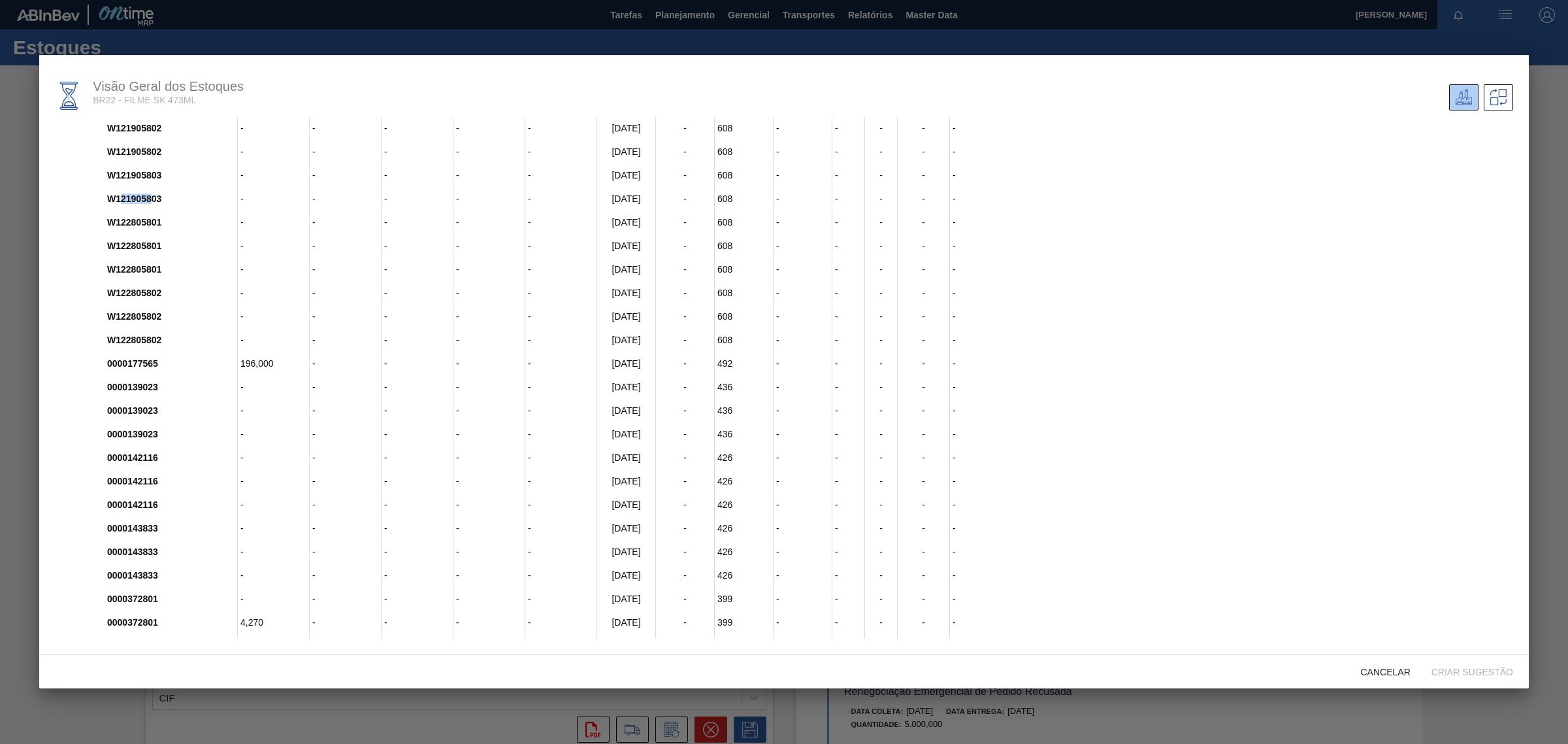
scroll to position [490, 0]
drag, startPoint x: 1510, startPoint y: 415, endPoint x: 1509, endPoint y: 433, distance: 18.0
click at [1509, 438] on div "-" at bounding box center [1231, 450] width 563 height 24
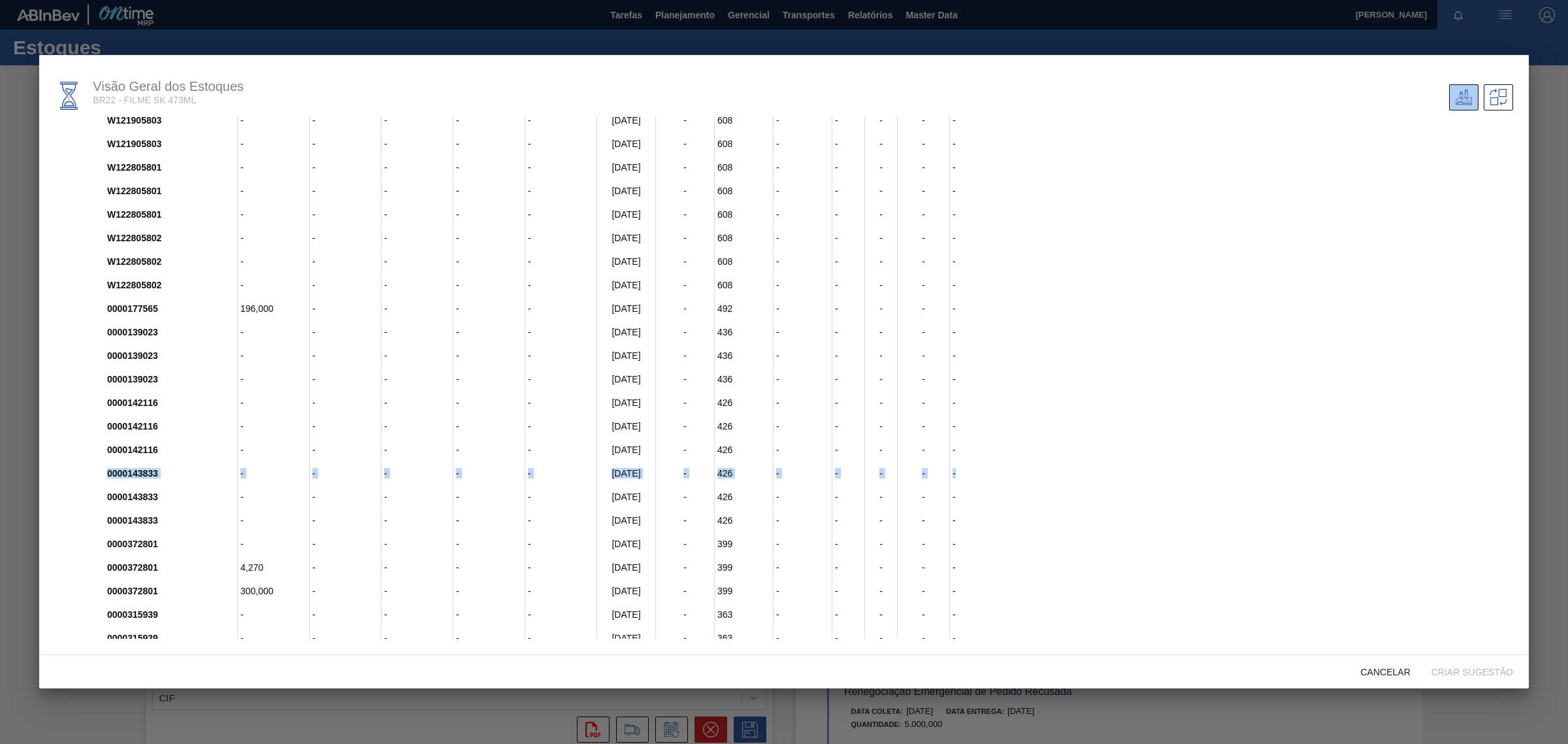
drag, startPoint x: 1509, startPoint y: 426, endPoint x: 1509, endPoint y: 440, distance: 14.0
click at [1509, 440] on div "0000372803 - - - - - [DATE] - 796 - - - - - W120705801 - - - - - [DATE] - 627 -…" at bounding box center [800, 391] width 1426 height 1365
click at [1290, 462] on div "-" at bounding box center [1231, 474] width 563 height 24
click at [273, 650] on div "-" at bounding box center [273, 662] width 72 height 24
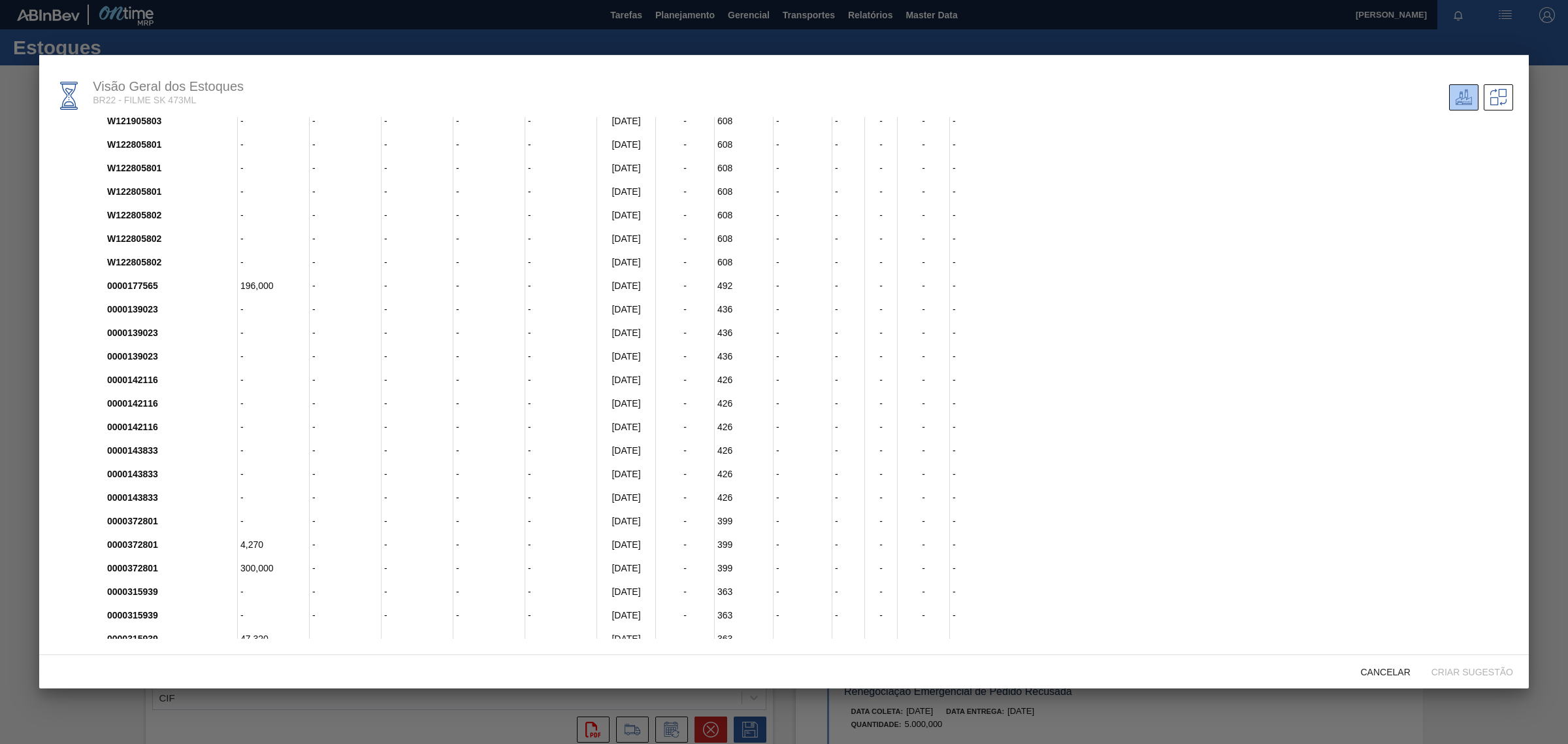
click at [138, 650] on div "0000389584" at bounding box center [171, 662] width 134 height 24
click at [138, 632] on div "0000372803 - - - - - [DATE] - 796 - - - - - W120705801 - - - - - [DATE] - 627 -…" at bounding box center [800, 368] width 1426 height 1365
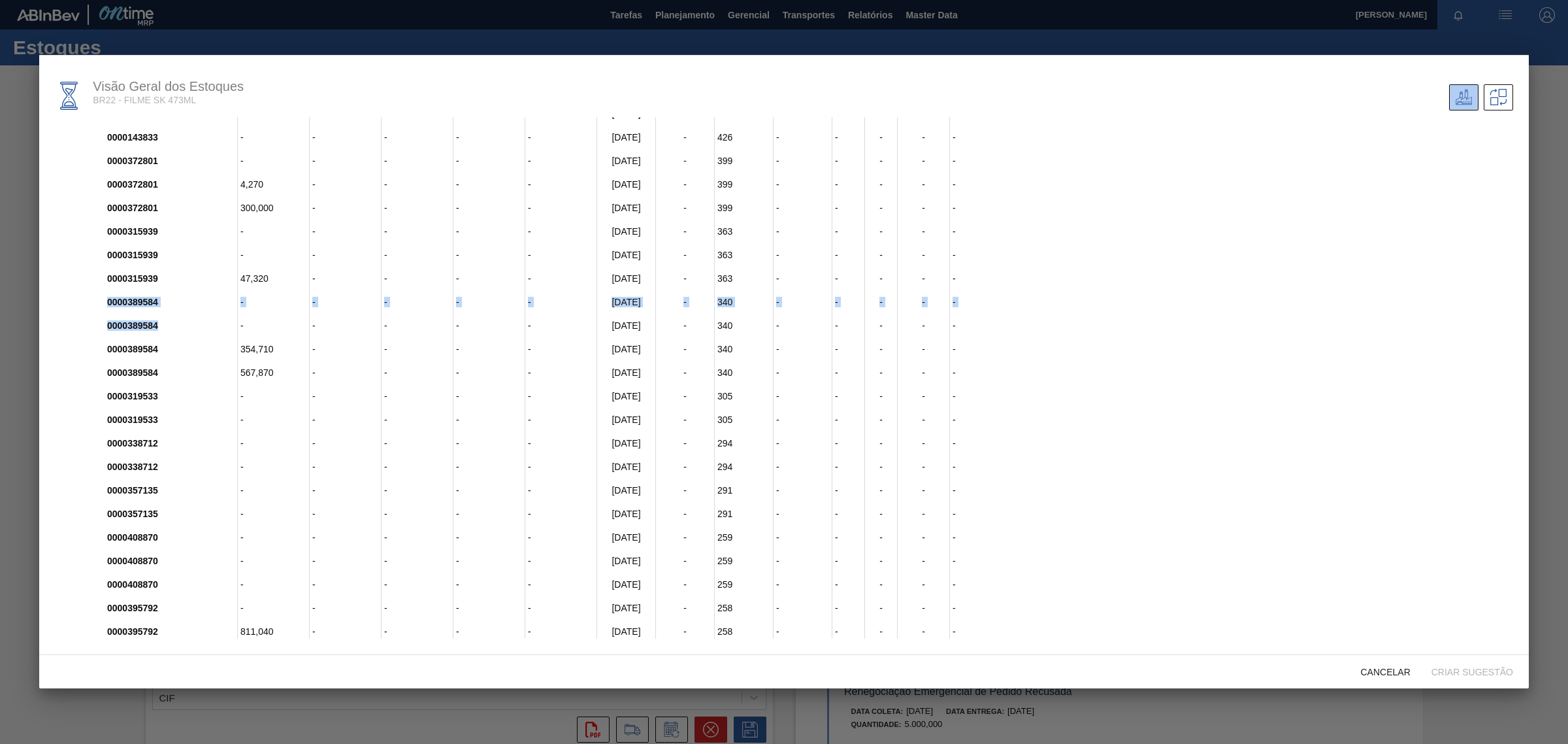
scroll to position [884, 0]
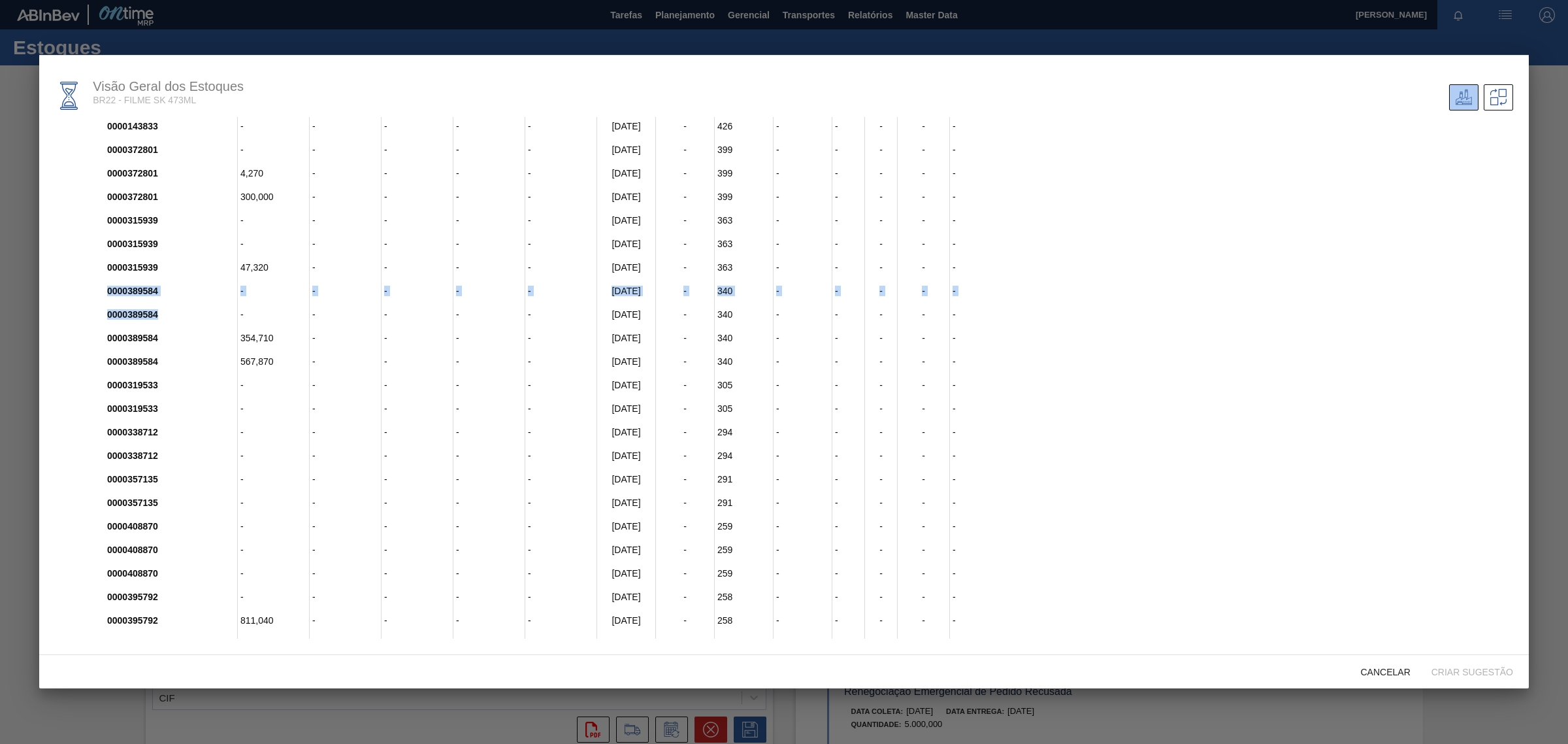
click at [142, 279] on div "0000389584" at bounding box center [171, 290] width 134 height 24
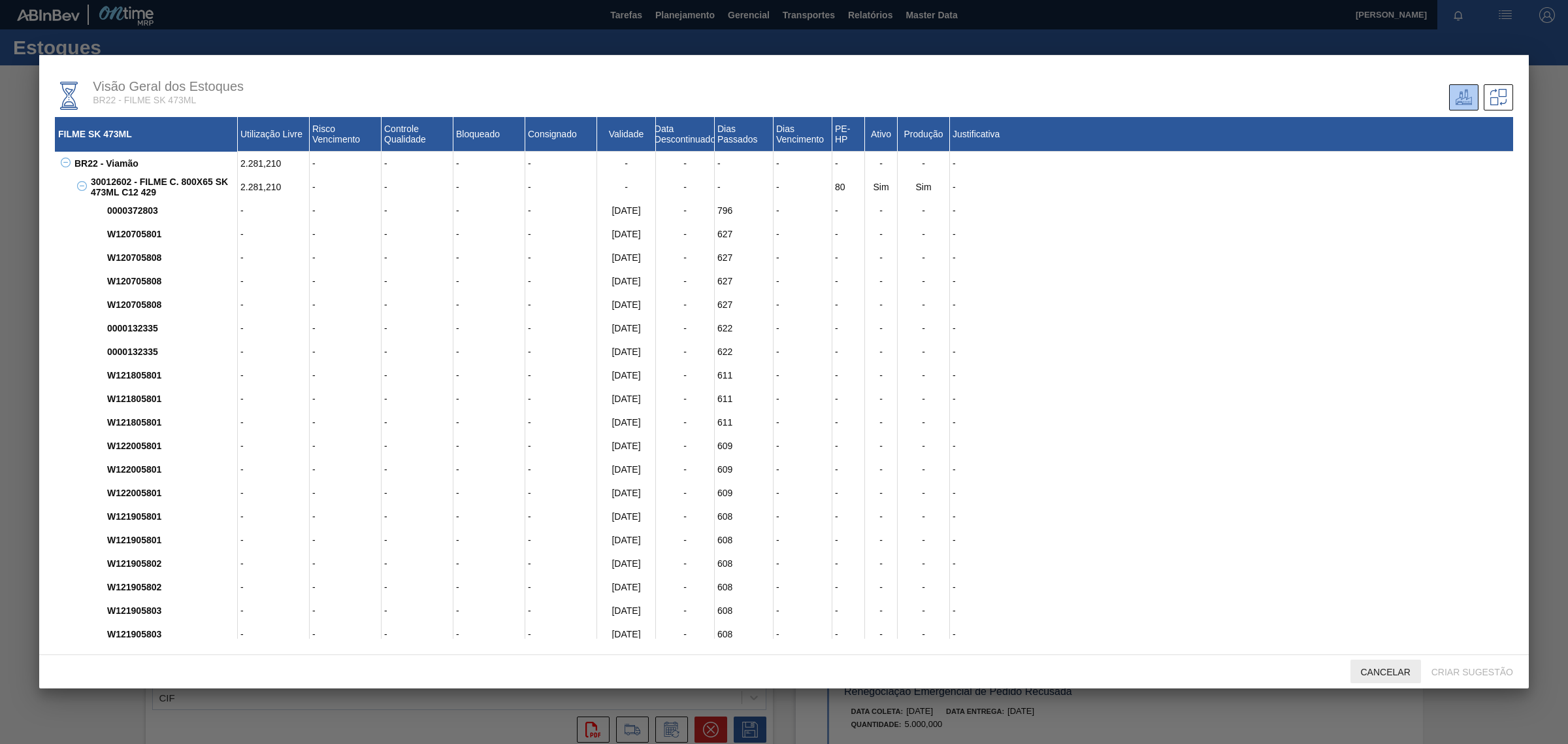
click at [1354, 675] on span "Cancelar" at bounding box center [1385, 672] width 71 height 10
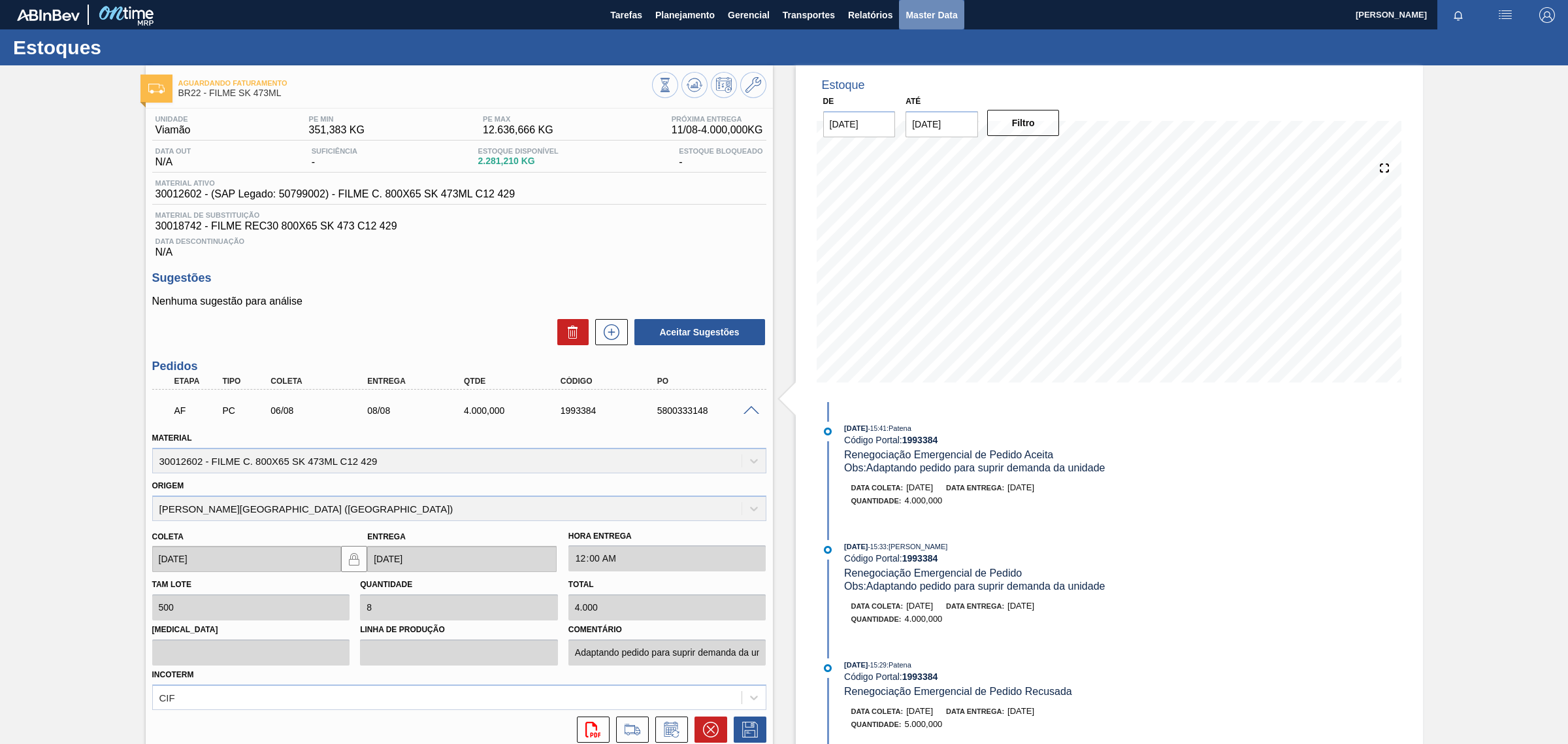
click at [932, 10] on span "Master Data" at bounding box center [931, 15] width 51 height 16
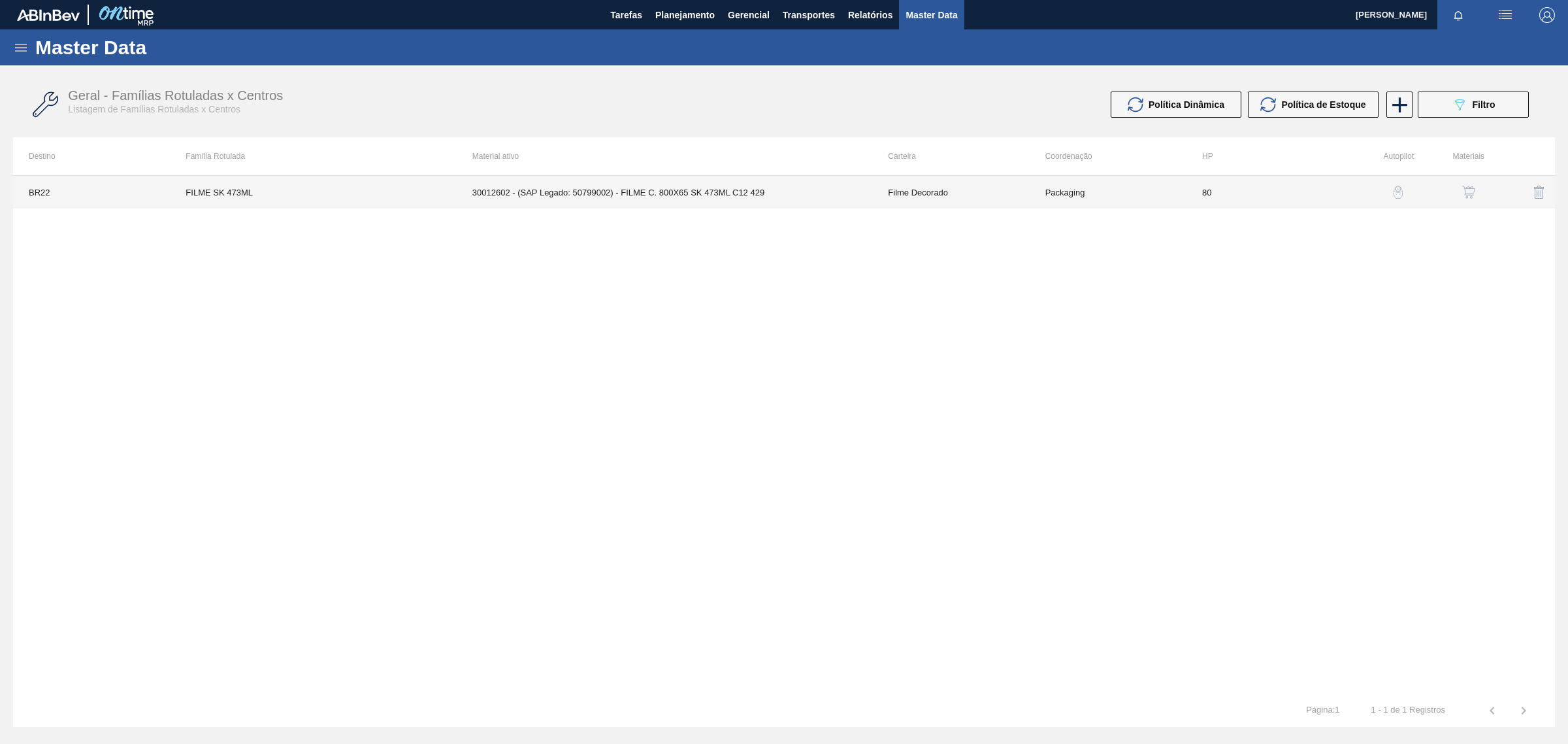
click at [601, 194] on td "30012602 - (SAP Legado: 50799002) - FILME C. 800X65 SK 473ML C12 429" at bounding box center [665, 192] width 416 height 32
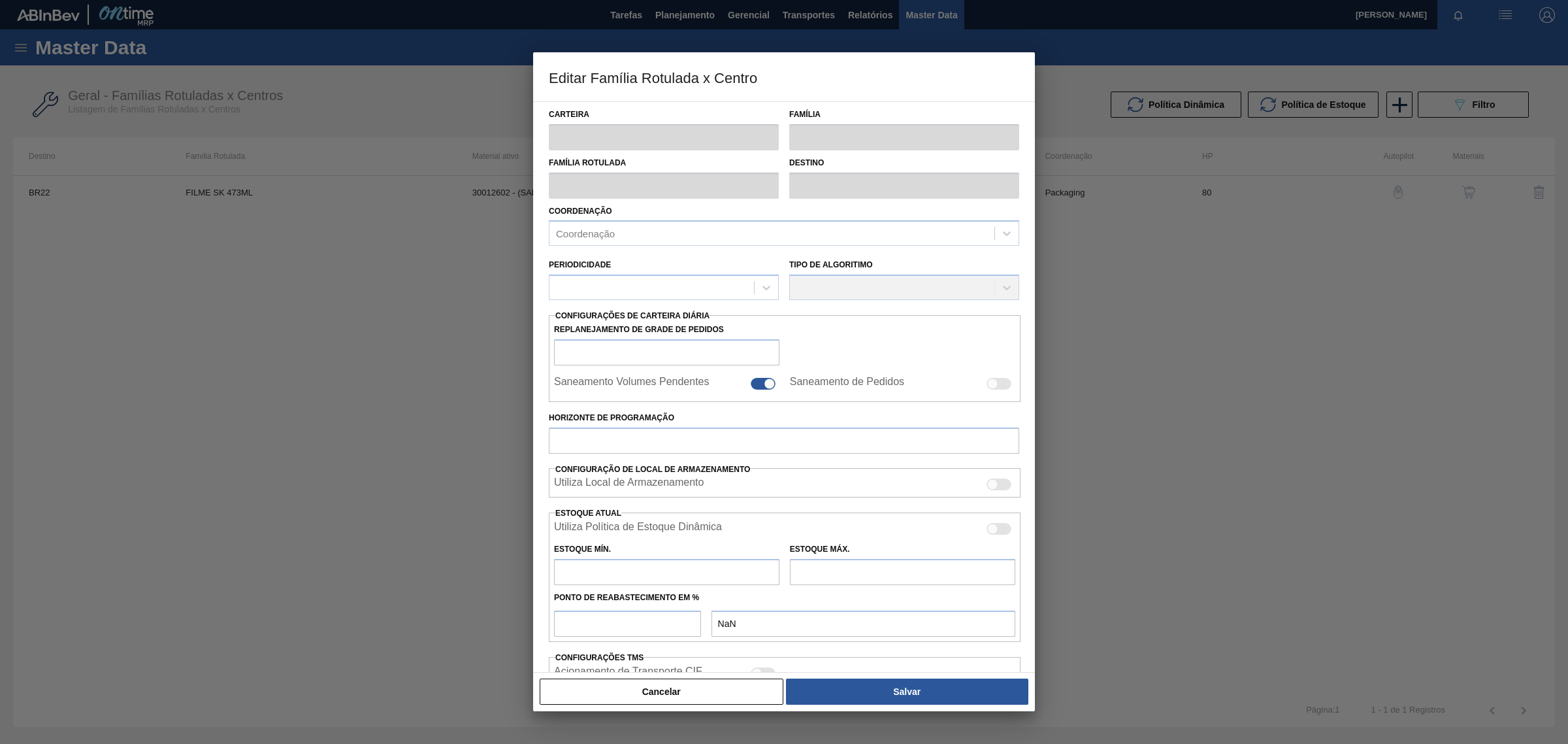
type input "Filme Decorado"
type input "FILME SK 473ML"
type input "BR22 - Viamão"
type input "80"
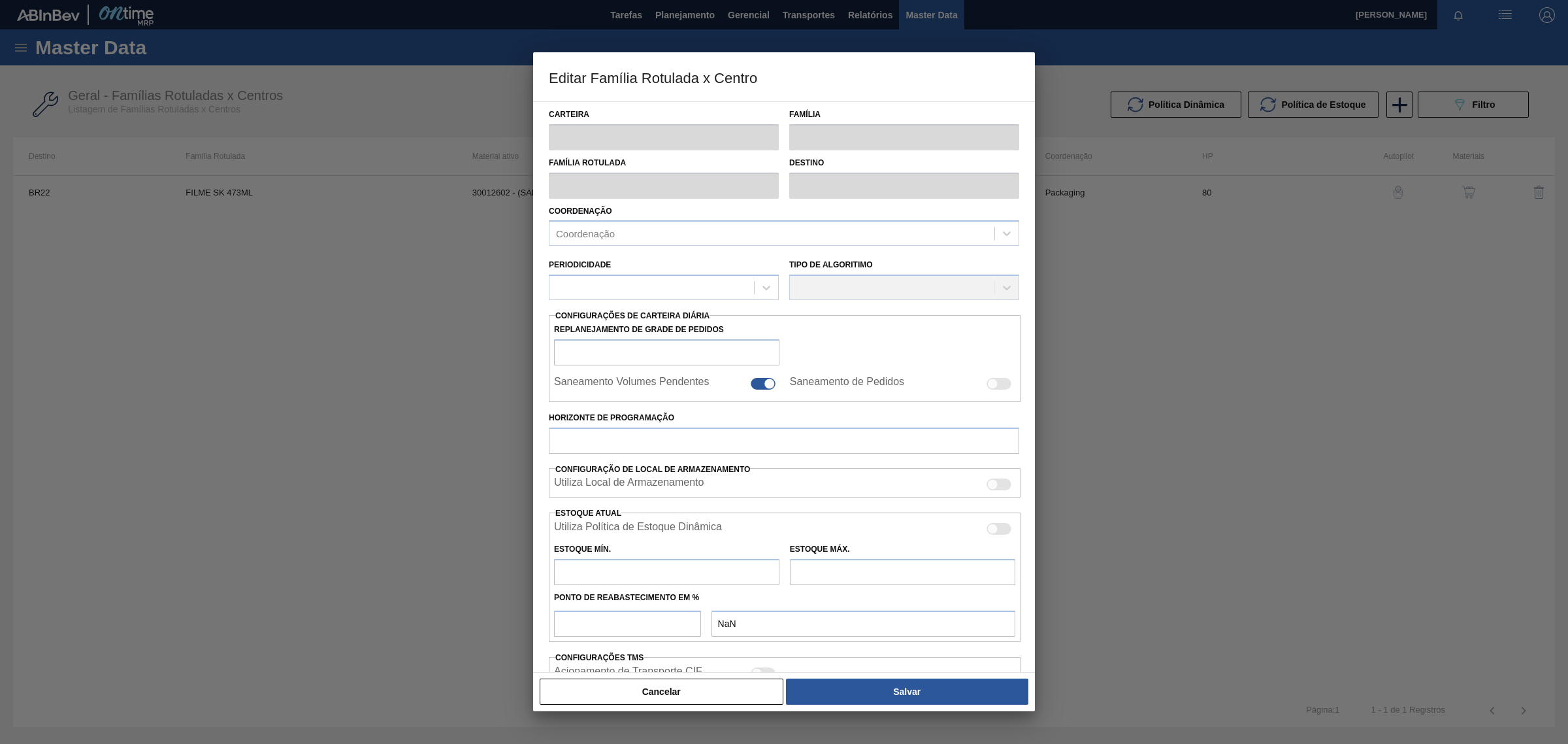
type input "351,383"
type input "12.636,666"
type input "60"
type input "7.722,553"
checkbox input "true"
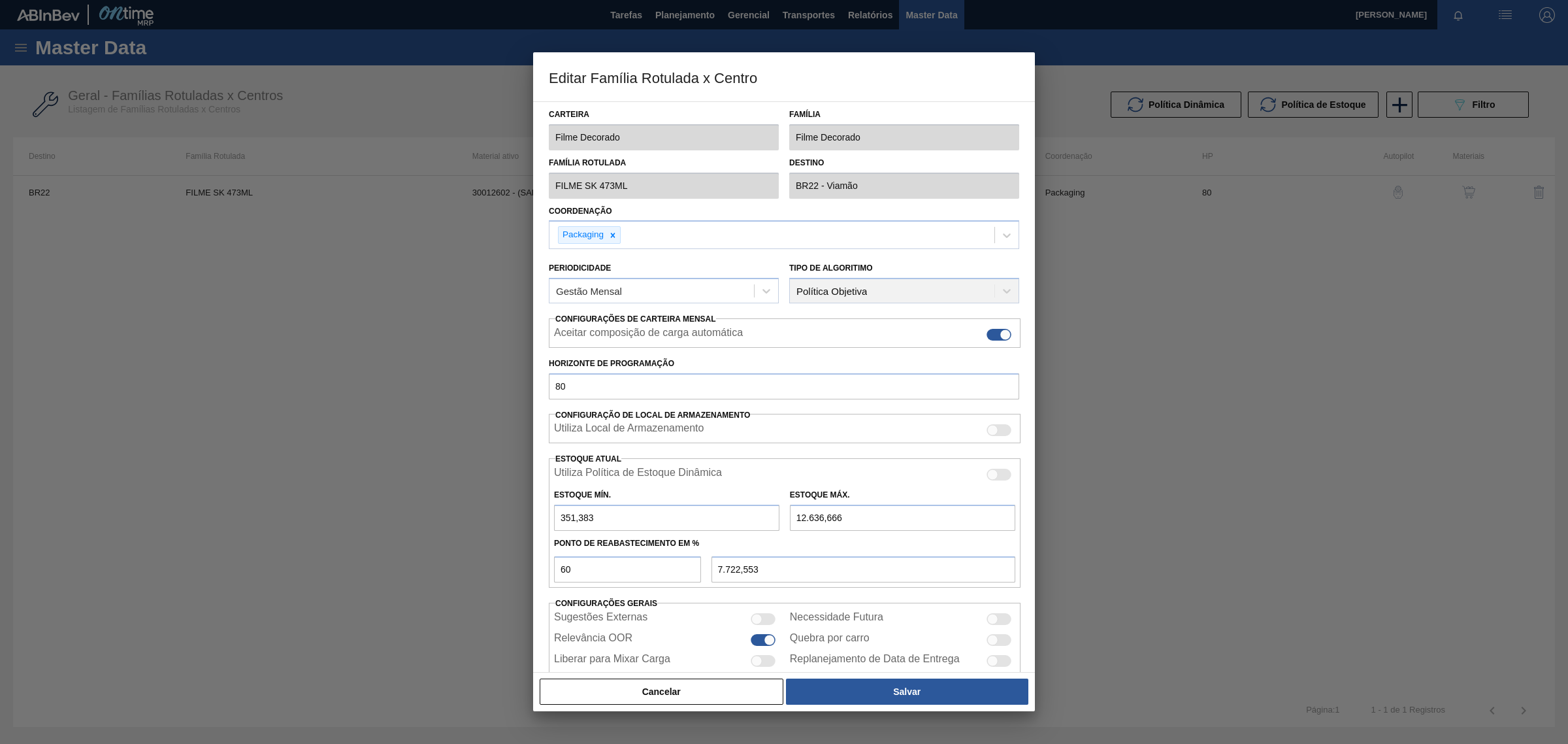
click at [281, 404] on div at bounding box center [784, 372] width 1568 height 744
click at [364, 494] on div at bounding box center [784, 372] width 1568 height 744
click at [584, 696] on button "Cancelar" at bounding box center [661, 691] width 244 height 26
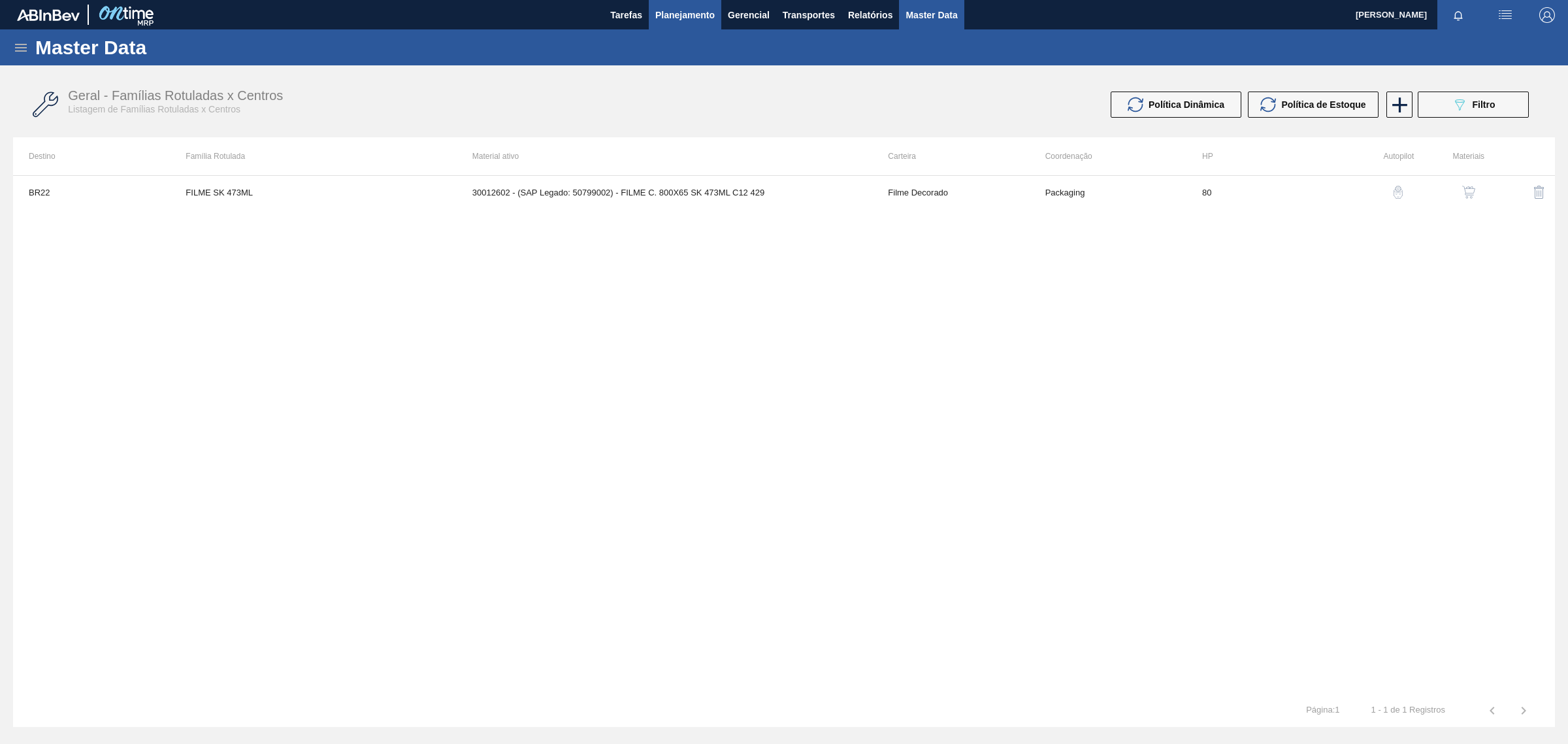
click at [677, 14] on span "Planejamento" at bounding box center [685, 15] width 59 height 16
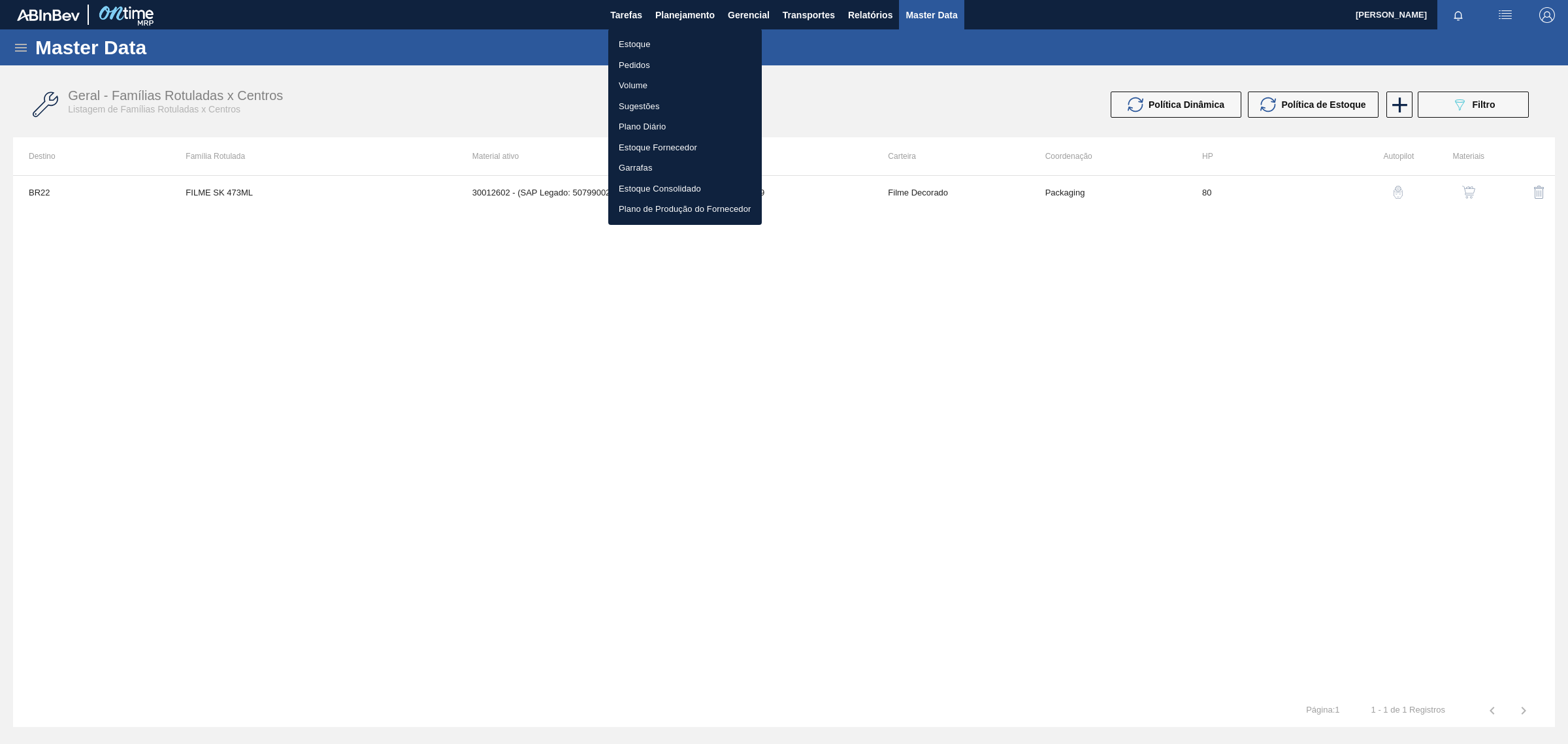
click at [644, 36] on li "Estoque" at bounding box center [685, 44] width 154 height 21
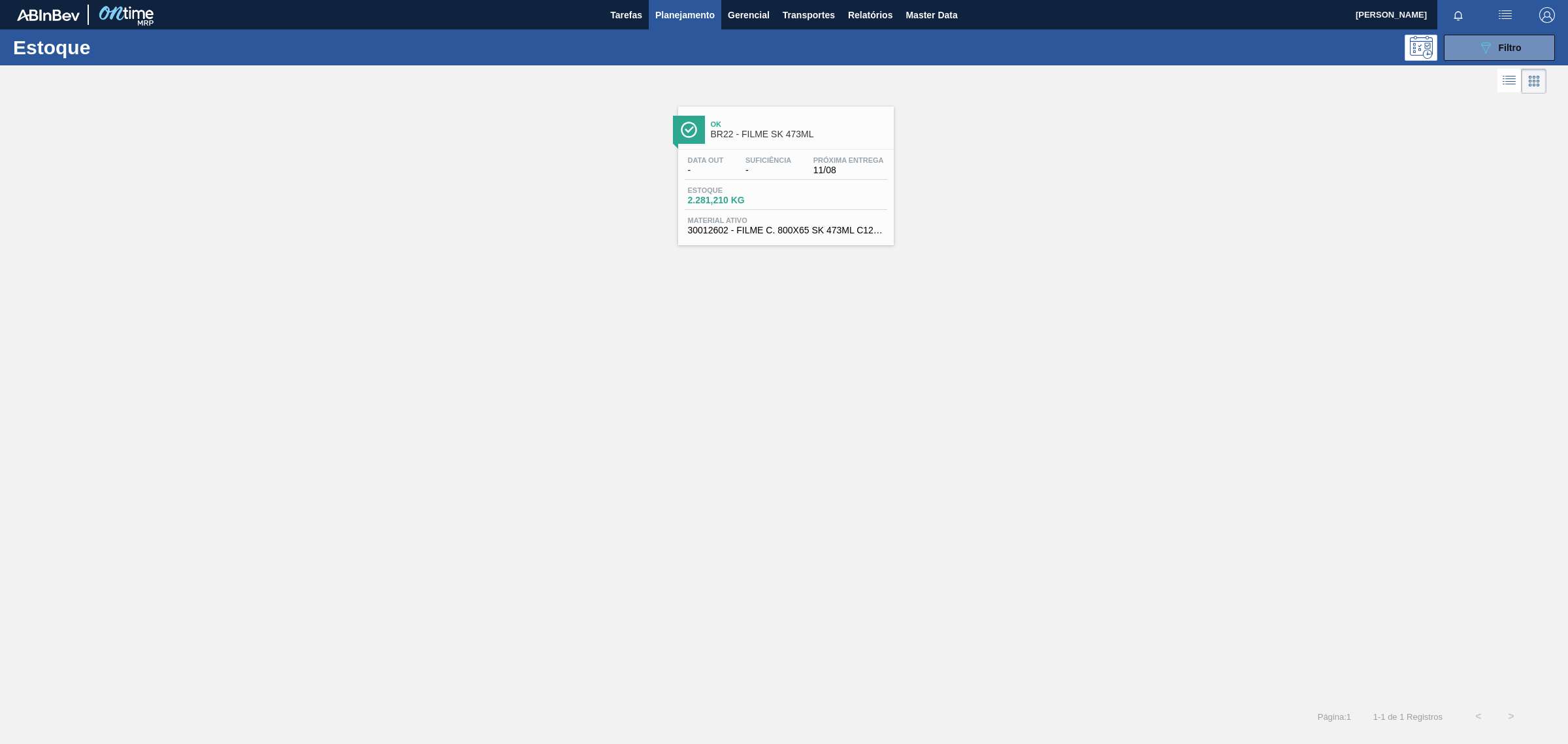
click at [769, 163] on span "Suficiência" at bounding box center [768, 160] width 46 height 8
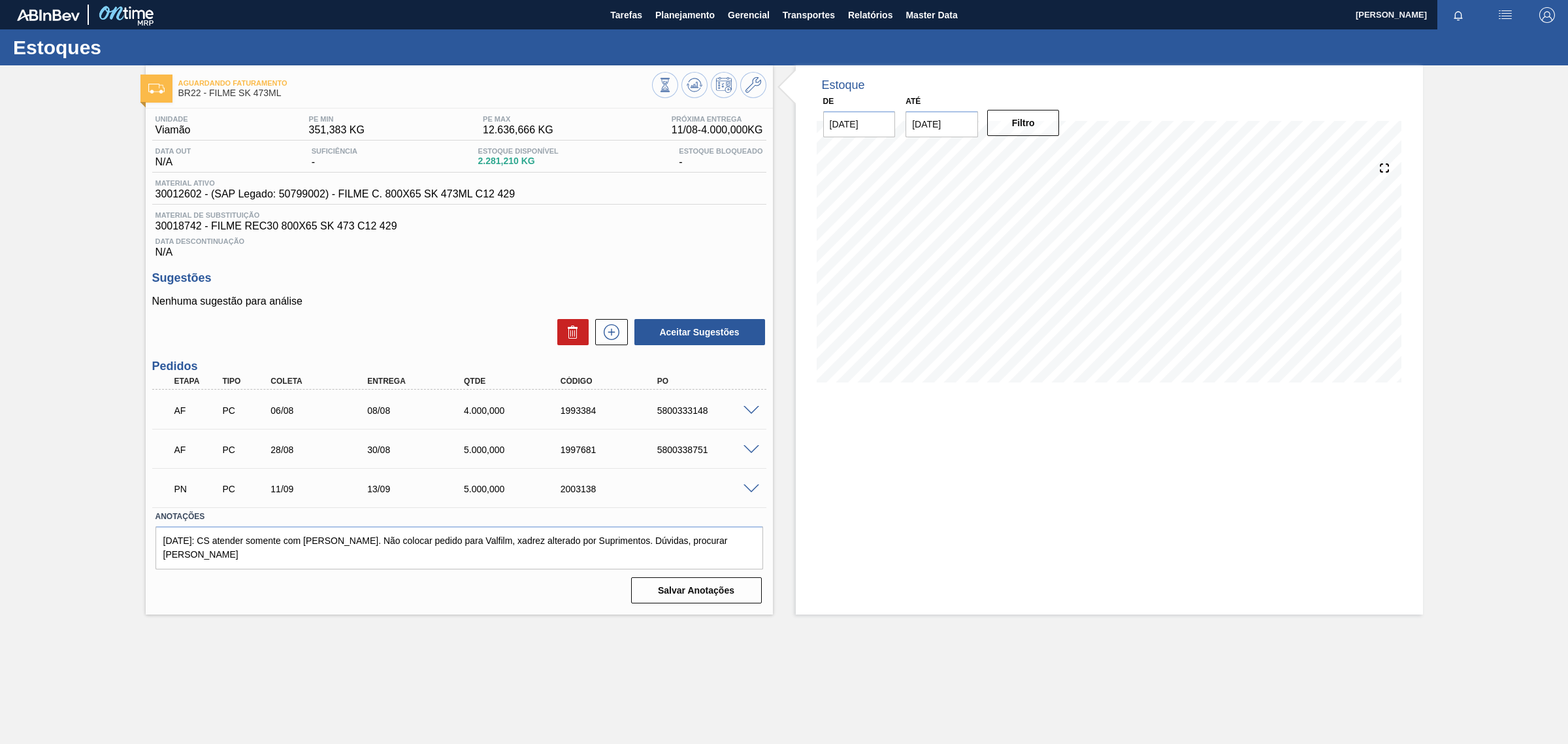
drag, startPoint x: 475, startPoint y: 164, endPoint x: 514, endPoint y: 164, distance: 39.0
drag, startPoint x: 517, startPoint y: 161, endPoint x: 478, endPoint y: 160, distance: 39.0
click at [478, 160] on span "2.281,210 KG" at bounding box center [518, 161] width 80 height 10
copy span "2.281,210"
